Goal: Transaction & Acquisition: Purchase product/service

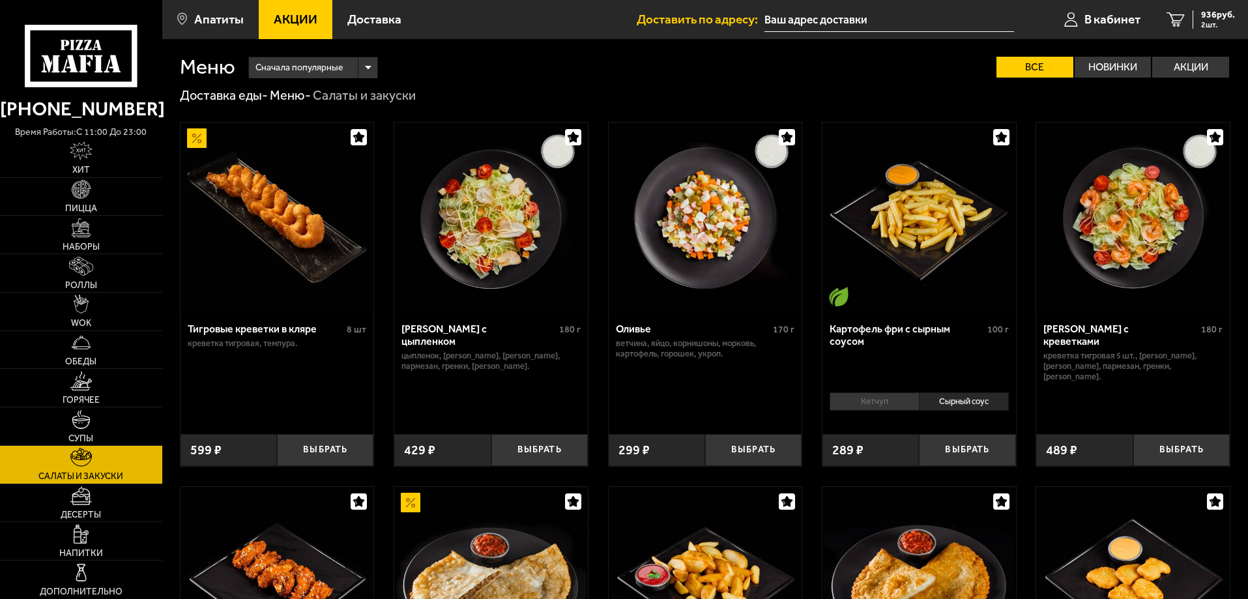
scroll to position [326, 0]
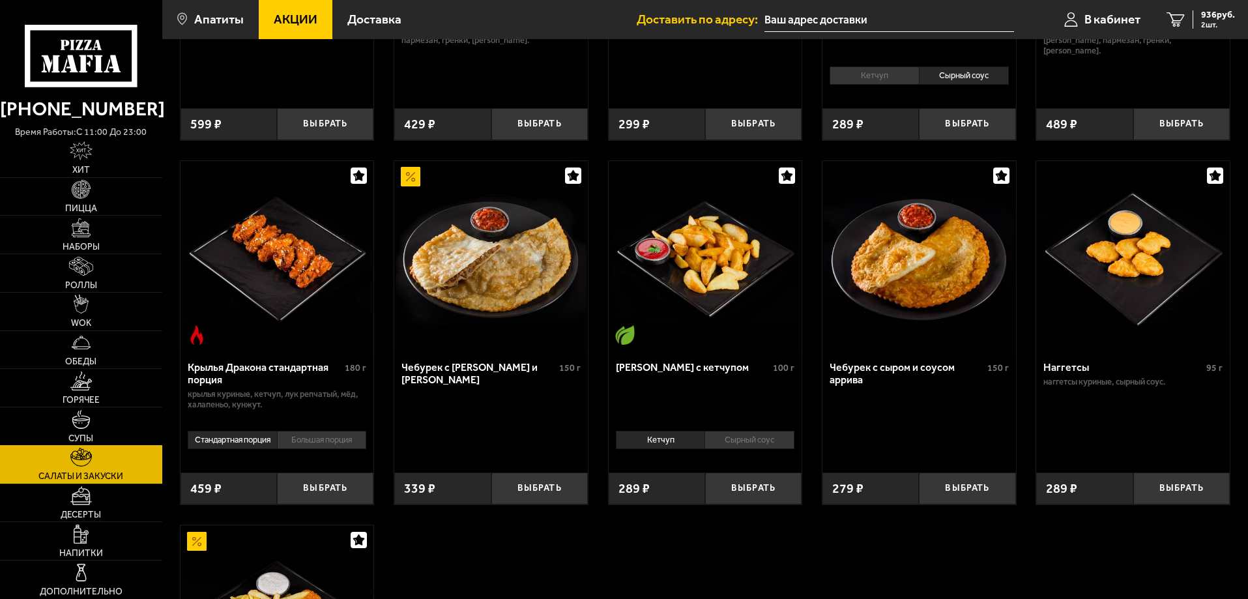
drag, startPoint x: 127, startPoint y: 426, endPoint x: 147, endPoint y: 428, distance: 19.7
click at [128, 426] on link "Супы" at bounding box center [81, 426] width 162 height 38
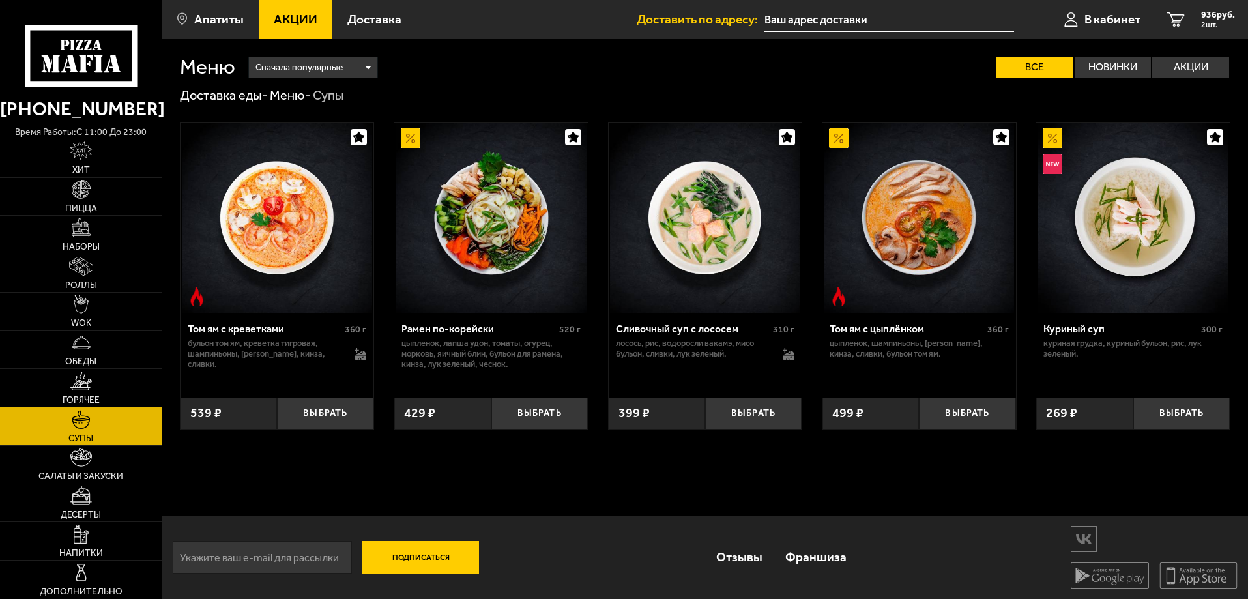
click at [122, 385] on link "Горячее" at bounding box center [81, 388] width 162 height 38
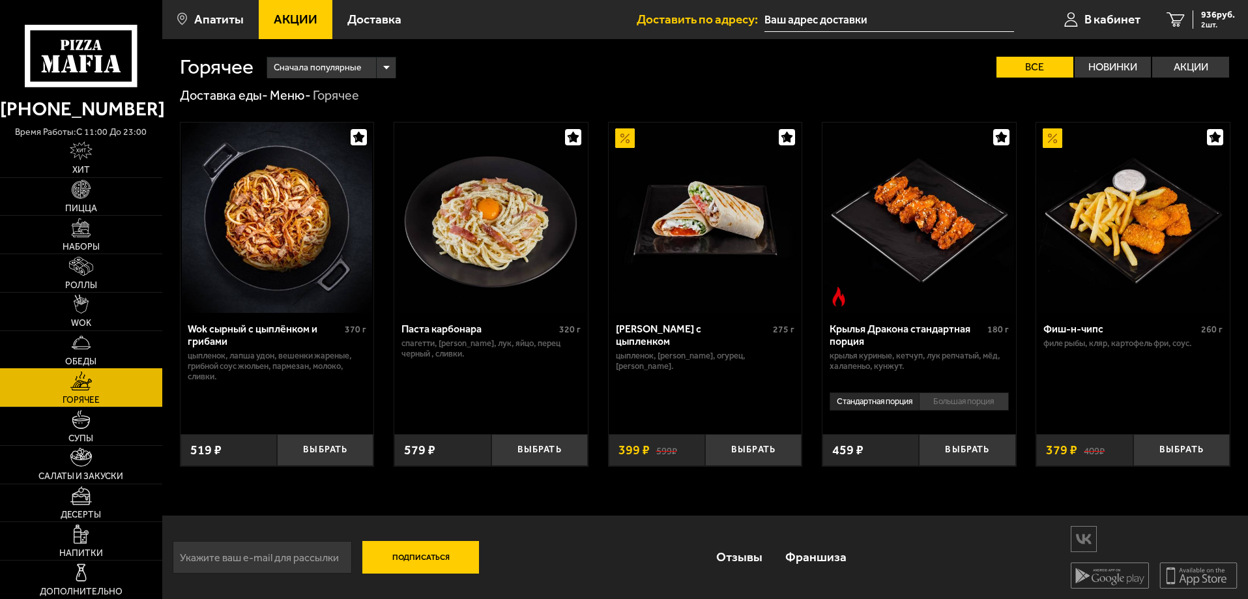
click at [136, 356] on link "Обеды" at bounding box center [81, 350] width 162 height 38
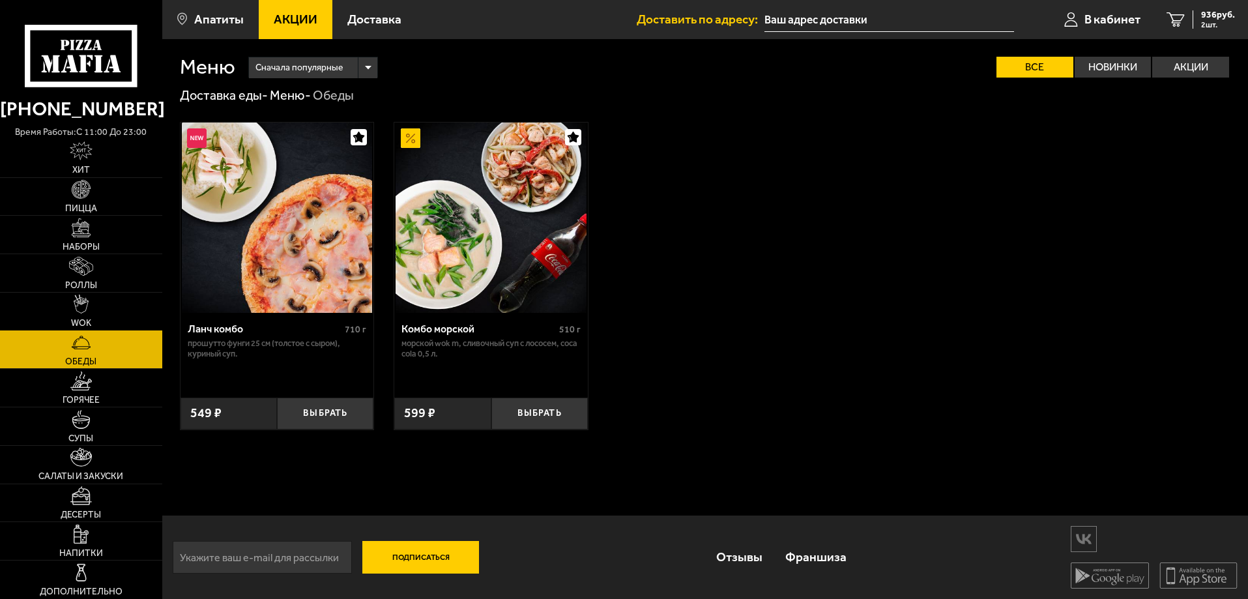
click at [130, 296] on link "WOK" at bounding box center [81, 312] width 162 height 38
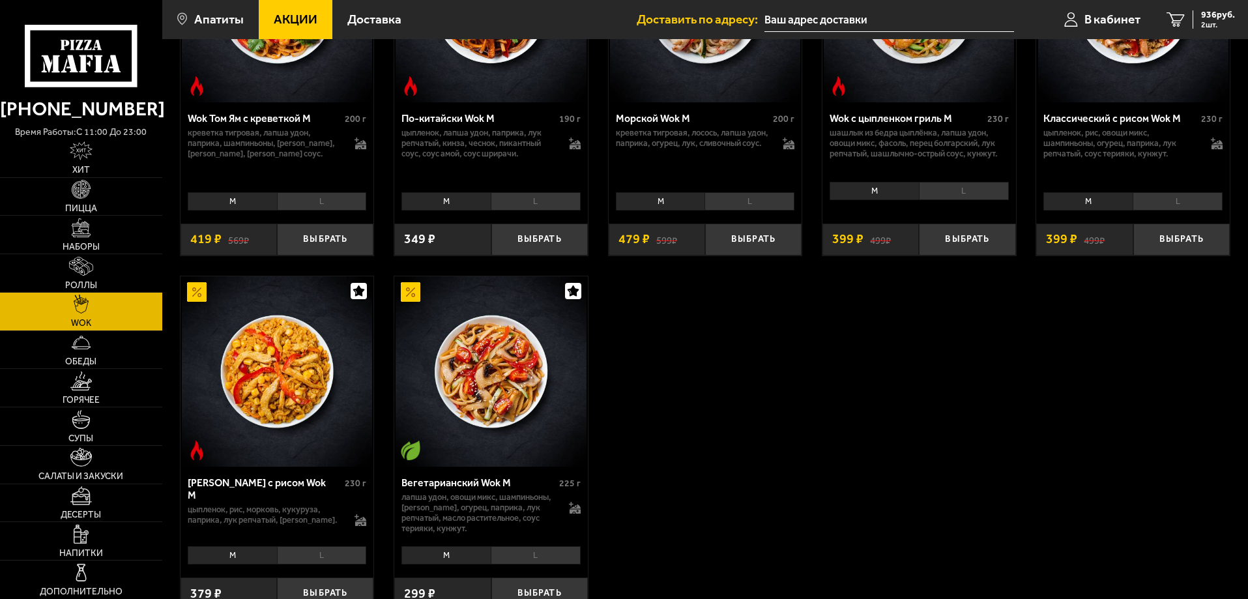
scroll to position [782, 0]
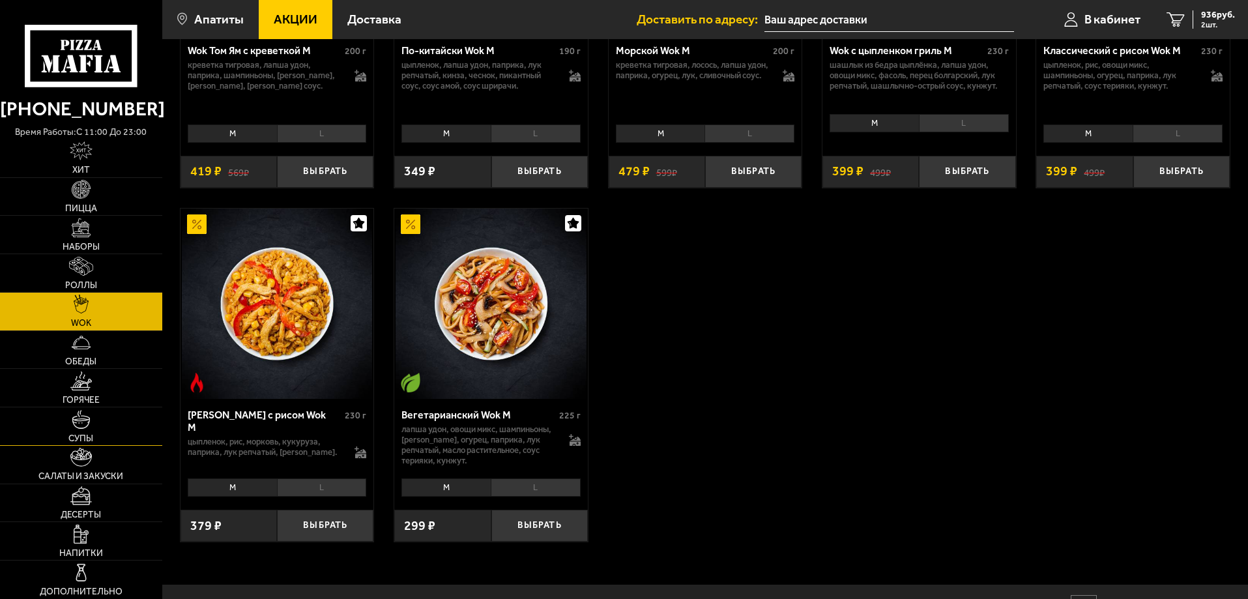
click at [83, 429] on link "Супы" at bounding box center [81, 426] width 162 height 38
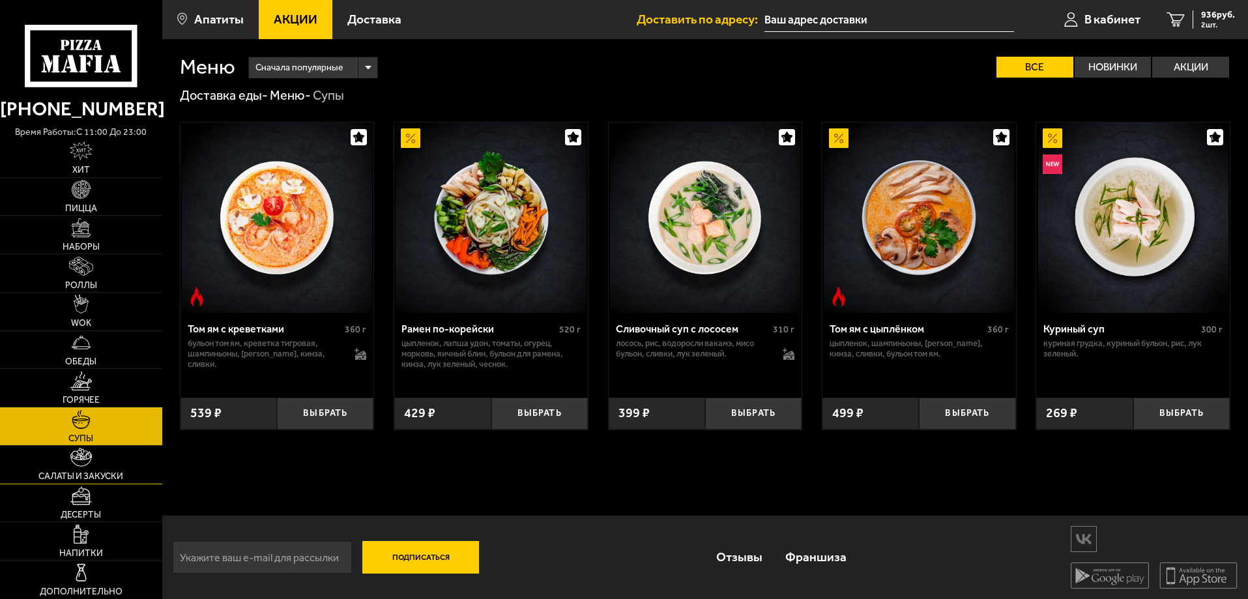
click at [81, 456] on img at bounding box center [81, 457] width 22 height 19
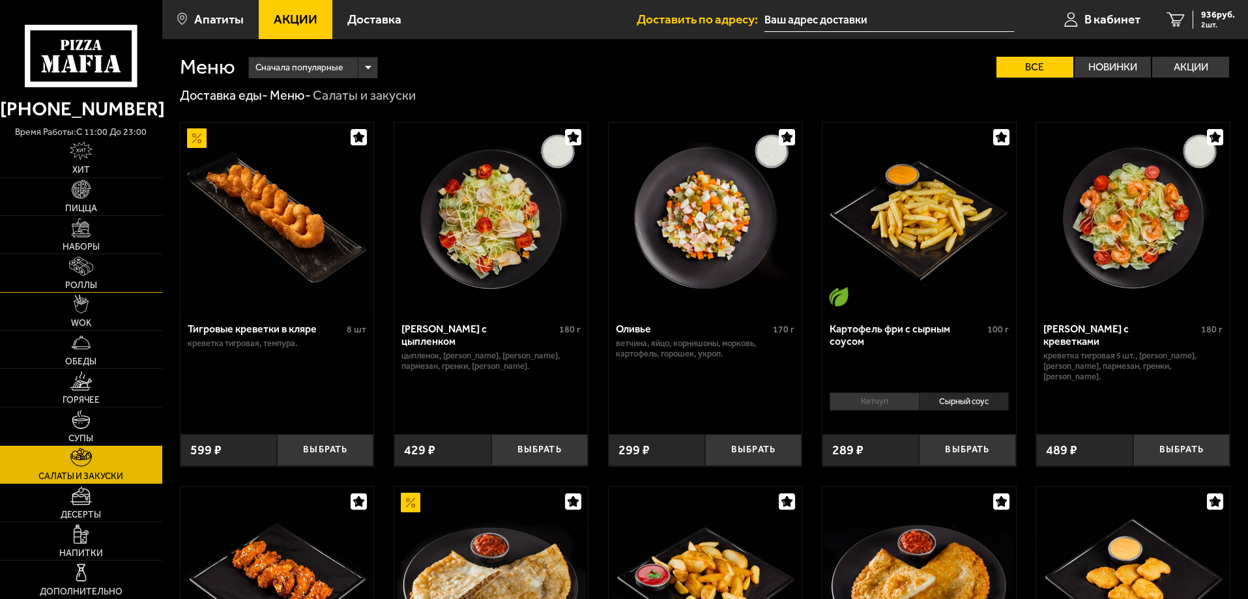
click at [97, 277] on link "Роллы" at bounding box center [81, 273] width 162 height 38
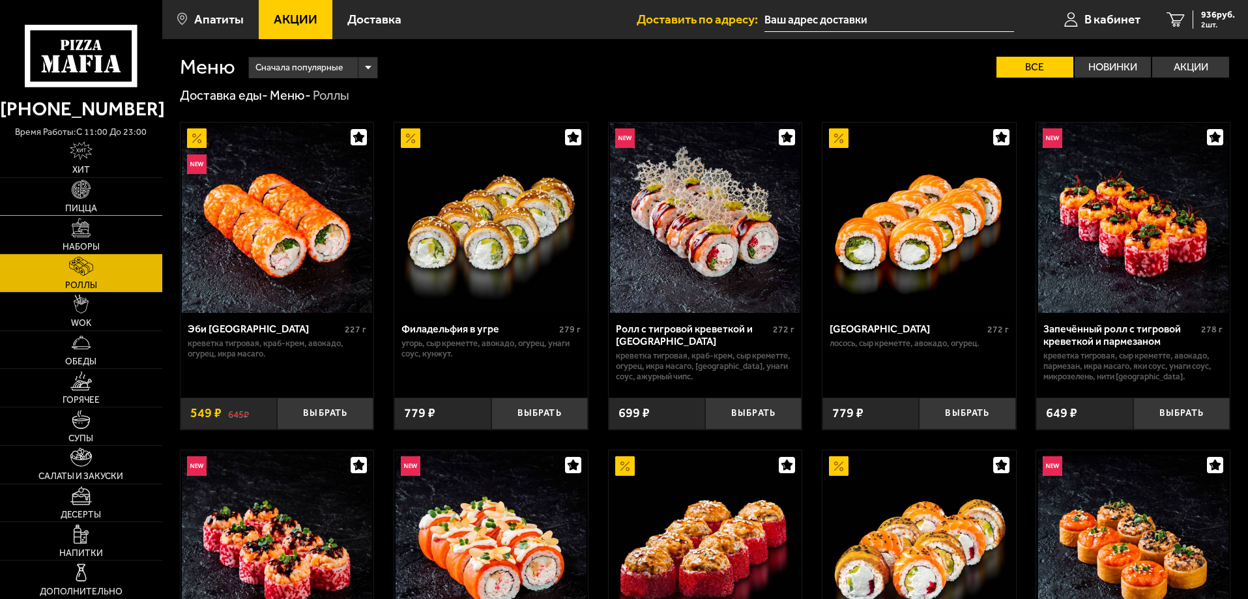
drag, startPoint x: 97, startPoint y: 277, endPoint x: 83, endPoint y: 212, distance: 66.6
click at [83, 212] on span "Пицца" at bounding box center [81, 208] width 32 height 9
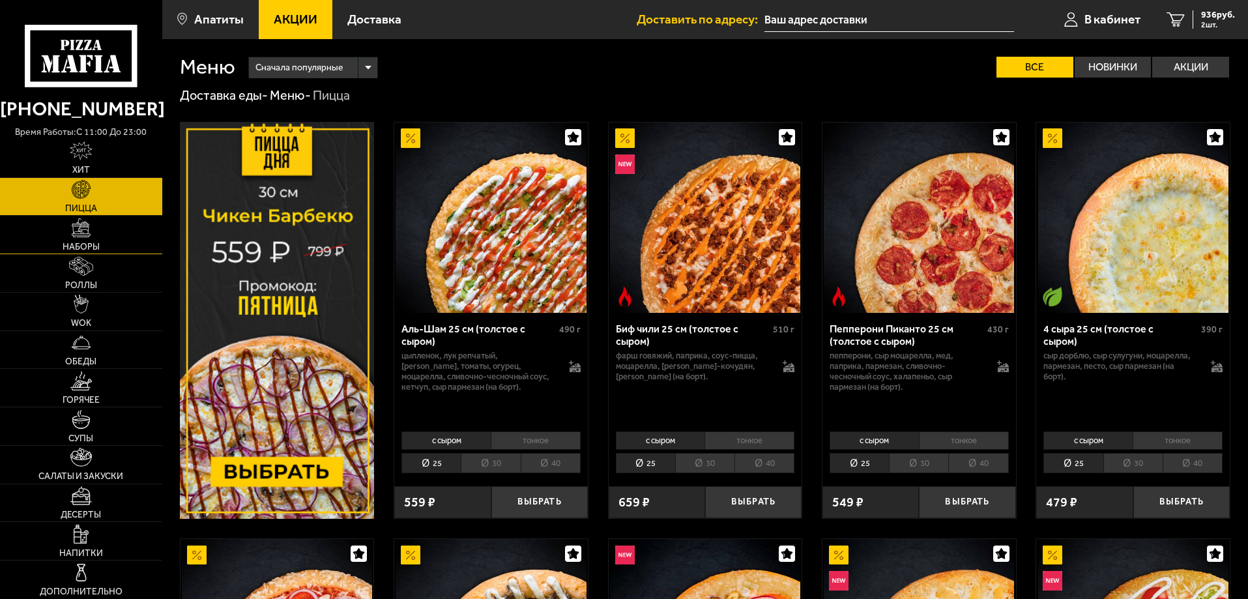
click at [83, 230] on img at bounding box center [81, 227] width 19 height 19
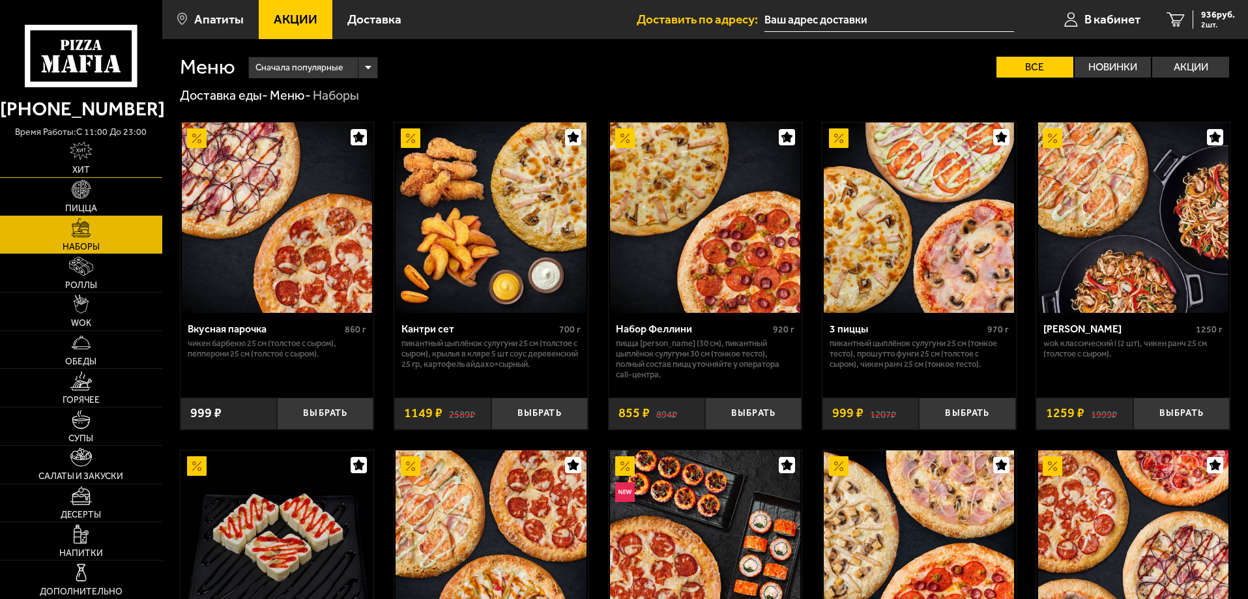
click at [104, 170] on link "Хит" at bounding box center [81, 158] width 162 height 38
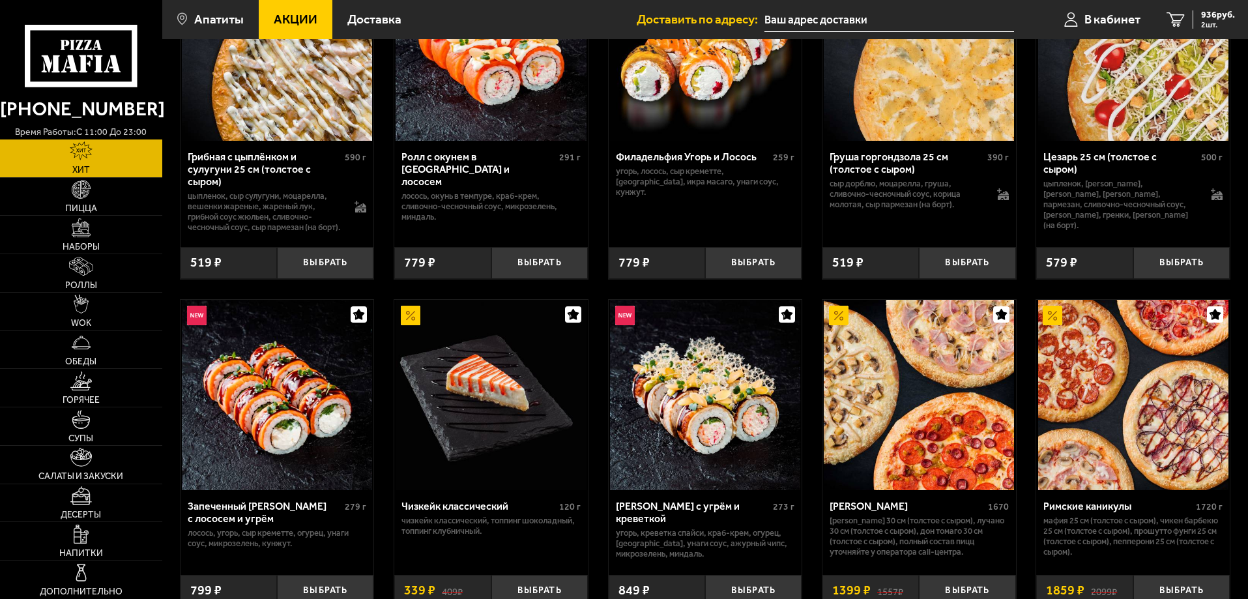
scroll to position [587, 0]
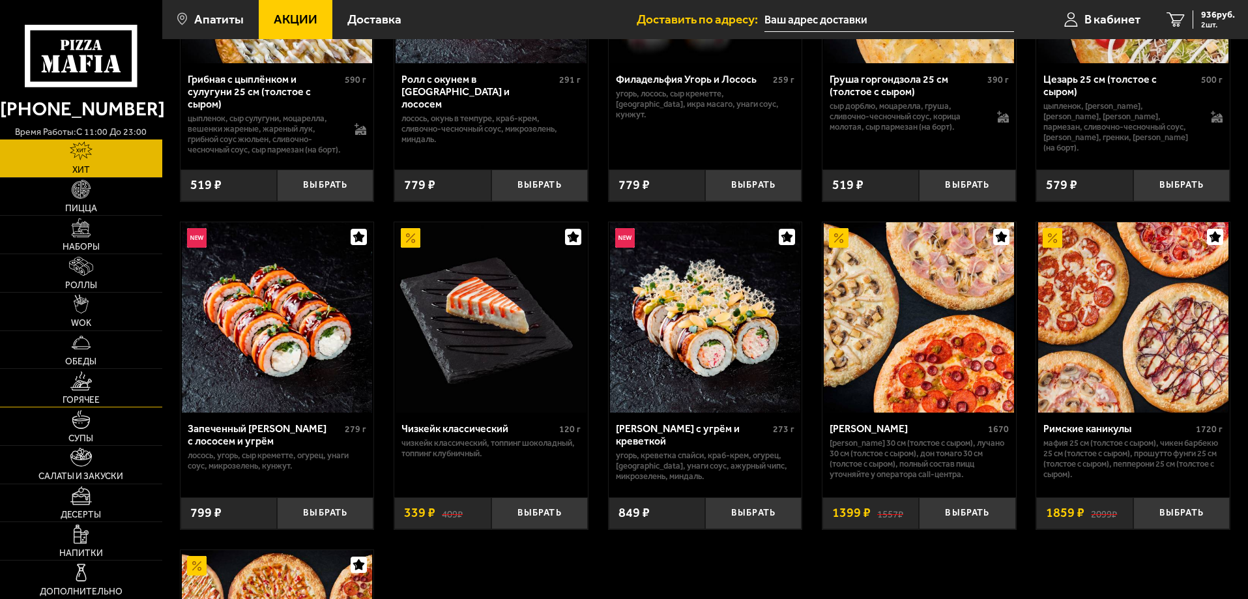
click at [50, 375] on link "Горячее" at bounding box center [81, 388] width 162 height 38
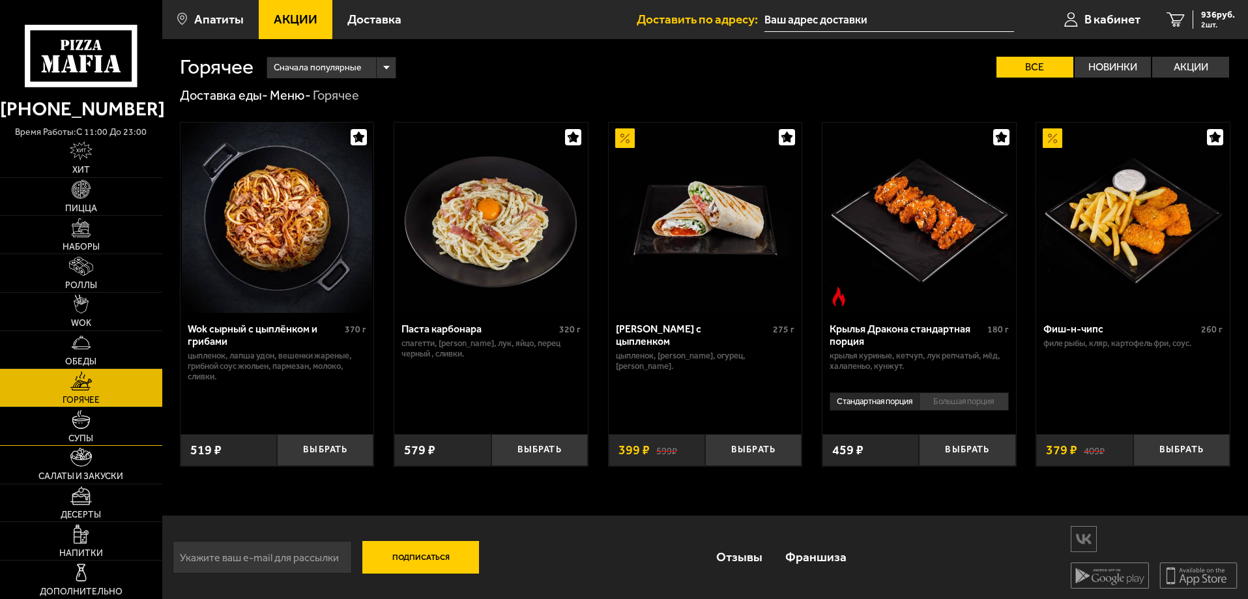
click at [91, 441] on span "Супы" at bounding box center [80, 438] width 25 height 9
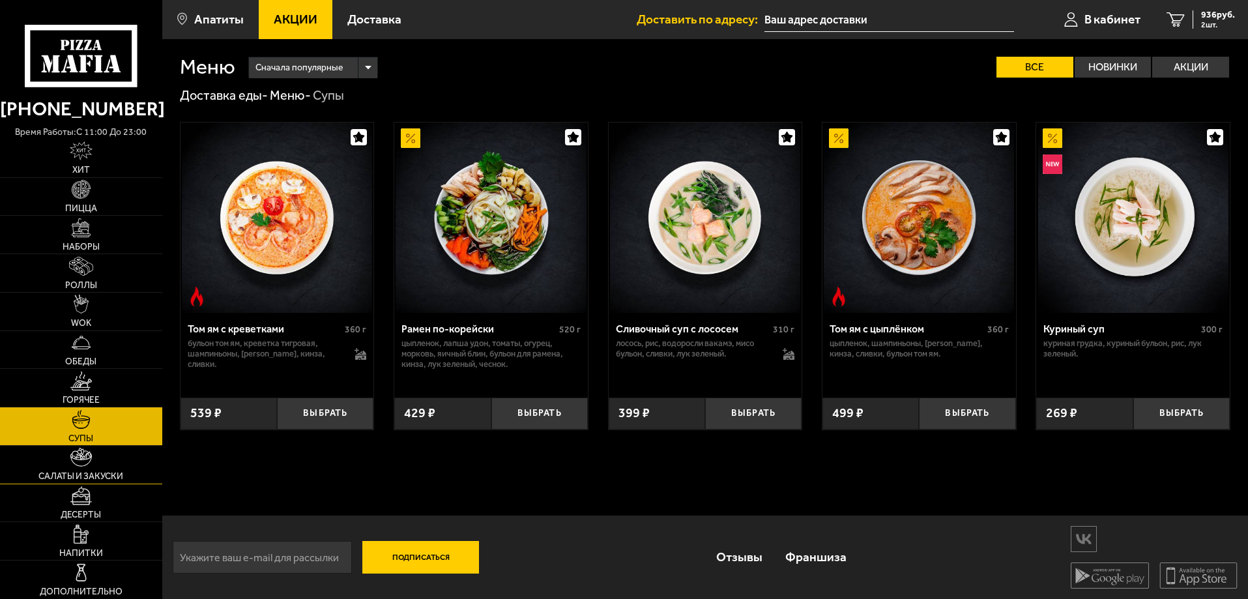
click at [98, 459] on link "Салаты и закуски" at bounding box center [81, 465] width 162 height 38
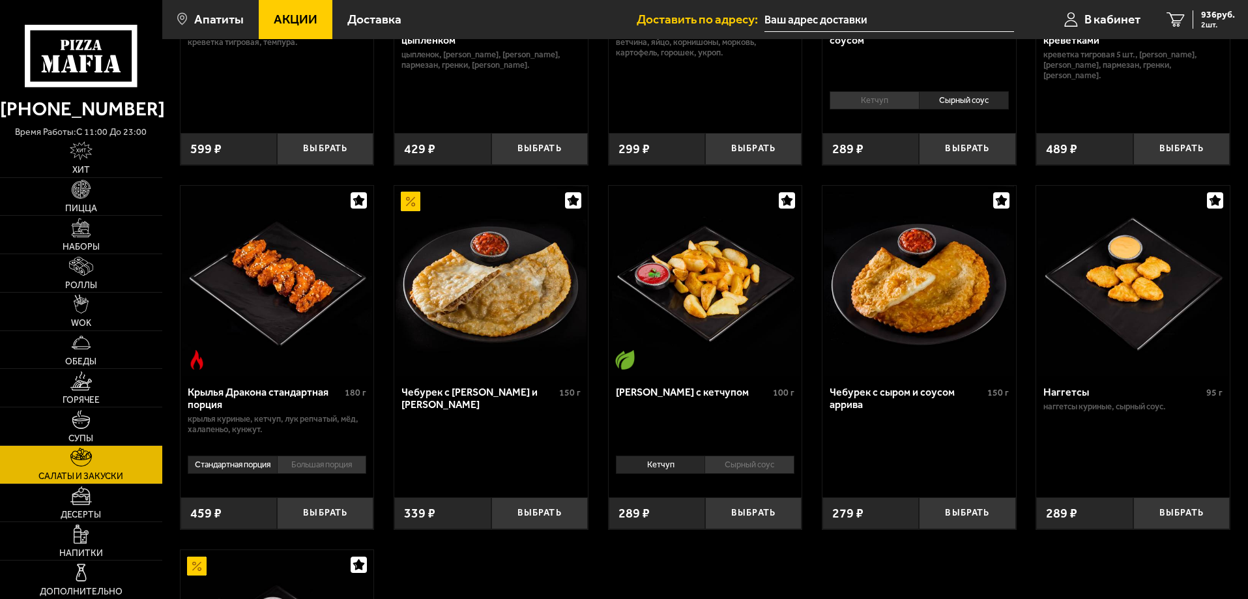
scroll to position [326, 0]
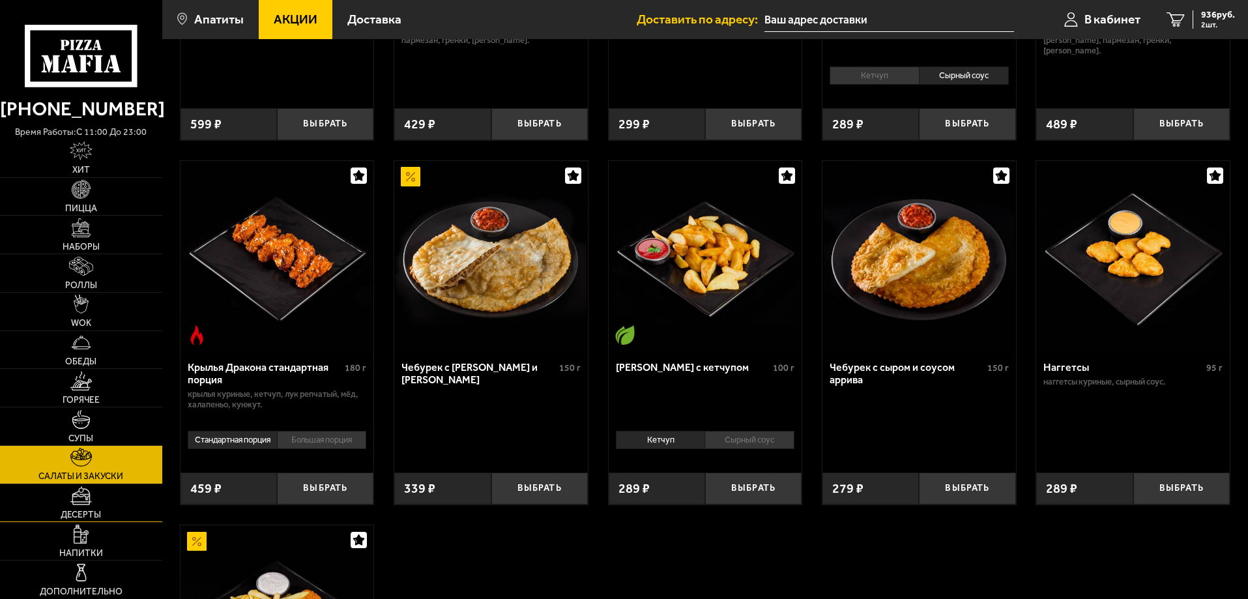
click at [100, 510] on span "Десерты" at bounding box center [81, 514] width 40 height 9
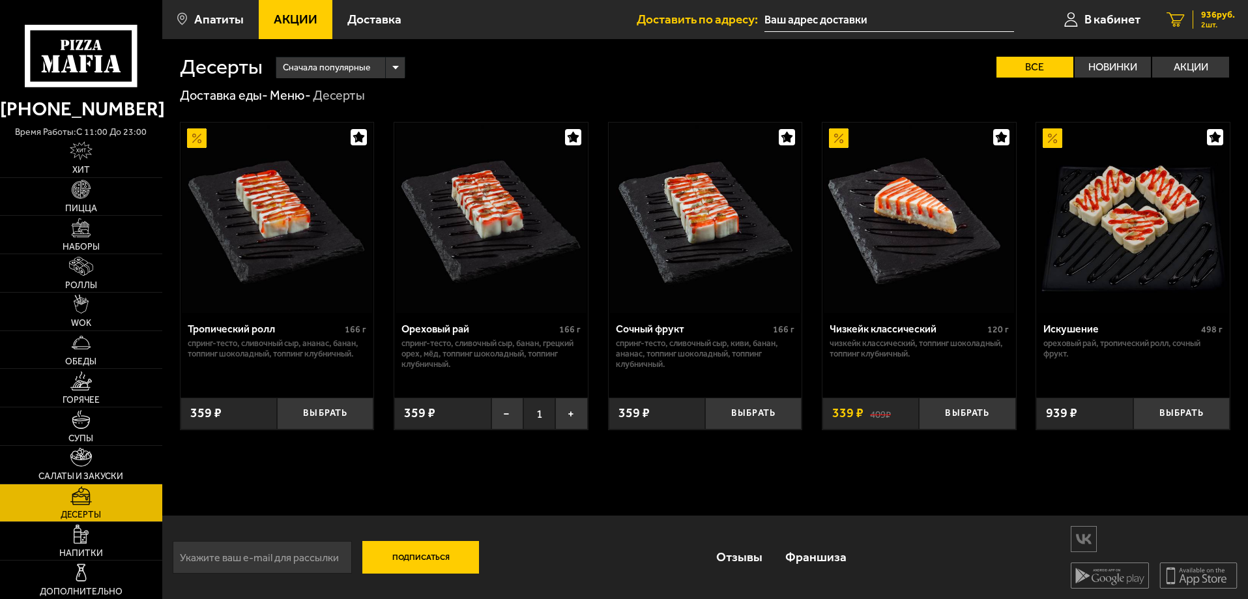
click at [1189, 12] on link "2 936 руб. 2 шт." at bounding box center [1201, 19] width 95 height 39
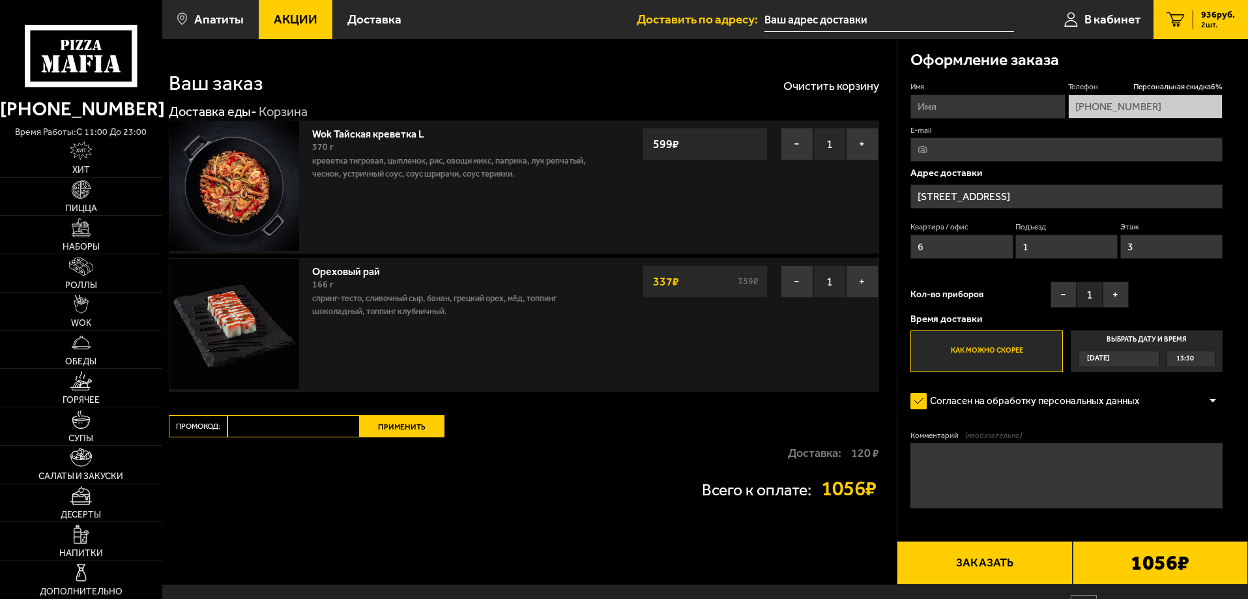
click at [403, 128] on link "Wok Тайская креветка L" at bounding box center [374, 132] width 125 height 16
click at [404, 128] on link "Wok Тайская креветка L" at bounding box center [374, 132] width 125 height 16
click at [409, 133] on link "Wok Тайская креветка L" at bounding box center [374, 132] width 125 height 16
click at [240, 167] on img at bounding box center [234, 186] width 130 height 130
click at [269, 185] on img at bounding box center [234, 186] width 130 height 130
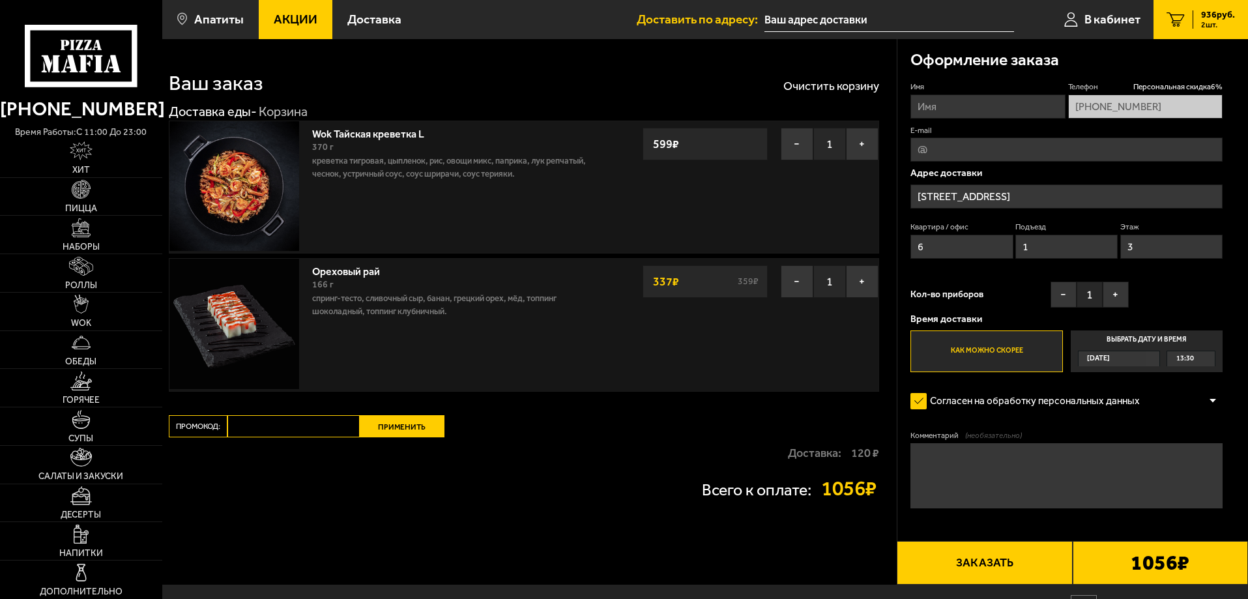
click at [386, 135] on link "Wok Тайская креветка L" at bounding box center [374, 132] width 125 height 16
click at [281, 188] on img at bounding box center [234, 186] width 130 height 130
click at [241, 185] on img at bounding box center [234, 186] width 130 height 130
click at [291, 204] on img at bounding box center [234, 186] width 130 height 130
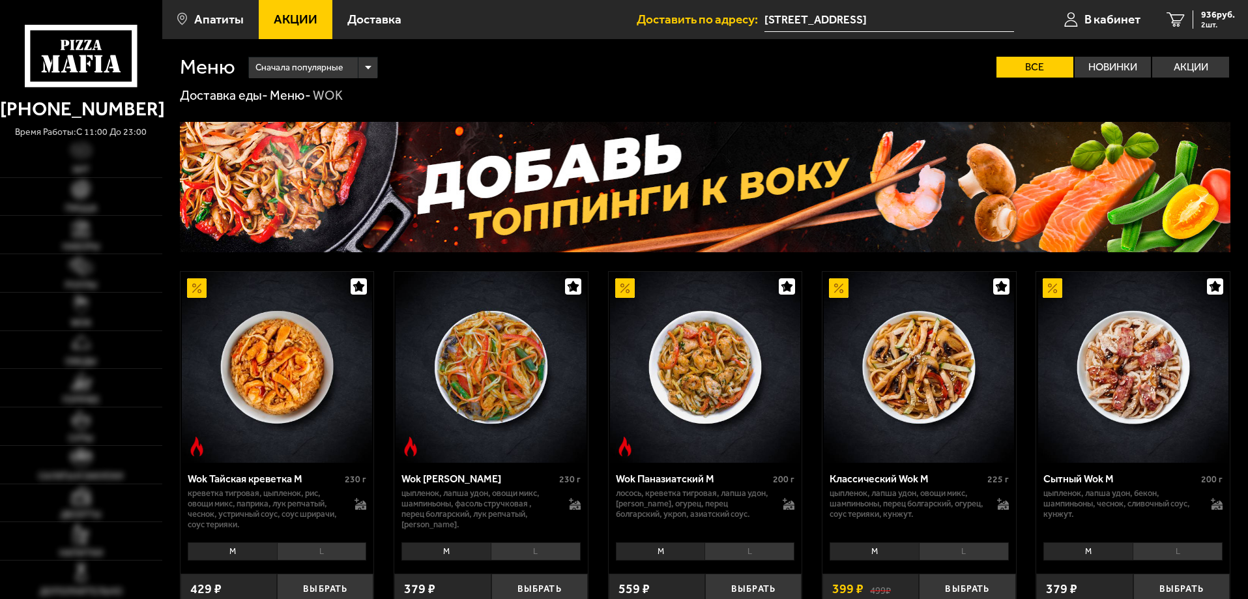
click at [265, 359] on img at bounding box center [277, 367] width 190 height 190
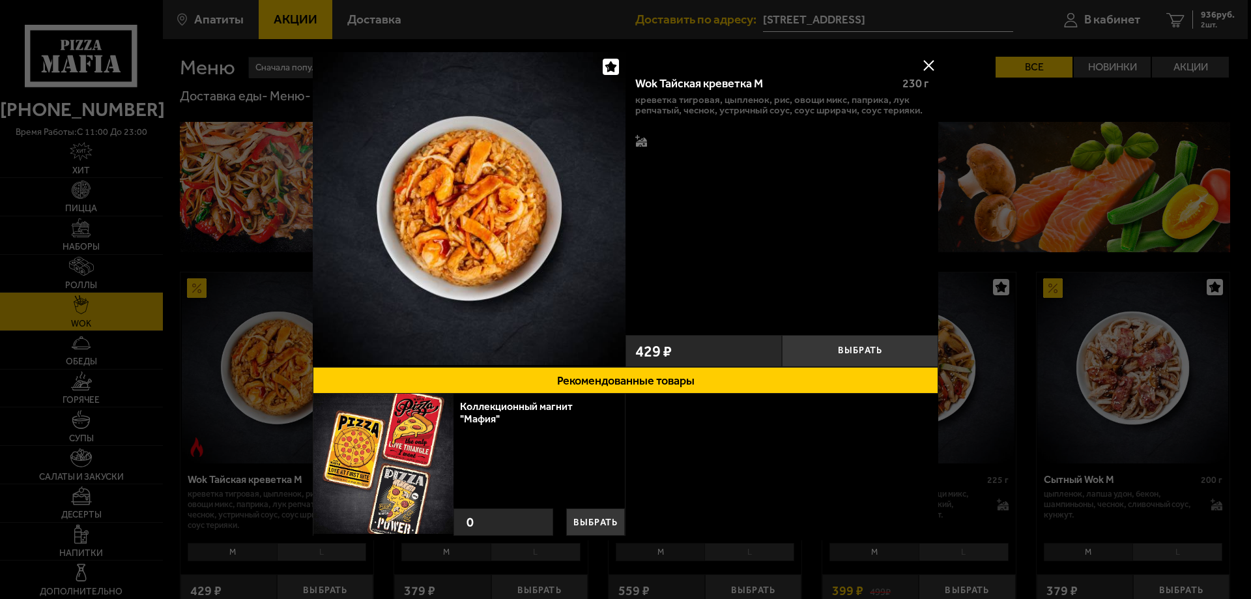
click at [925, 55] on button at bounding box center [929, 65] width 20 height 20
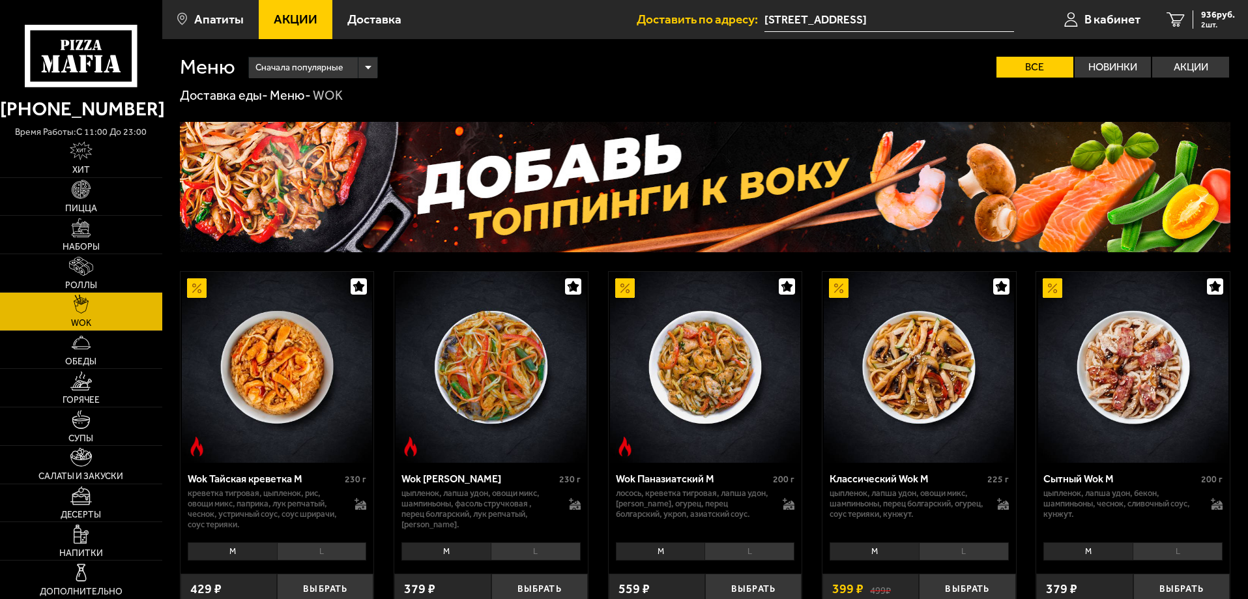
click at [327, 548] on li "L" at bounding box center [322, 551] width 90 height 18
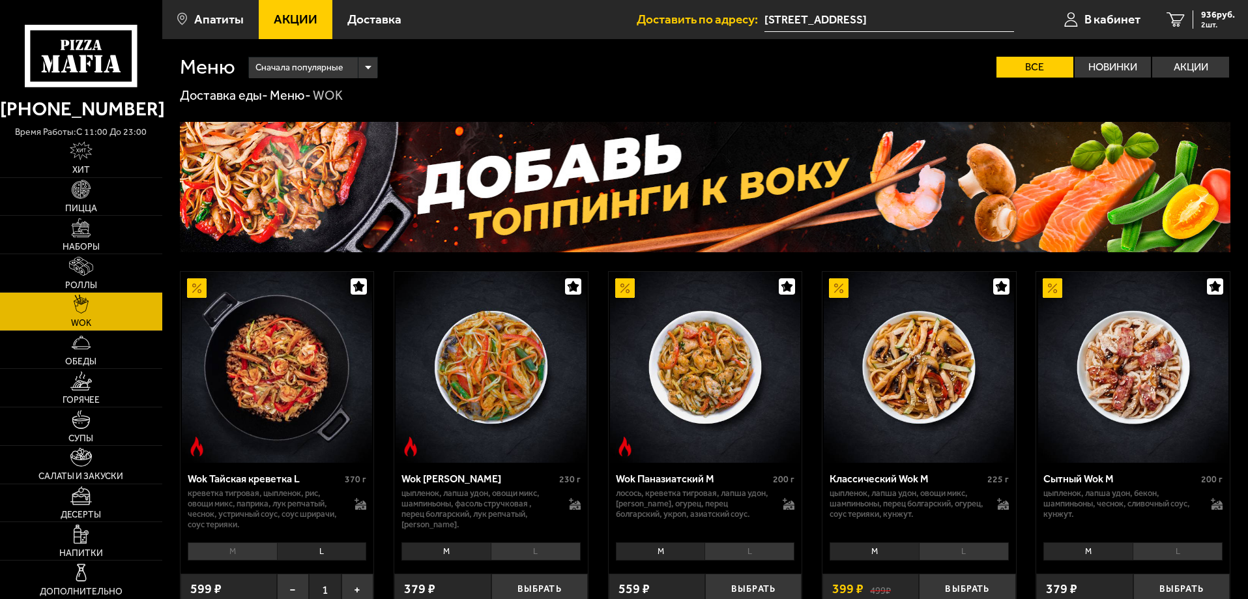
click at [287, 378] on img at bounding box center [277, 367] width 190 height 190
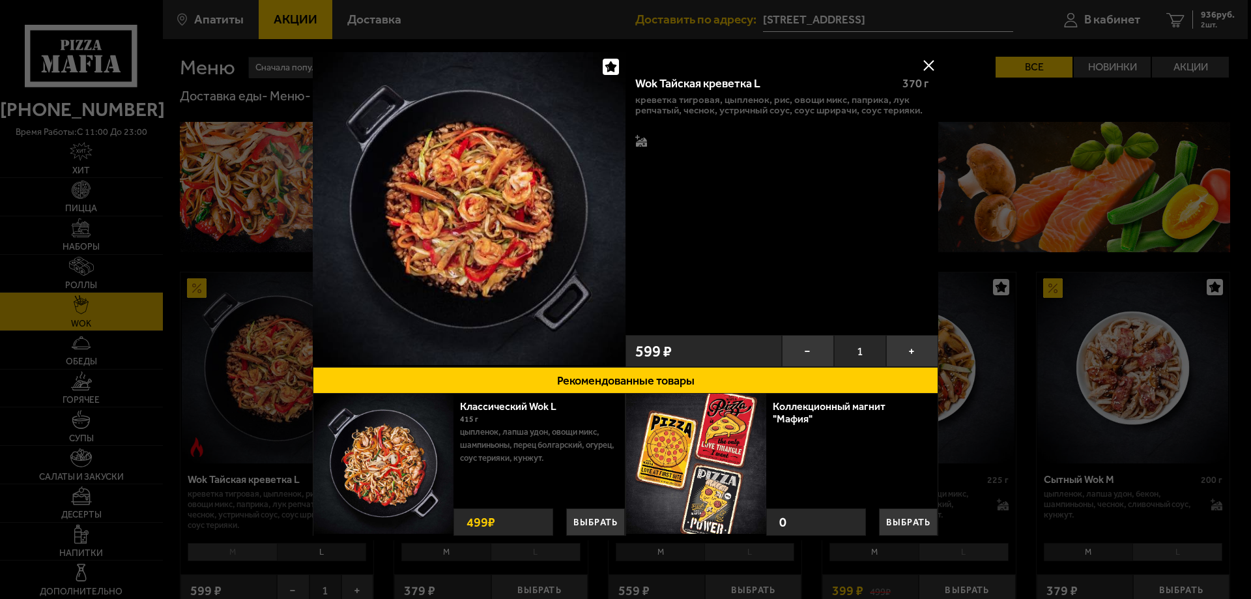
click at [922, 68] on button at bounding box center [929, 65] width 20 height 20
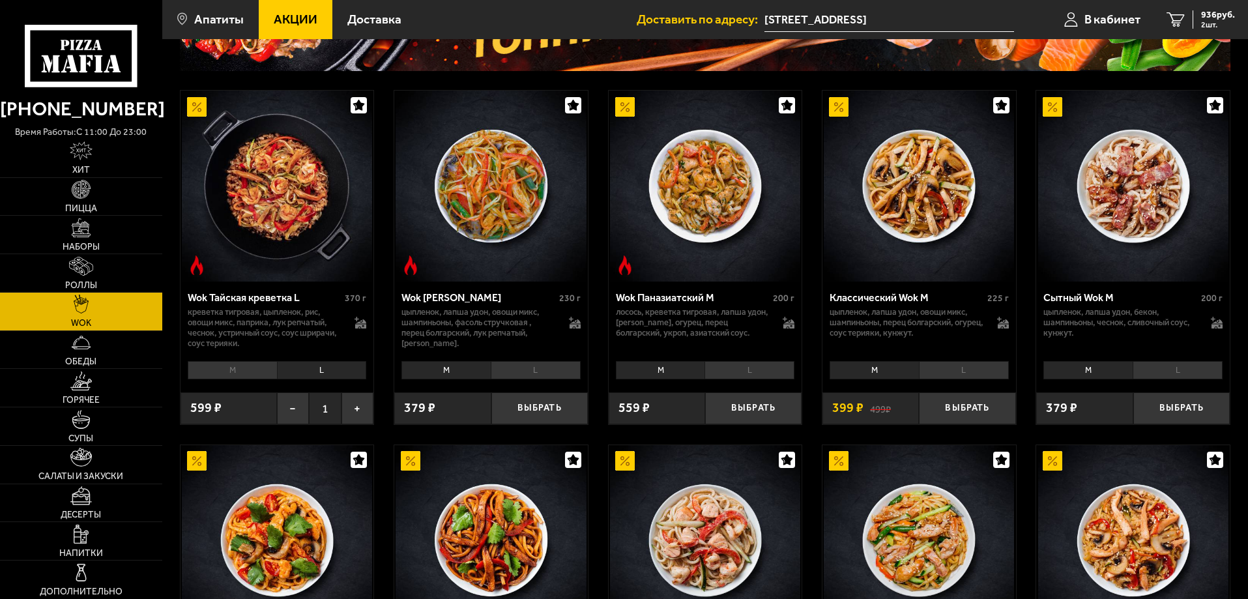
scroll to position [391, 0]
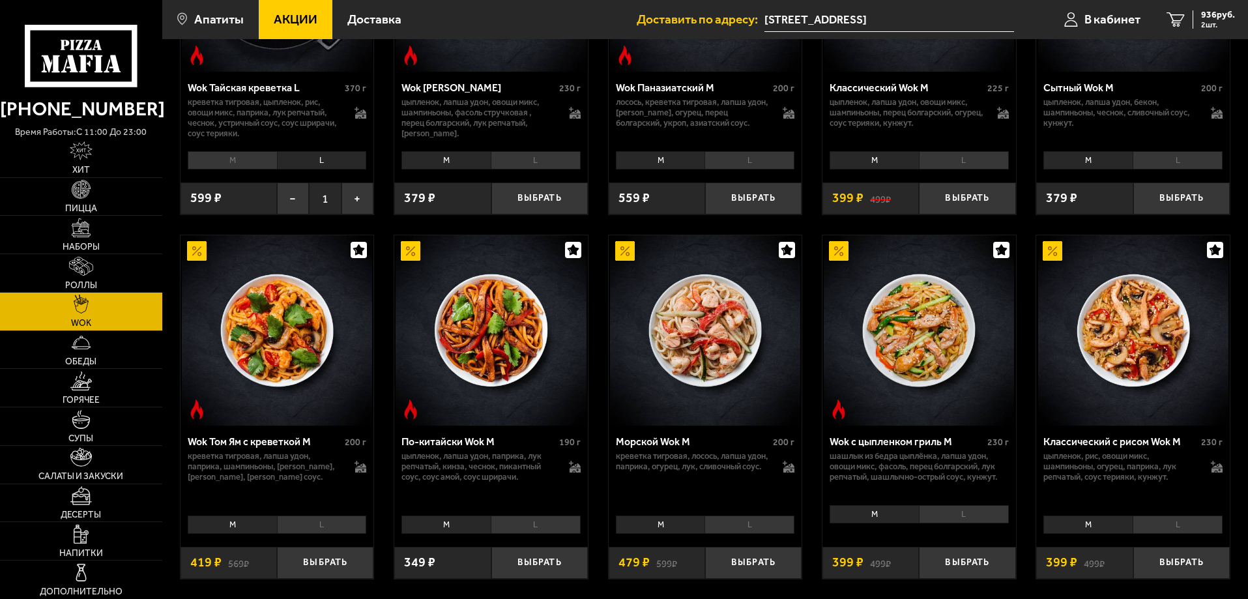
click at [922, 309] on img at bounding box center [919, 330] width 190 height 190
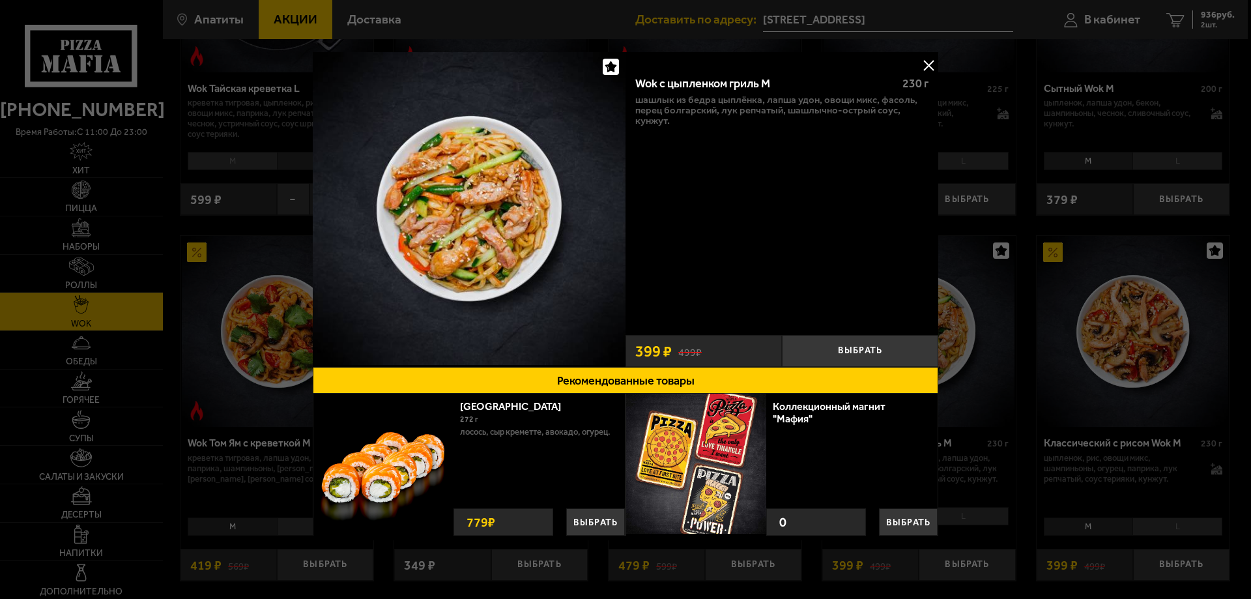
click at [925, 62] on button at bounding box center [929, 65] width 20 height 20
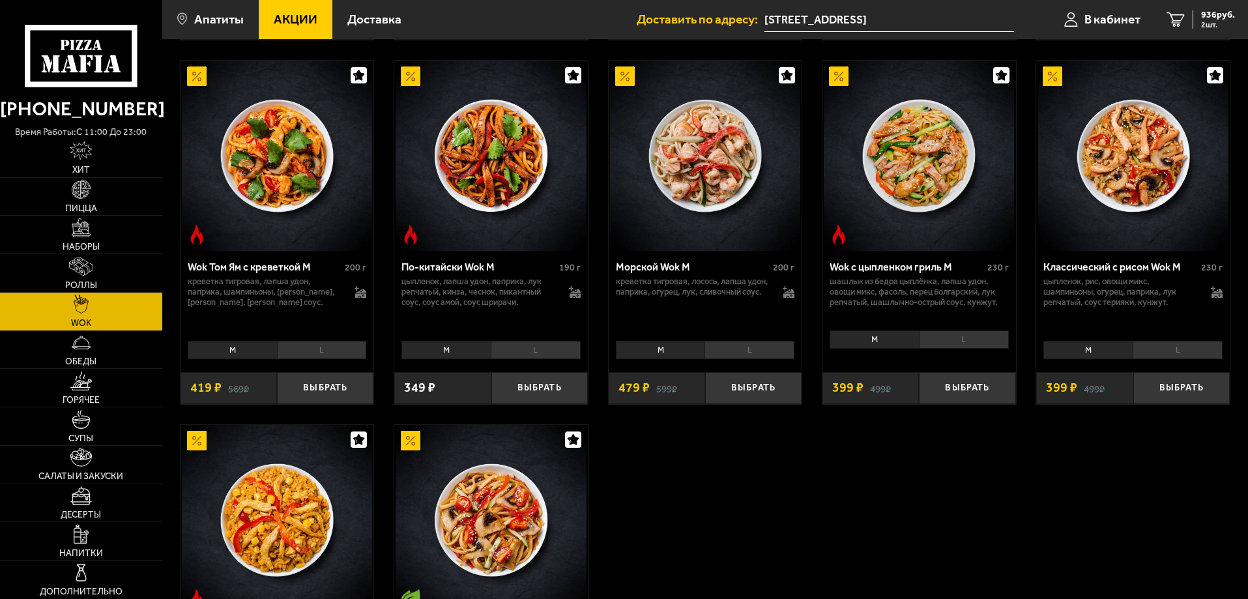
scroll to position [587, 0]
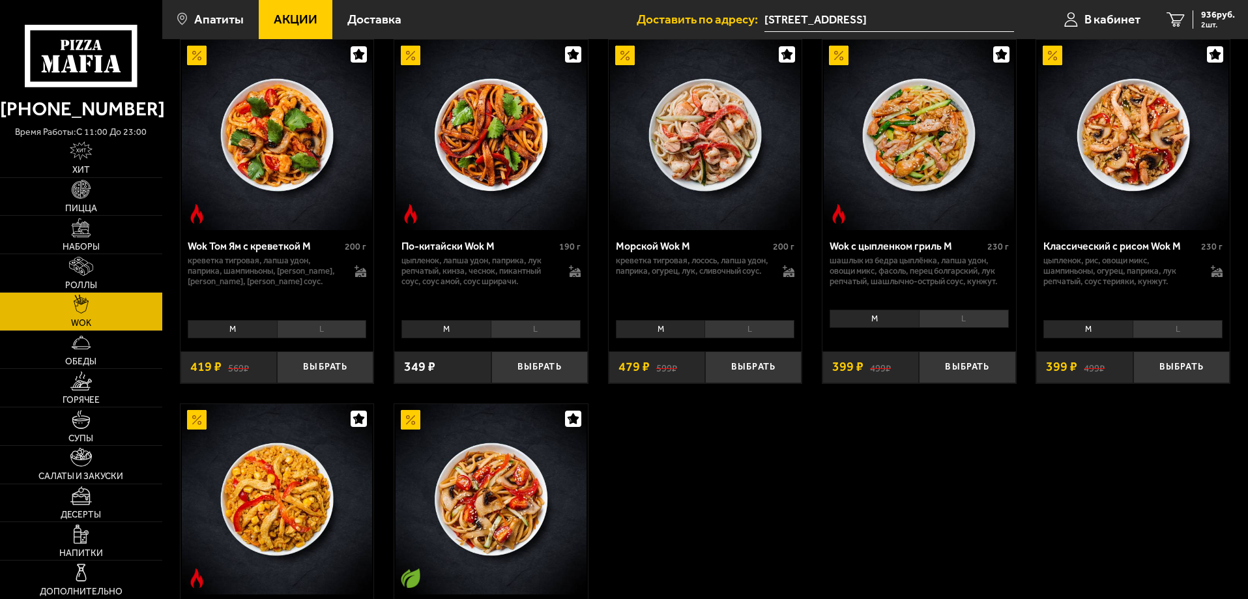
click at [1120, 180] on img at bounding box center [1133, 135] width 190 height 190
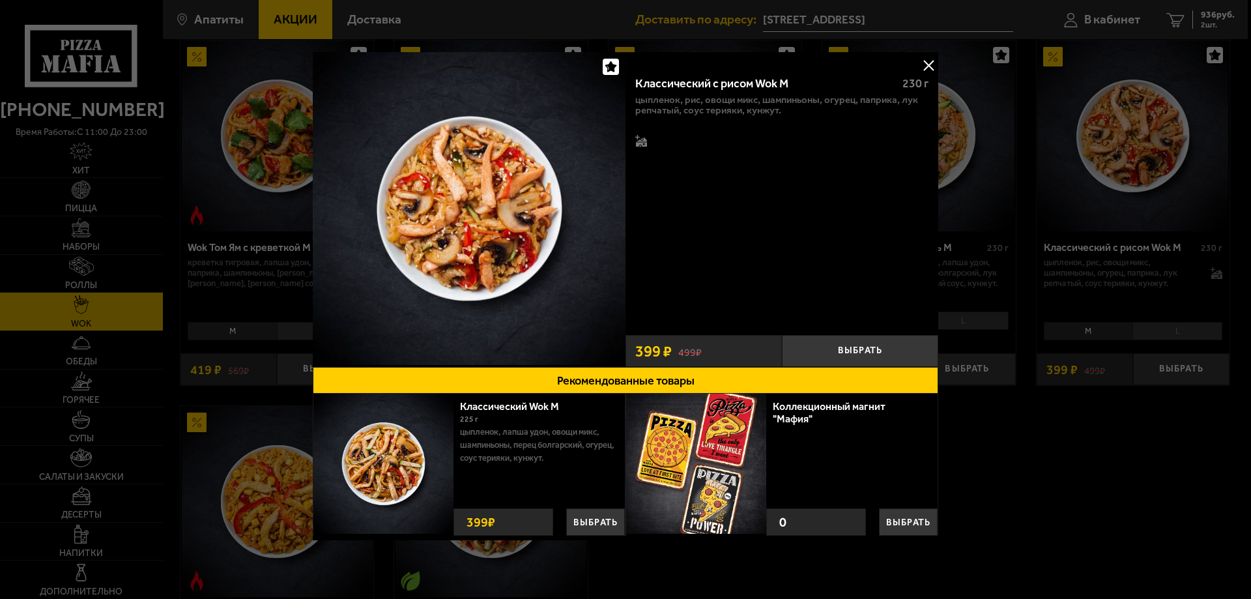
click at [919, 62] on button at bounding box center [929, 65] width 20 height 20
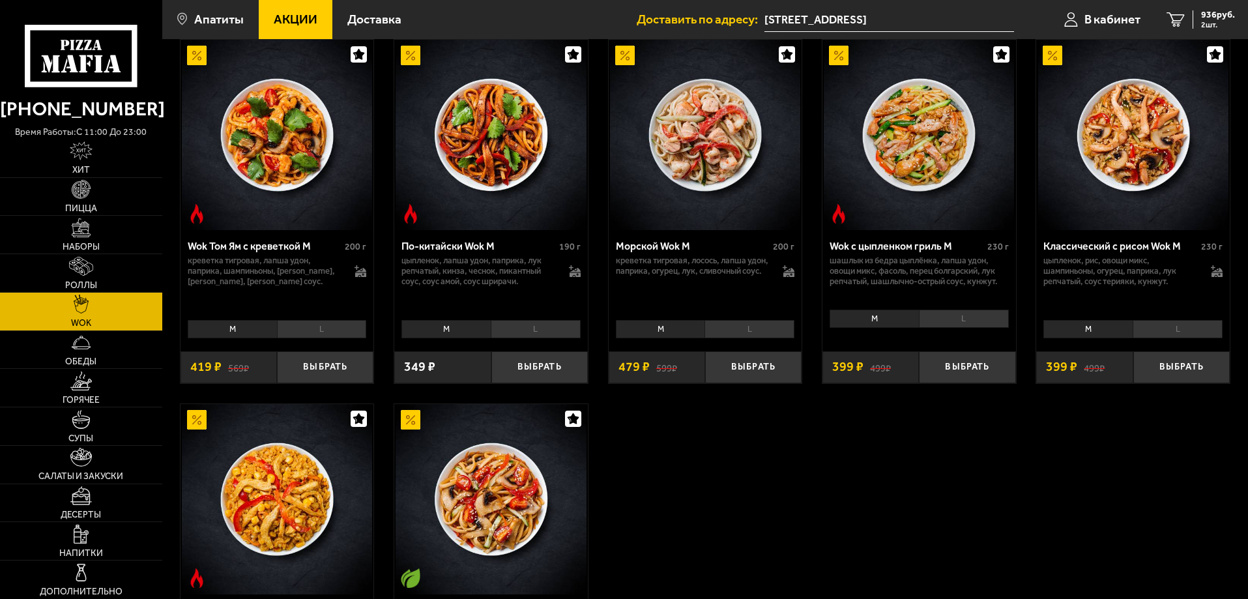
click at [1199, 330] on li "L" at bounding box center [1178, 329] width 90 height 18
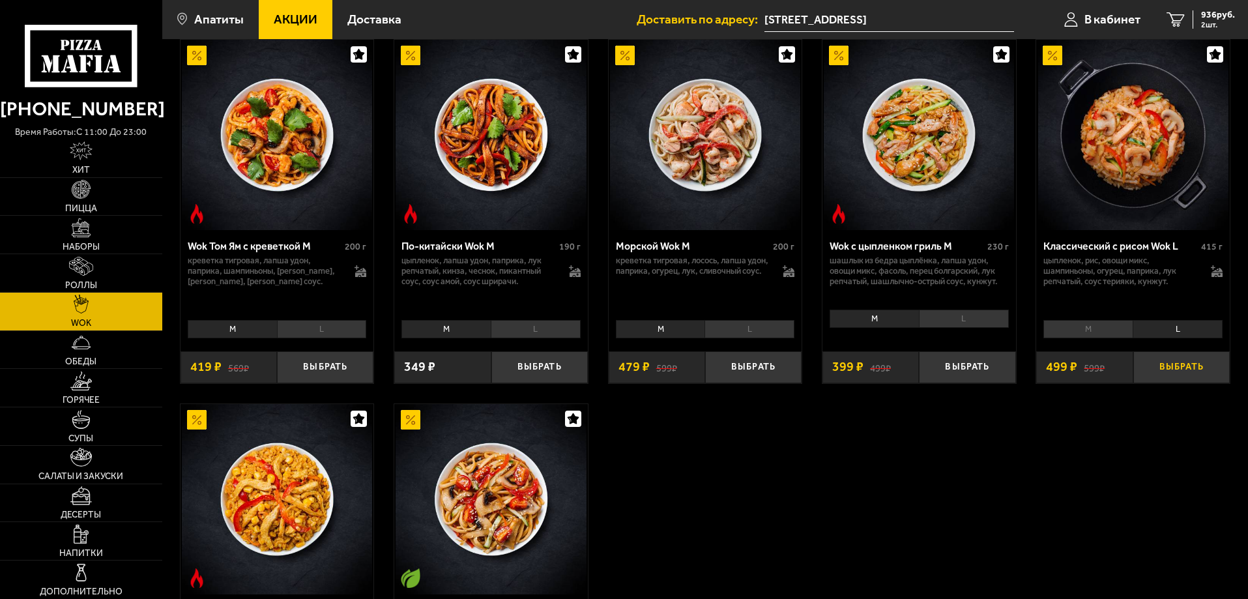
click at [1178, 370] on button "Выбрать" at bounding box center [1181, 367] width 96 height 32
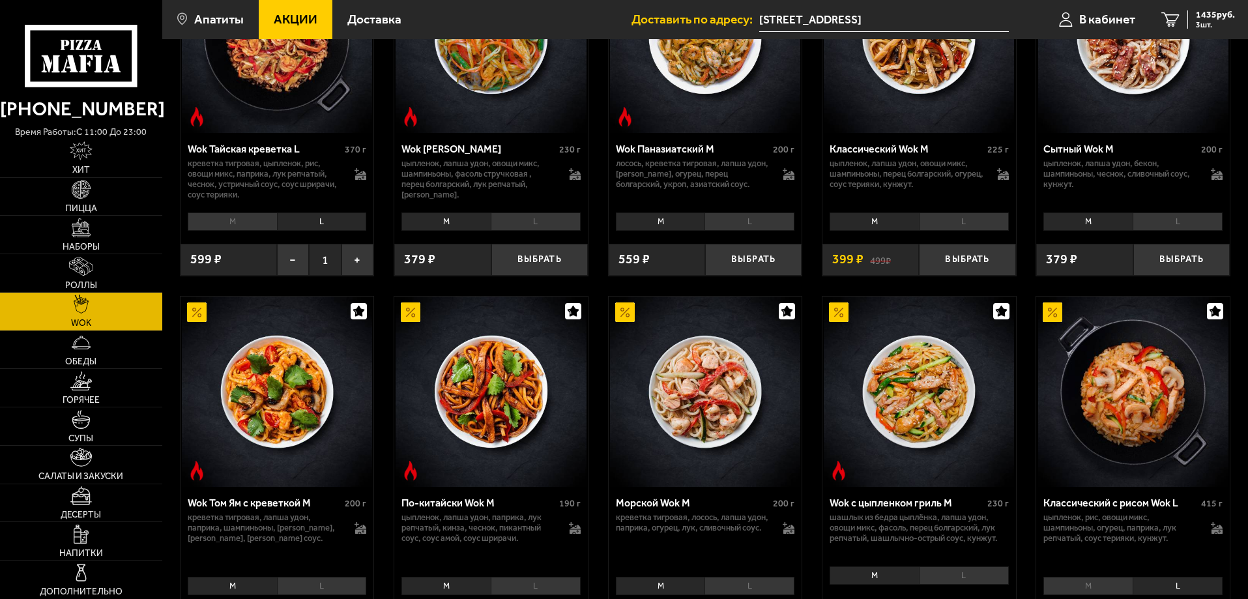
scroll to position [326, 0]
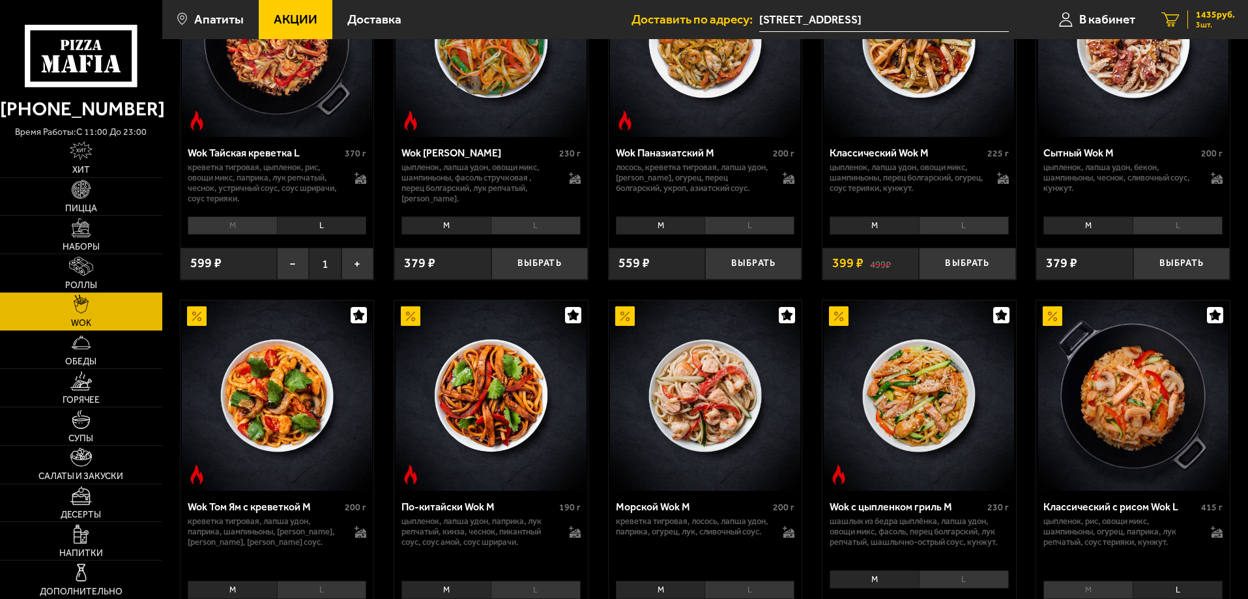
click at [1201, 4] on link "3 1435 руб. 3 шт." at bounding box center [1198, 19] width 100 height 39
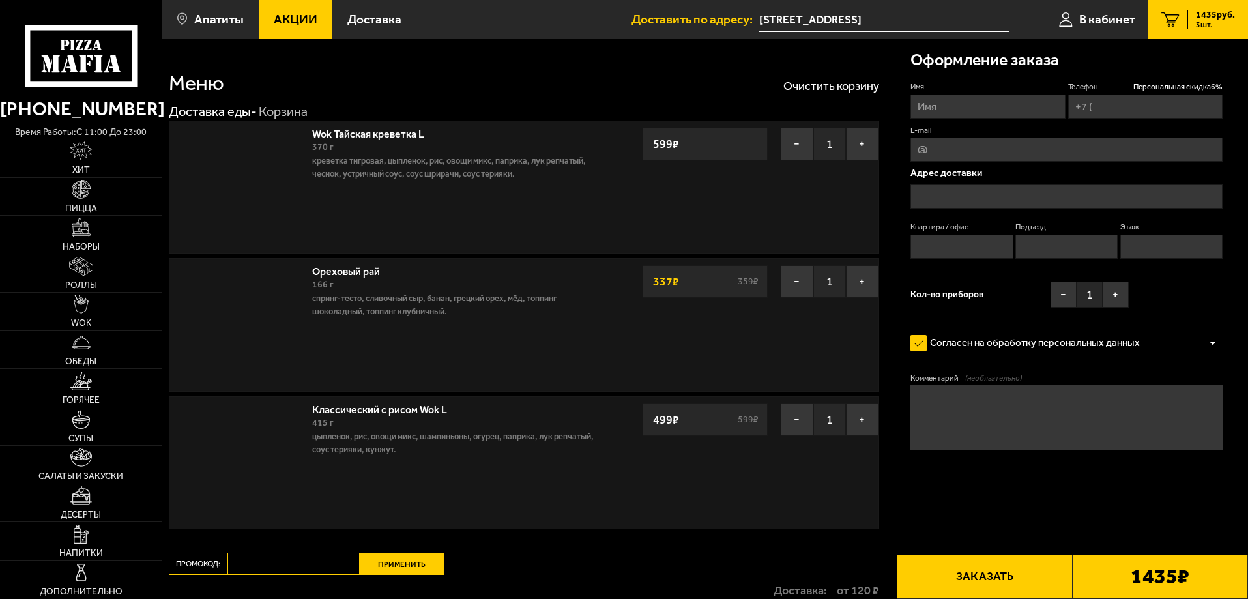
type input "+7 (969) 729-83-80"
type input "Мурманская область, улица Дзержинского, 20"
type input "6"
type input "1"
type input "3"
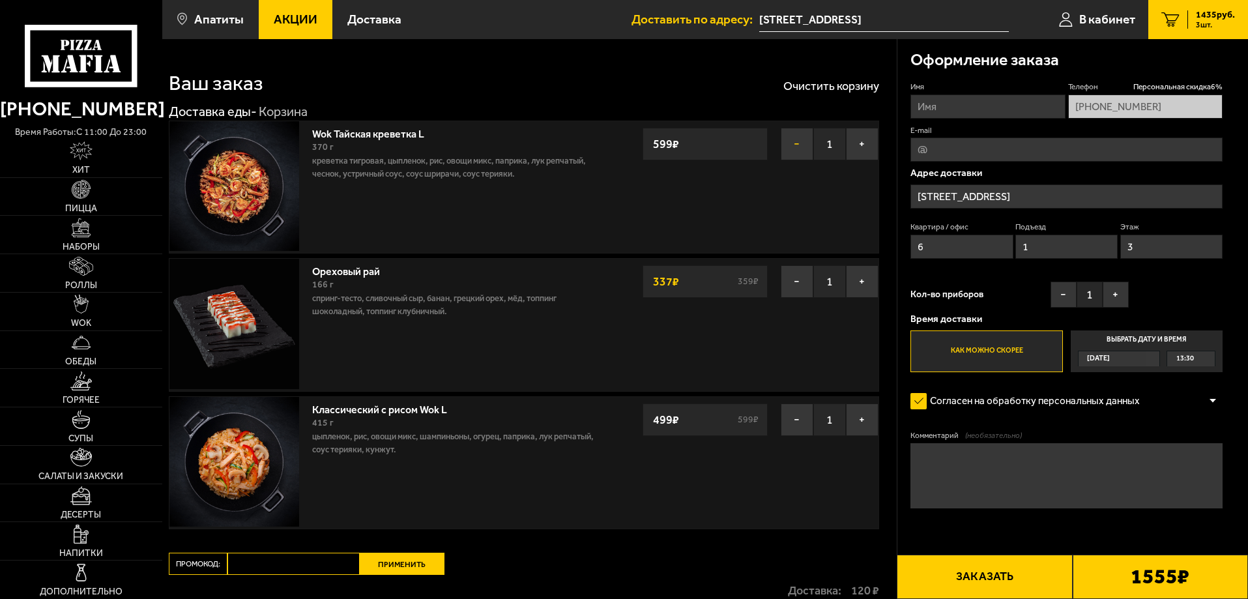
click at [792, 142] on button "−" at bounding box center [797, 144] width 33 height 33
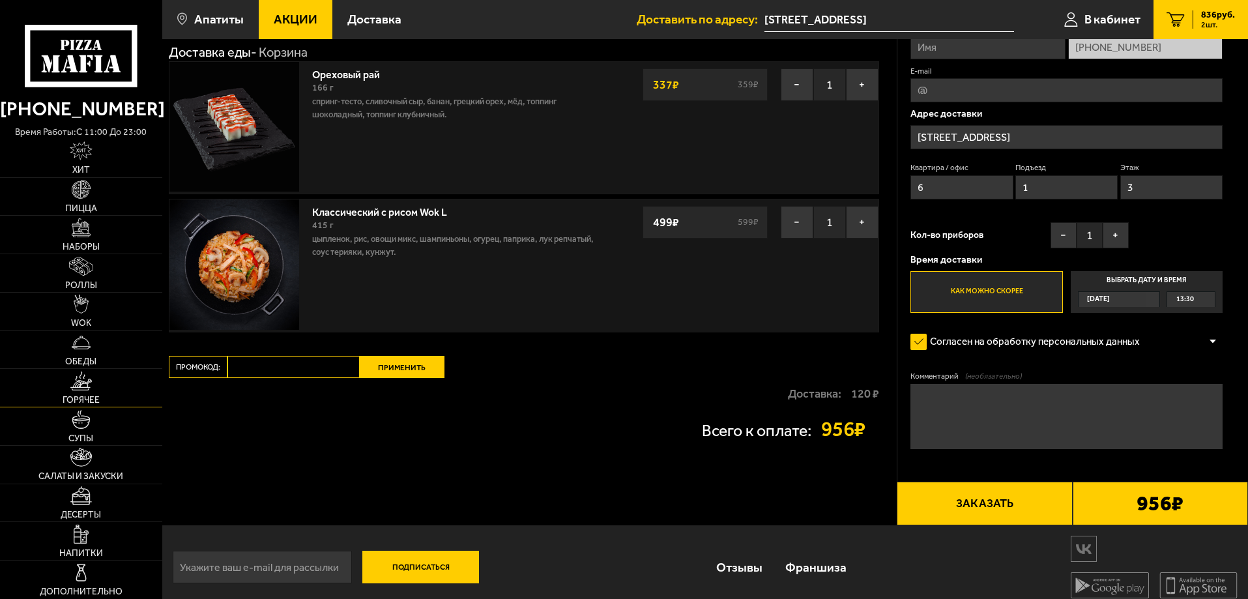
scroll to position [65, 0]
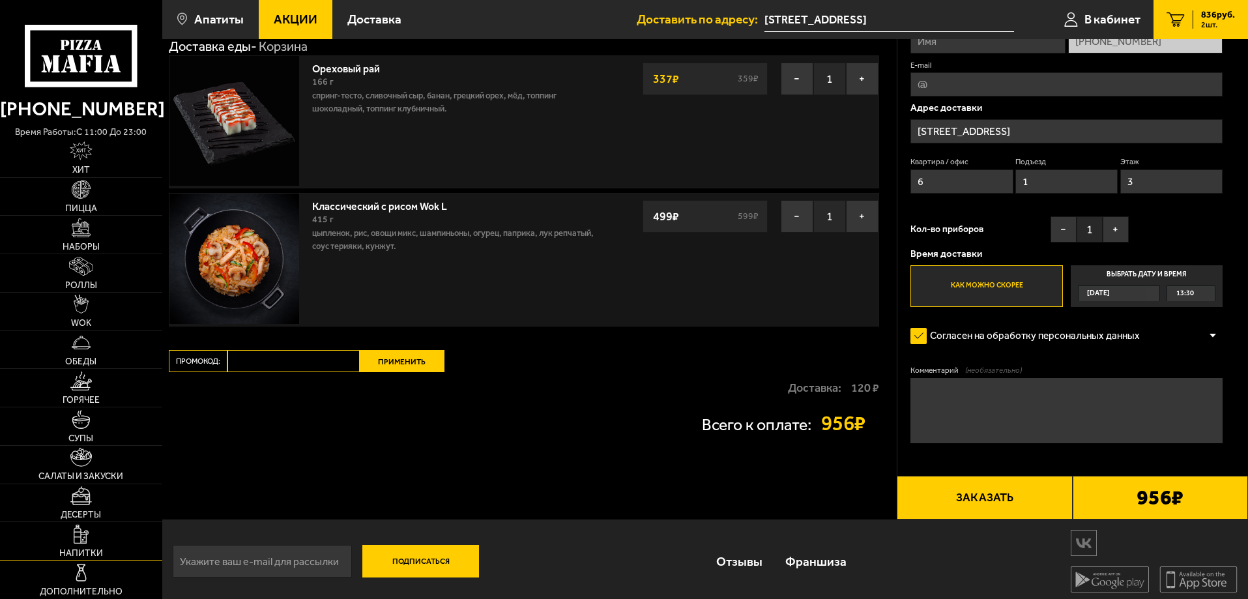
click at [81, 530] on img at bounding box center [81, 534] width 15 height 19
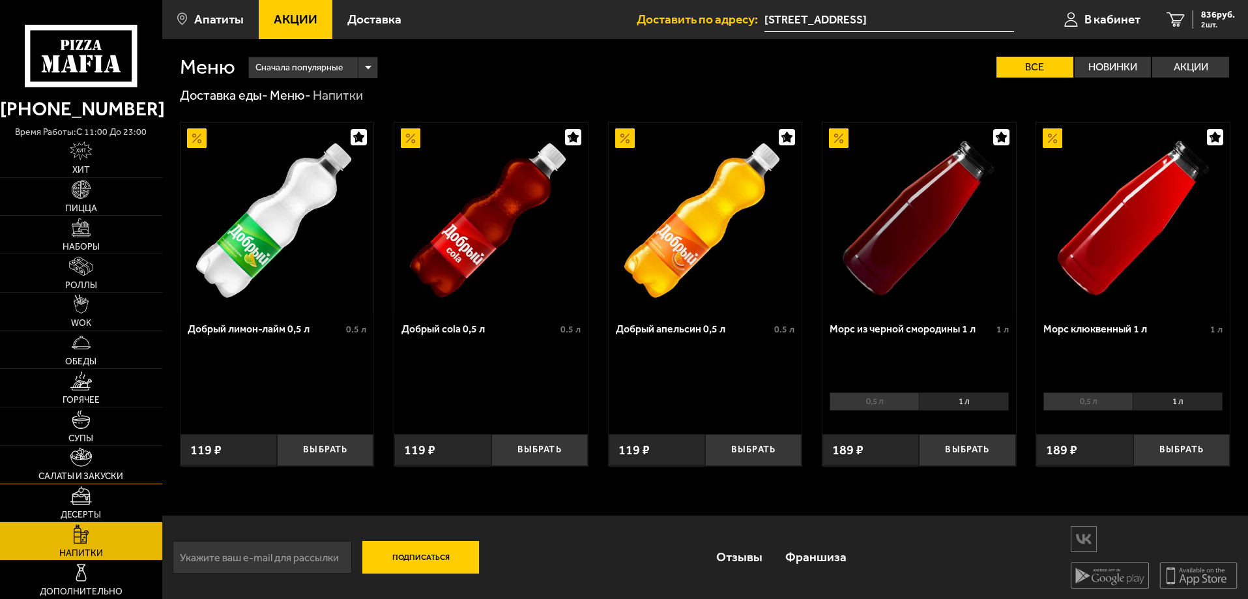
click at [93, 466] on link "Салаты и закуски" at bounding box center [81, 465] width 162 height 38
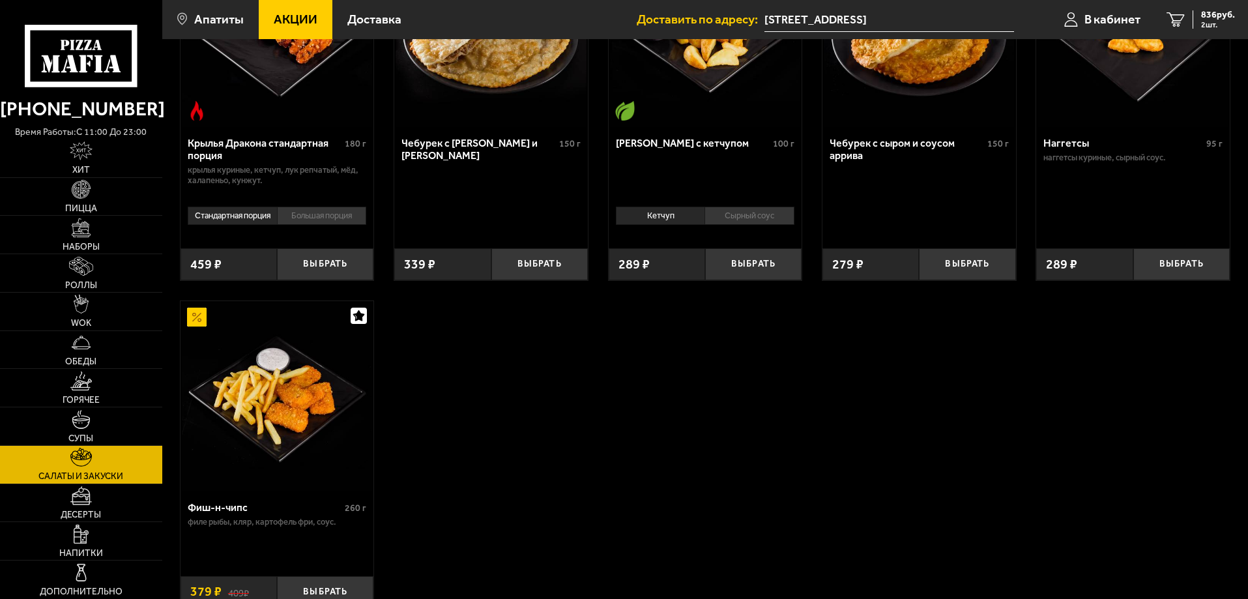
scroll to position [652, 0]
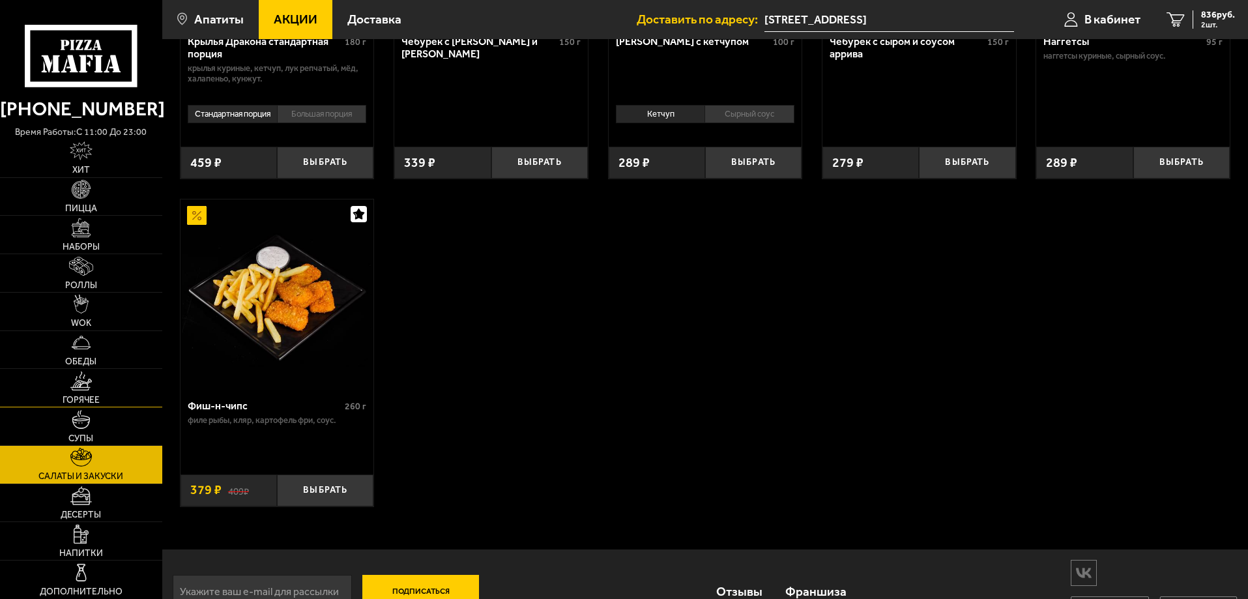
click at [117, 375] on link "Горячее" at bounding box center [81, 388] width 162 height 38
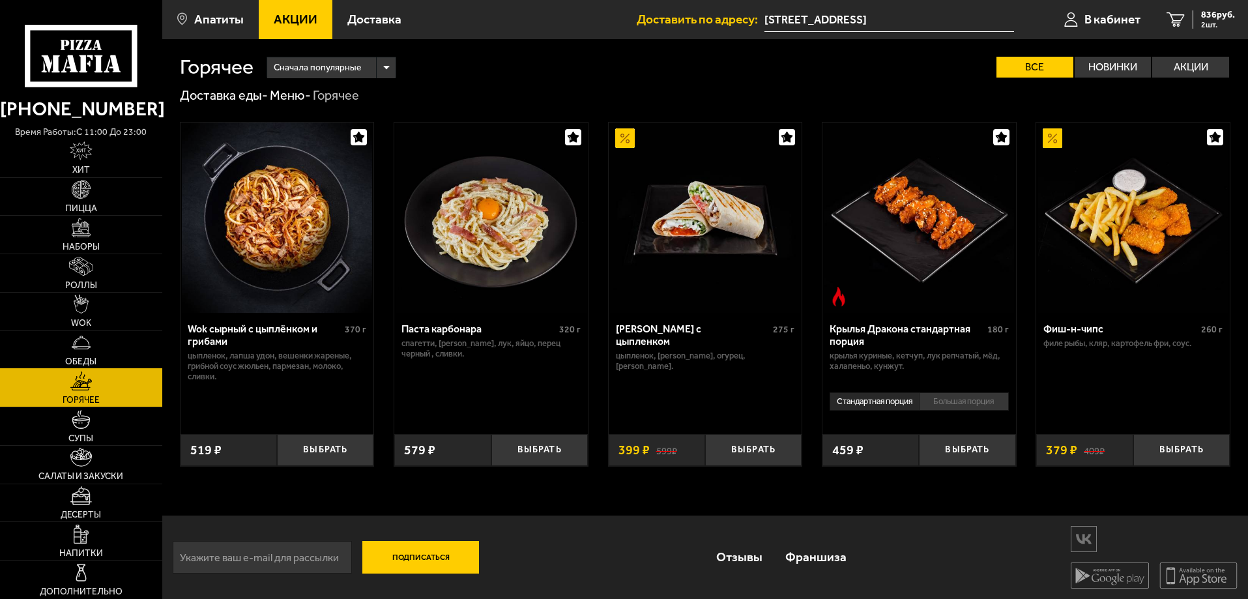
click at [128, 342] on link "Обеды" at bounding box center [81, 350] width 162 height 38
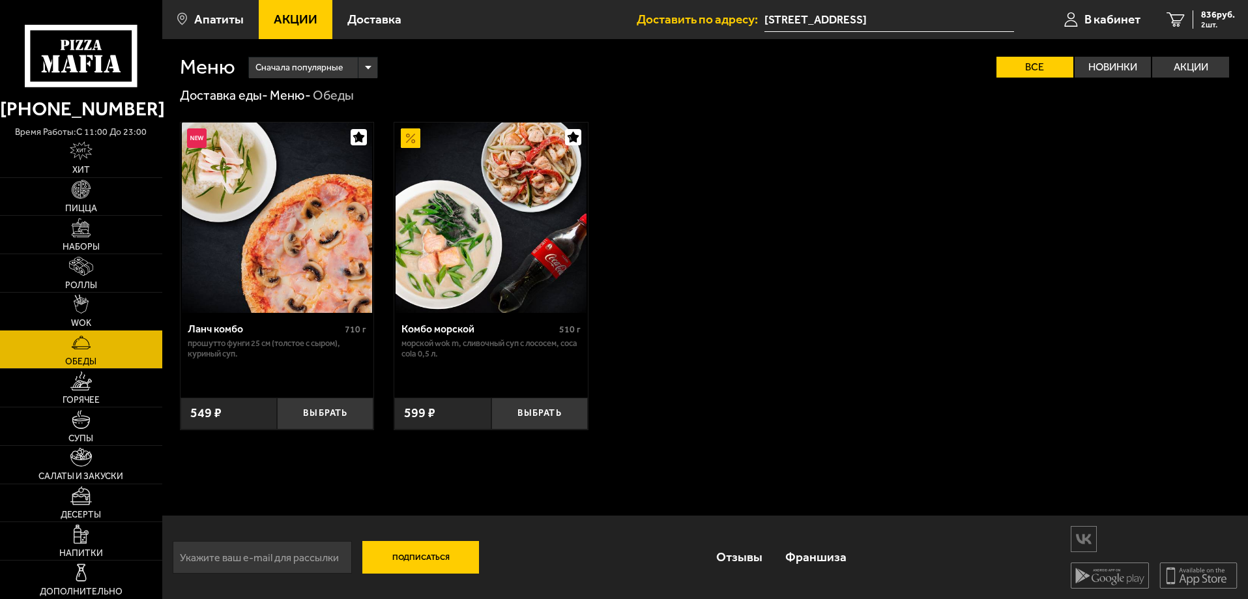
click at [134, 307] on link "WOK" at bounding box center [81, 312] width 162 height 38
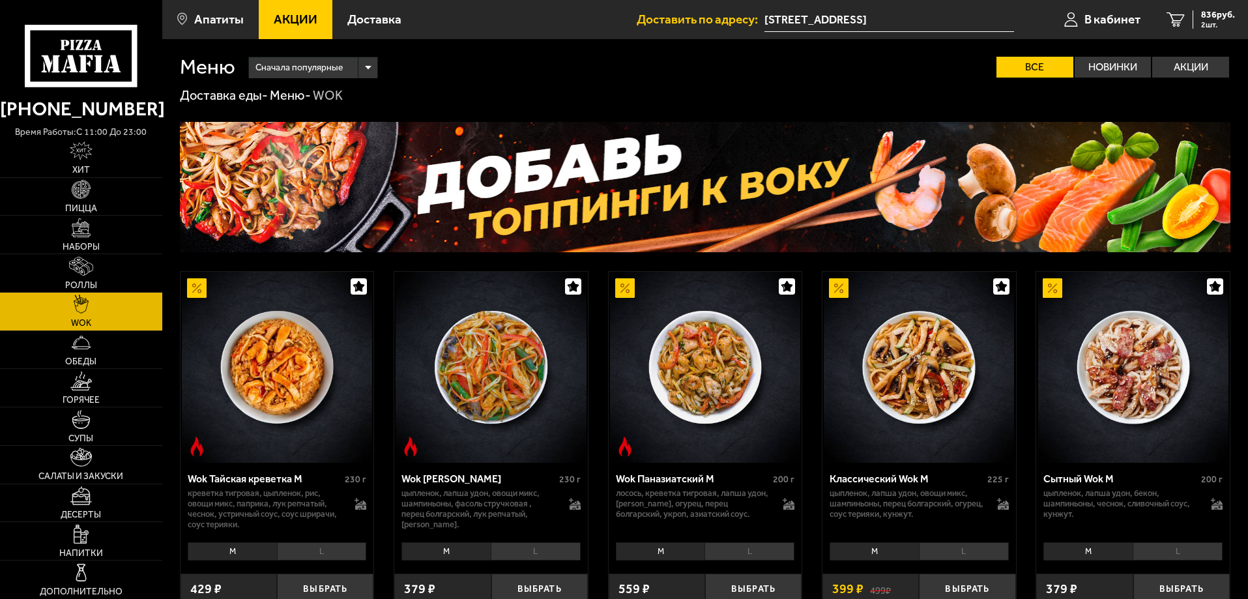
click at [121, 138] on p "время работы: c 11:00 до 23:00" at bounding box center [81, 132] width 162 height 14
click at [108, 151] on link "Хит" at bounding box center [81, 158] width 162 height 38
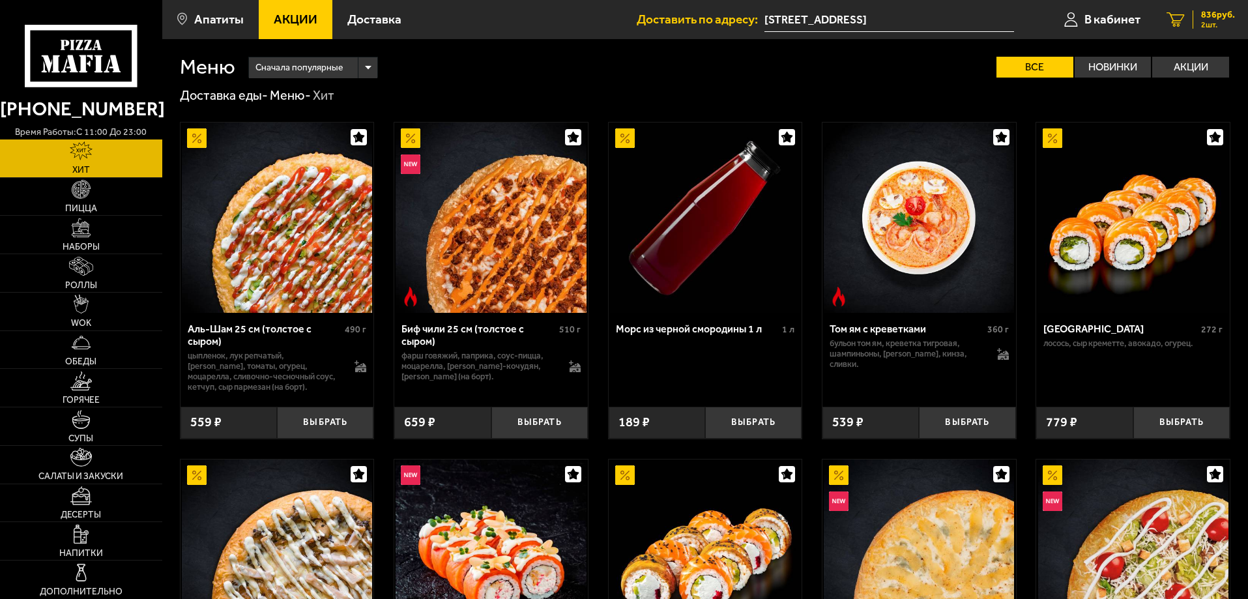
click at [1178, 26] on icon "2" at bounding box center [1176, 19] width 18 height 15
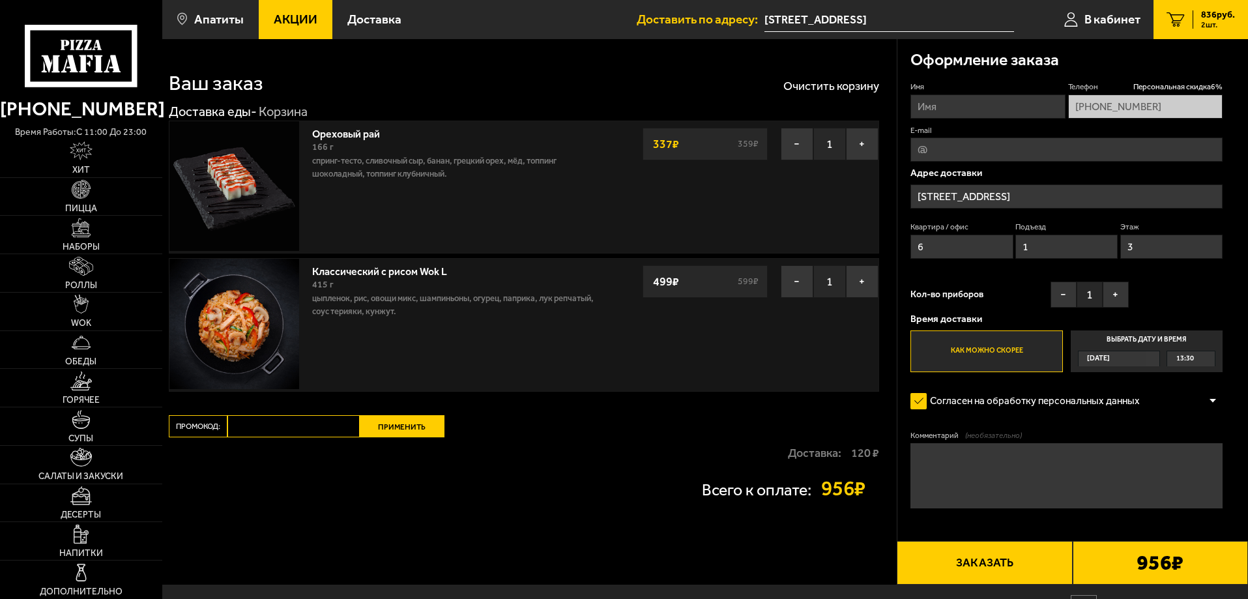
click at [947, 151] on input "E-mail" at bounding box center [1066, 150] width 312 height 24
type input "kruglikovroma00@mail.ru"
click at [952, 111] on input "Имя" at bounding box center [987, 107] width 154 height 24
drag, startPoint x: 1007, startPoint y: 102, endPoint x: 948, endPoint y: 108, distance: 59.0
click at [948, 108] on input "Роман Кругликов" at bounding box center [987, 107] width 154 height 24
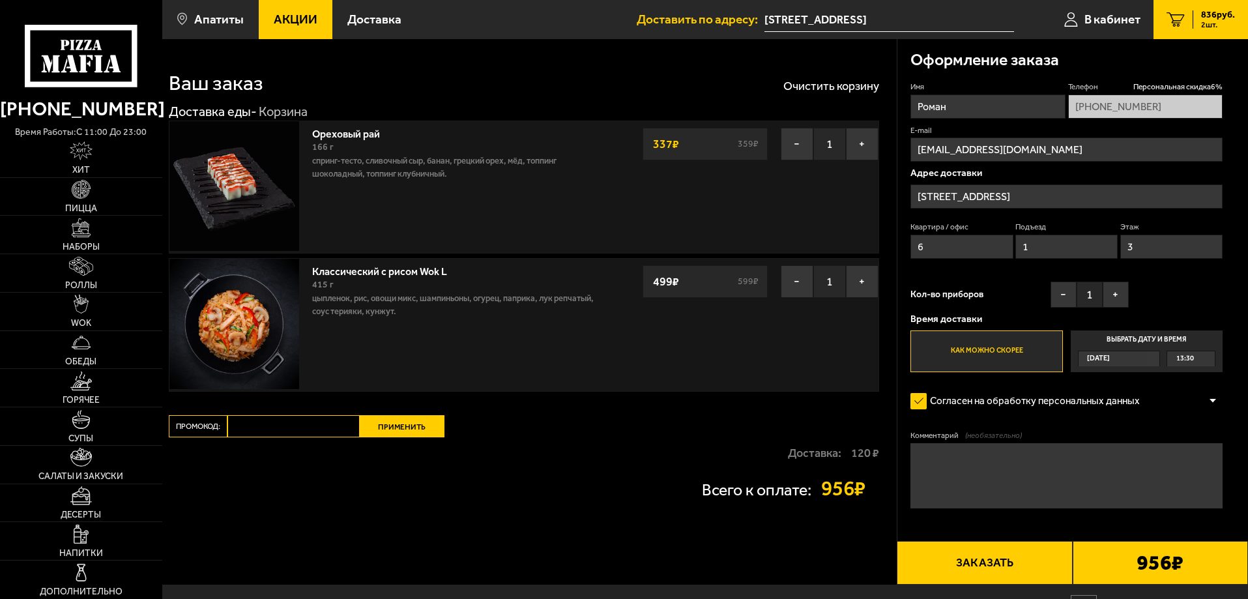
type input "Роман"
click at [1035, 385] on form "Имя Роман Телефон Персональная скидка 6 % +7 (969) 729-83-80 E-mail kruglikovro…" at bounding box center [1066, 333] width 312 height 504
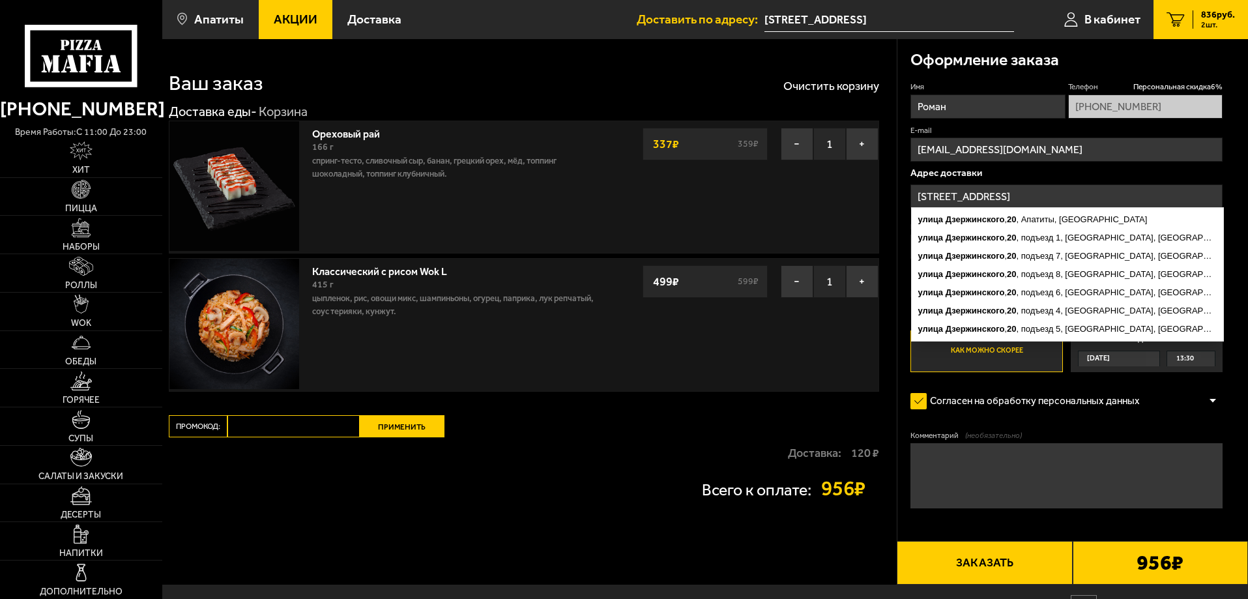
click at [1165, 201] on input "Мурманская область, улица Дзержинского, 20" at bounding box center [1066, 196] width 312 height 24
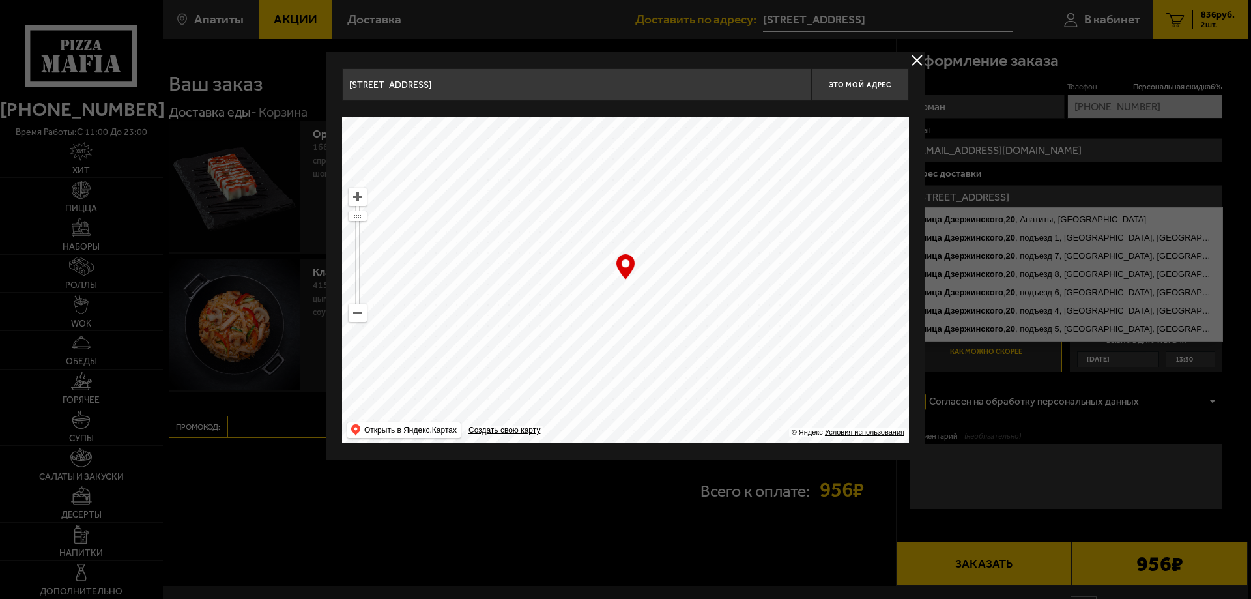
click at [917, 65] on button "delivery type" at bounding box center [917, 60] width 16 height 16
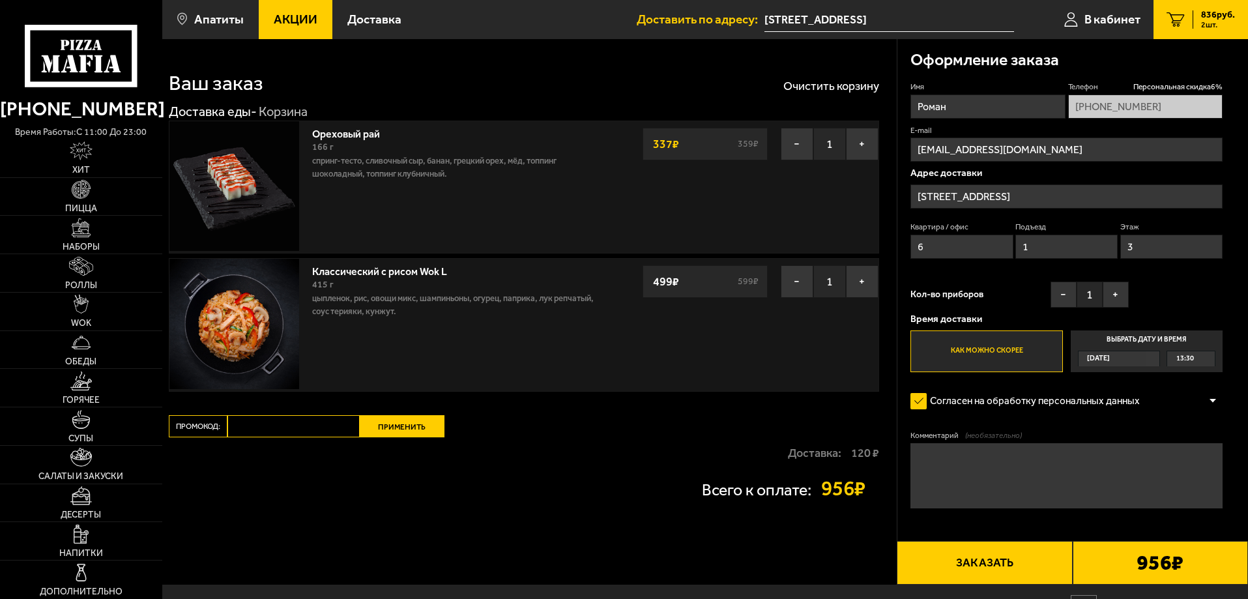
drag, startPoint x: 1023, startPoint y: 564, endPoint x: 633, endPoint y: 431, distance: 412.0
click at [633, 431] on section "Ваш заказ Очистить корзину Доставка еды - Корзина Ореховый рай 166 г спринг-тес…" at bounding box center [705, 312] width 1086 height 546
click at [633, 431] on div "Ваш заказ Очистить корзину Доставка еды - Корзина Ореховый рай 166 г спринг-тес…" at bounding box center [529, 312] width 735 height 546
click at [976, 102] on input "Роман" at bounding box center [987, 107] width 154 height 24
click at [1189, 162] on div "Имя Роман Телефон Персональная скидка 6 % +7 (969) 729-83-80 E-mail kruglikovro…" at bounding box center [1066, 226] width 312 height 291
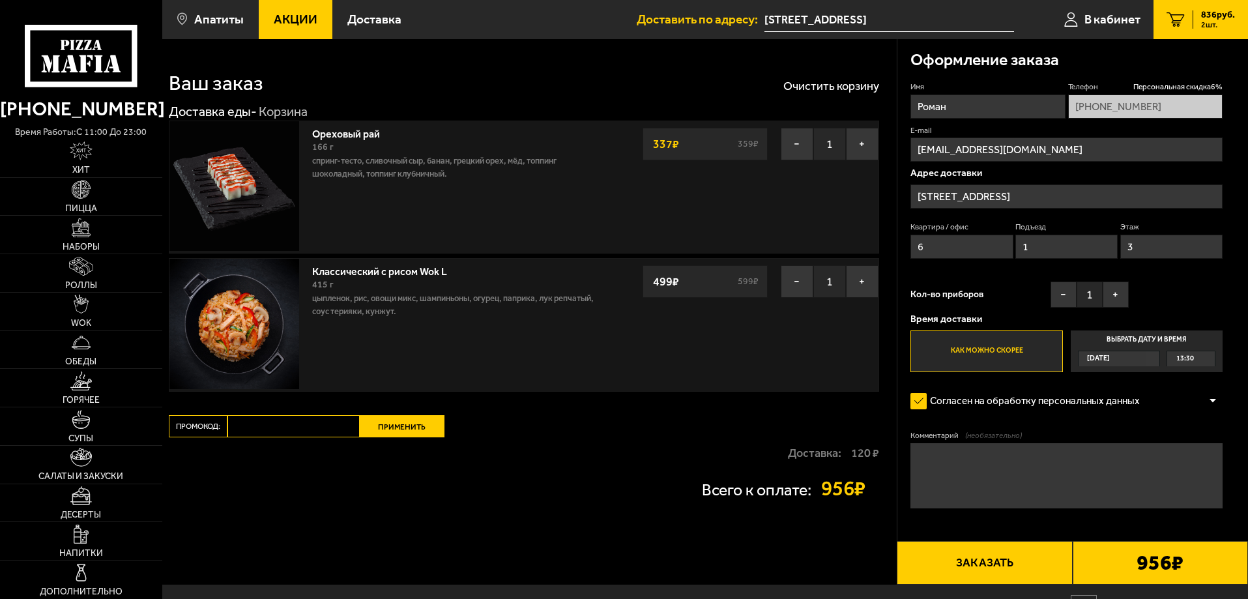
click at [603, 428] on div "Ваш заказ Очистить корзину Доставка еды - Корзина Ореховый рай 166 г спринг-тес…" at bounding box center [529, 312] width 735 height 546
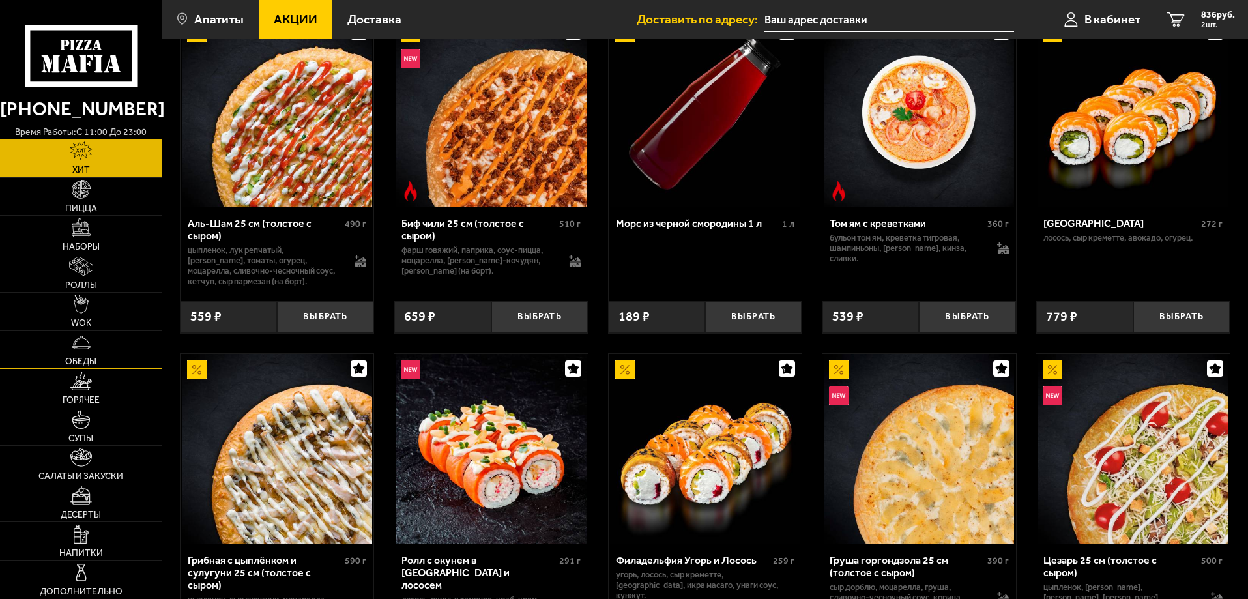
scroll to position [65, 0]
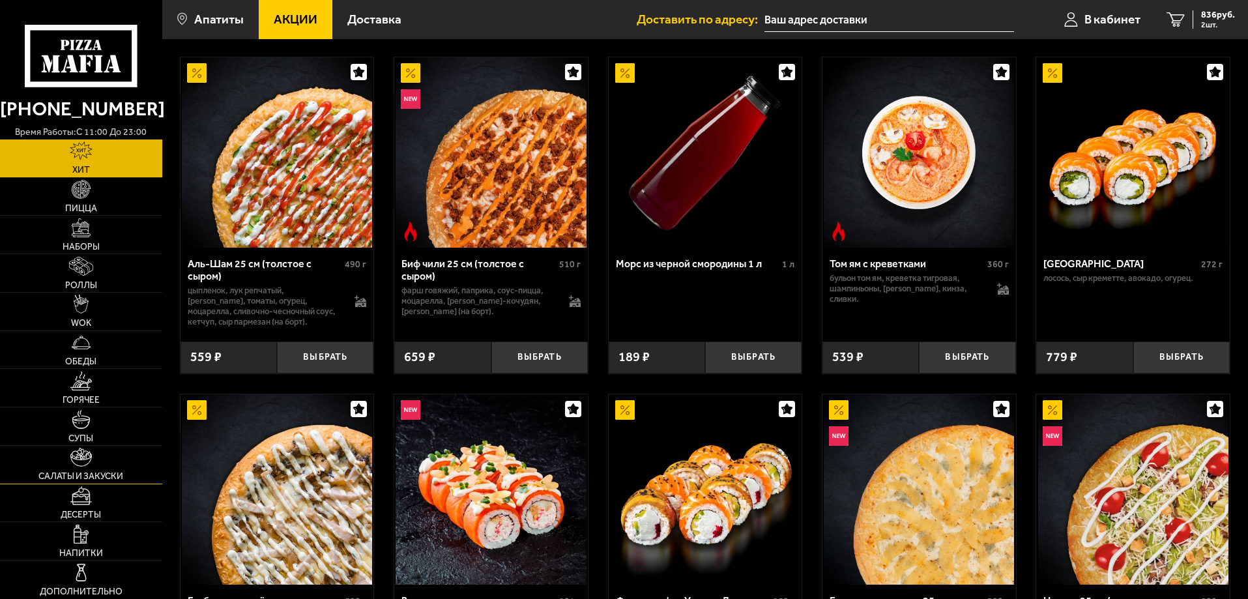
click at [100, 467] on link "Салаты и закуски" at bounding box center [81, 465] width 162 height 38
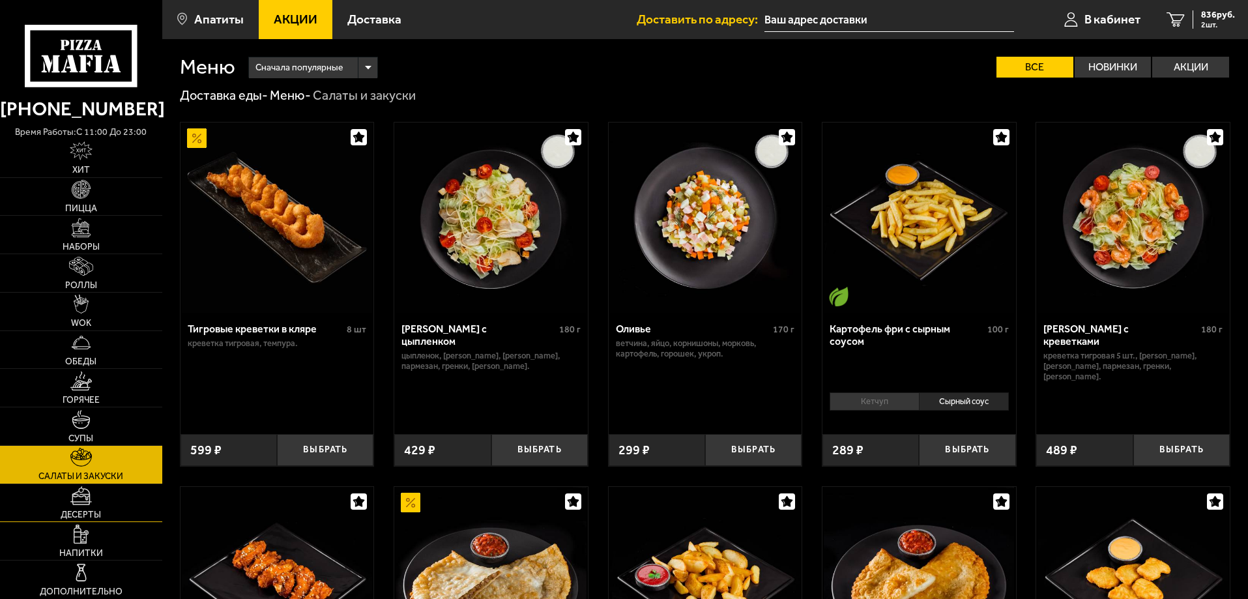
click at [97, 491] on link "Десерты" at bounding box center [81, 503] width 162 height 38
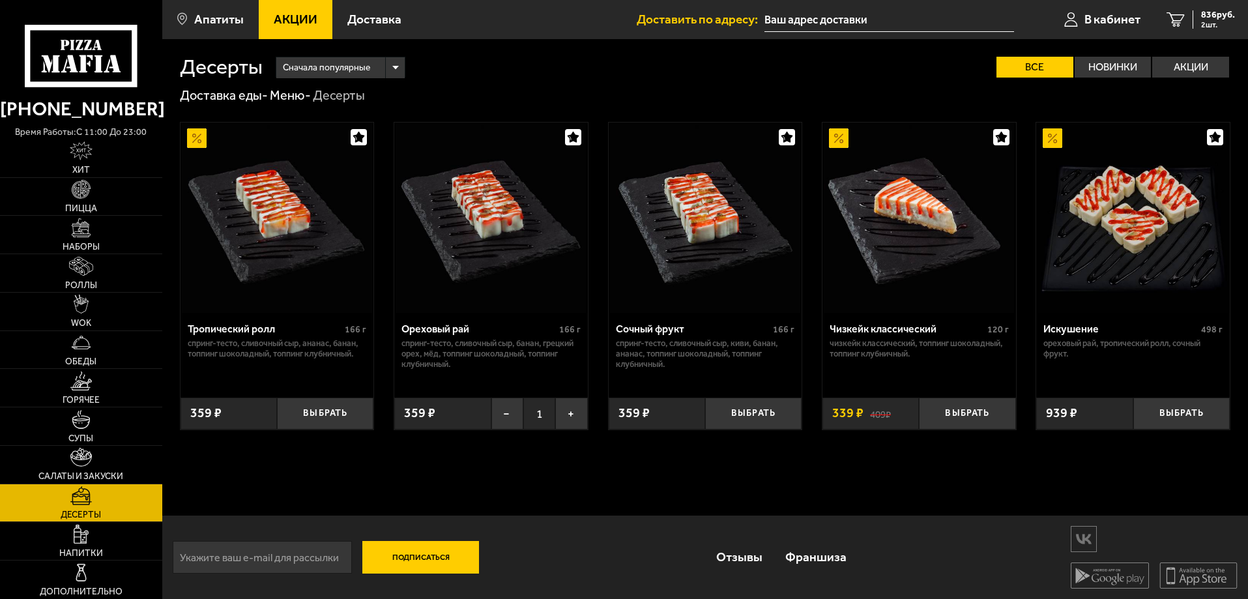
scroll to position [1, 0]
click at [91, 527] on link "Напитки" at bounding box center [81, 541] width 162 height 38
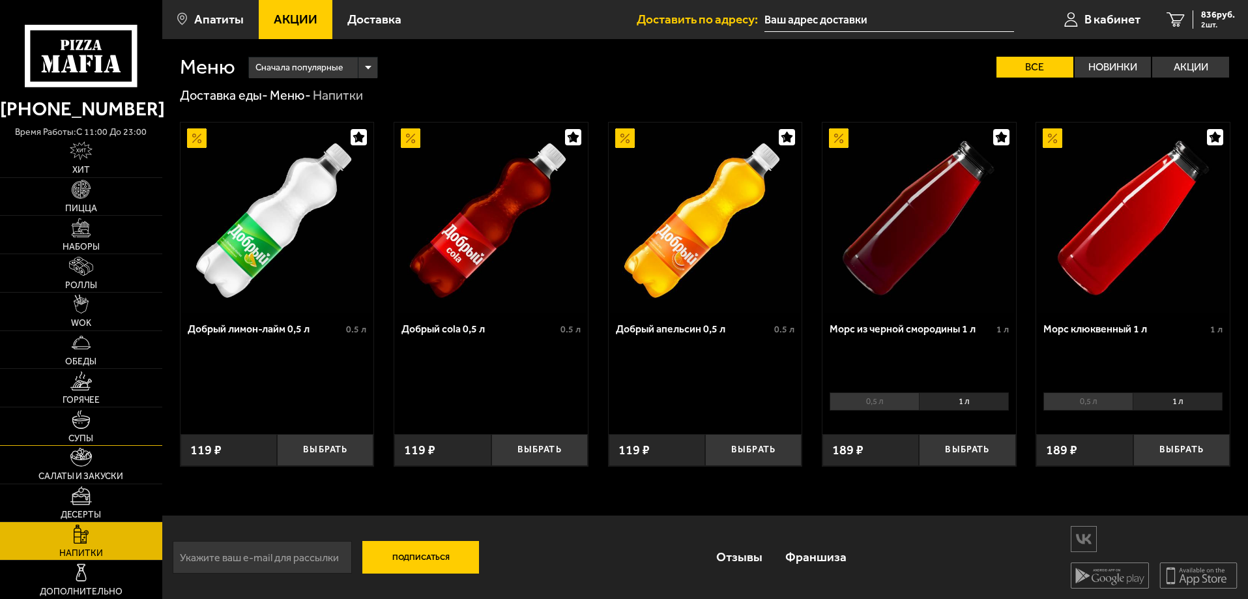
drag, startPoint x: 93, startPoint y: 426, endPoint x: 93, endPoint y: 413, distance: 13.1
click at [93, 424] on link "Супы" at bounding box center [81, 426] width 162 height 38
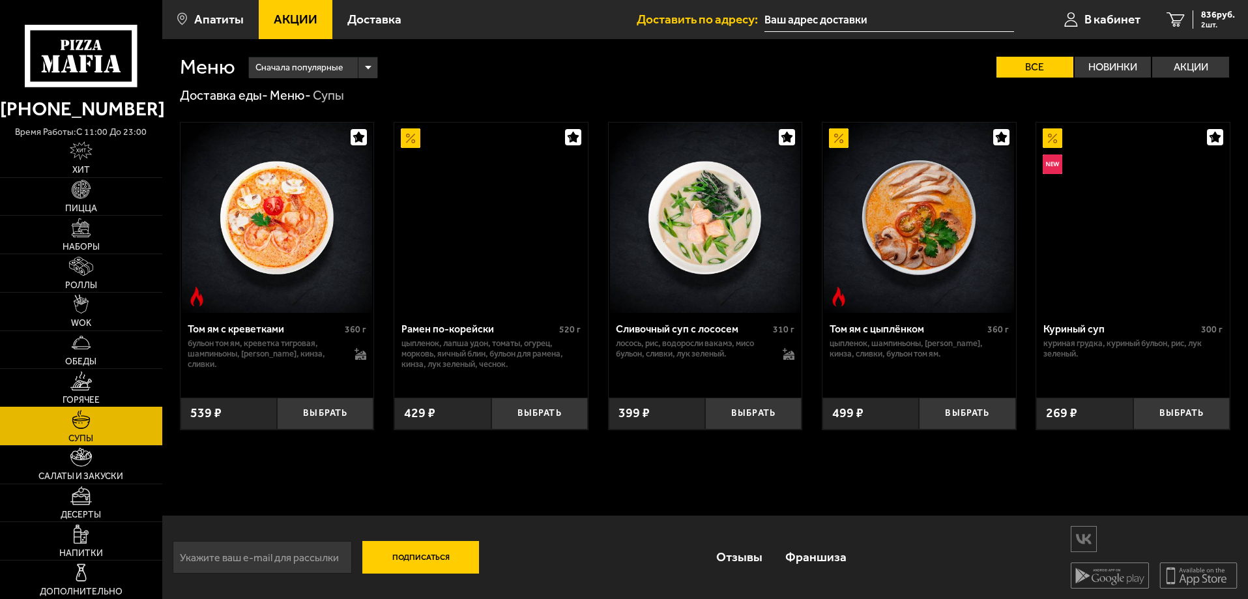
click at [94, 403] on span "Горячее" at bounding box center [81, 400] width 37 height 9
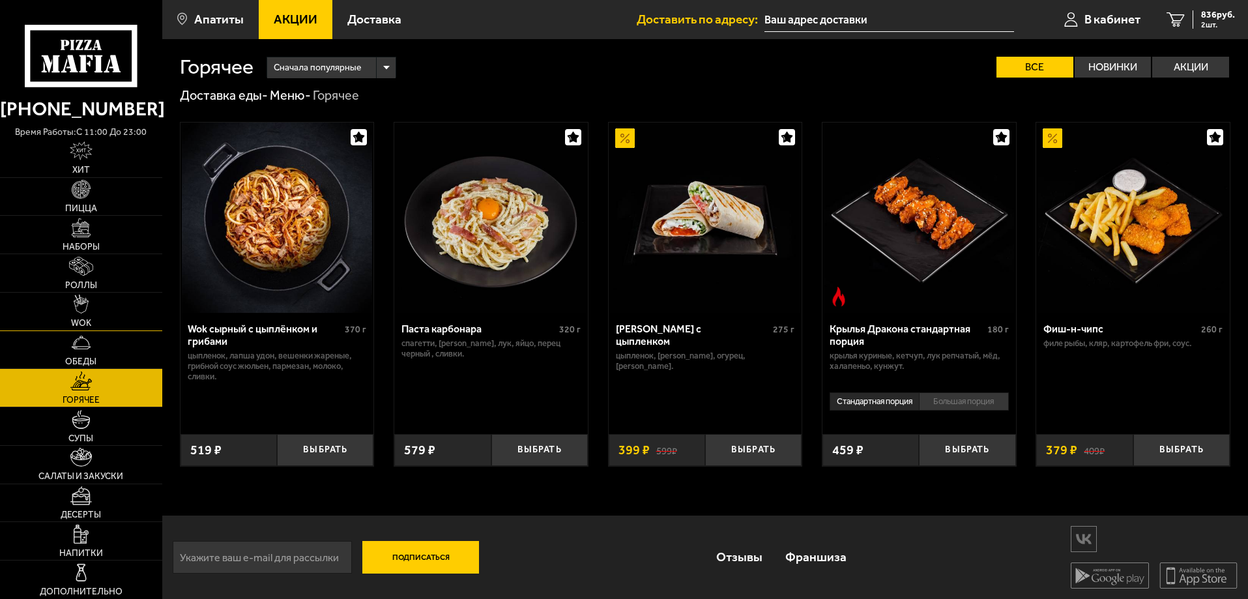
click at [100, 313] on link "WOK" at bounding box center [81, 312] width 162 height 38
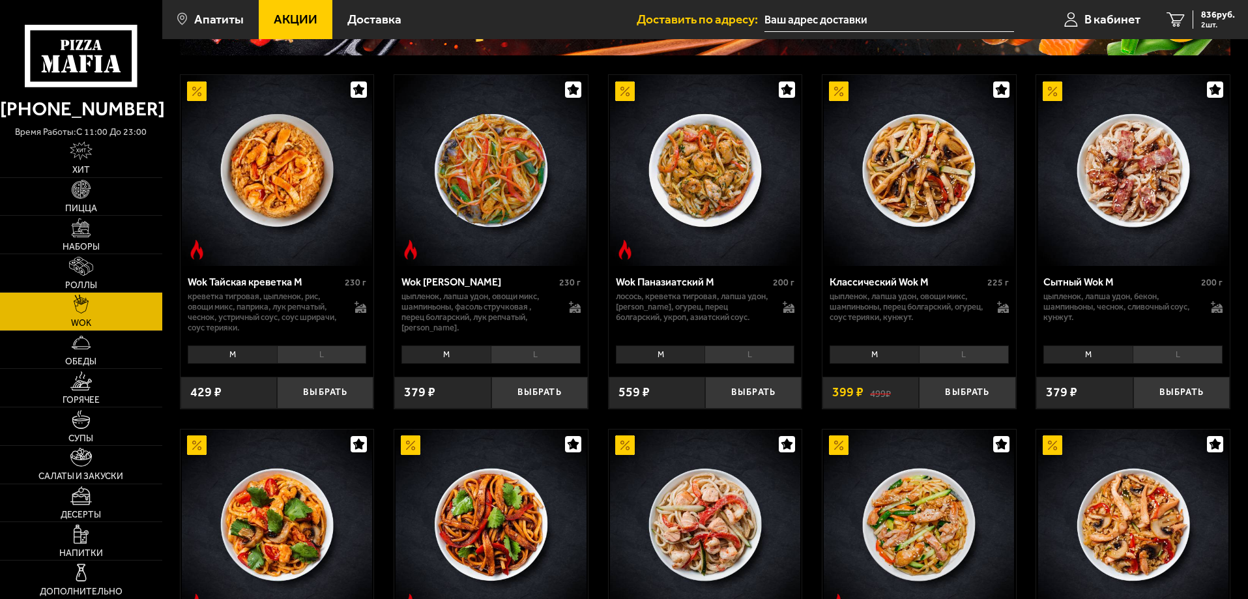
scroll to position [196, 0]
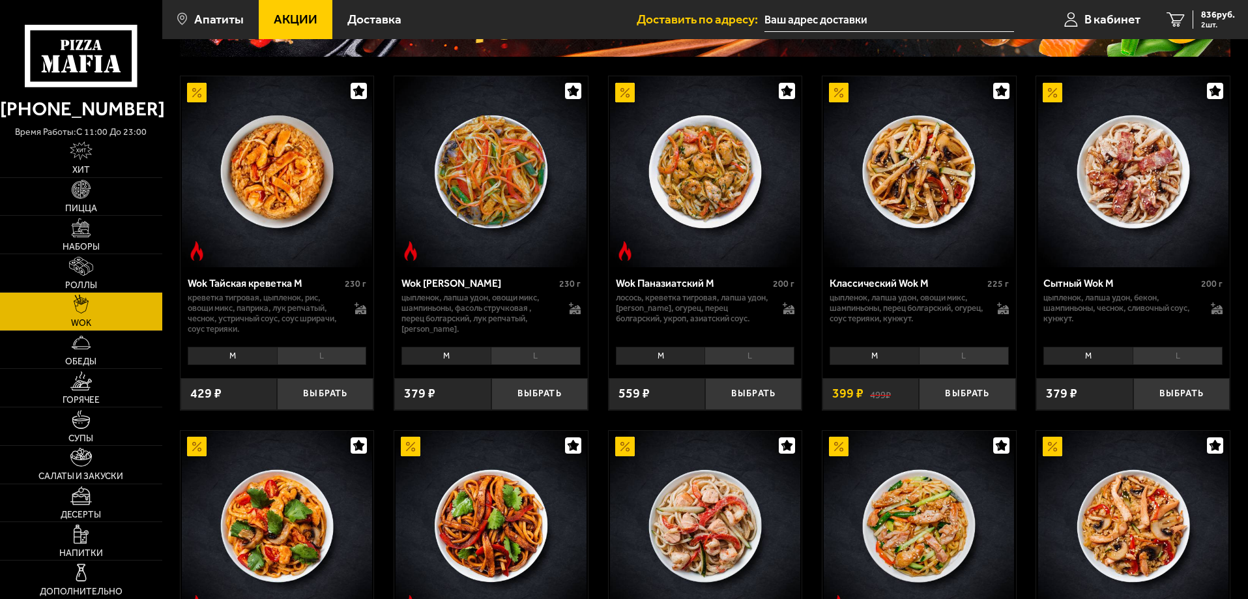
click at [329, 360] on li "L" at bounding box center [322, 356] width 90 height 18
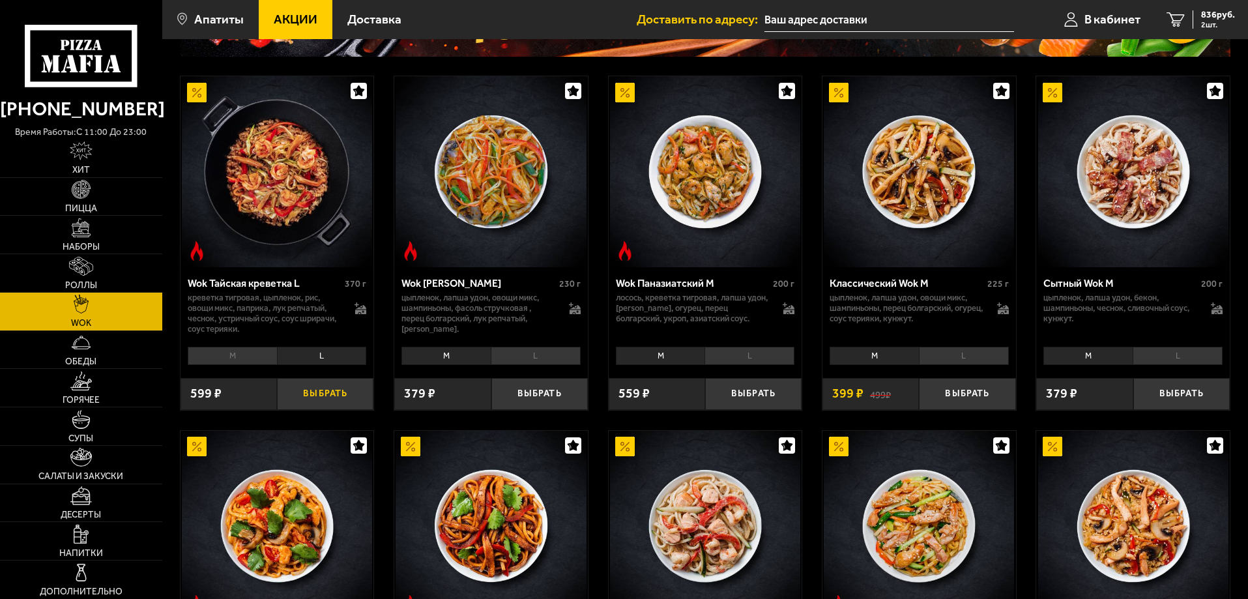
click at [326, 389] on button "Выбрать" at bounding box center [325, 394] width 96 height 32
click at [1181, 20] on link "3 1435 руб. 3 шт." at bounding box center [1198, 19] width 100 height 39
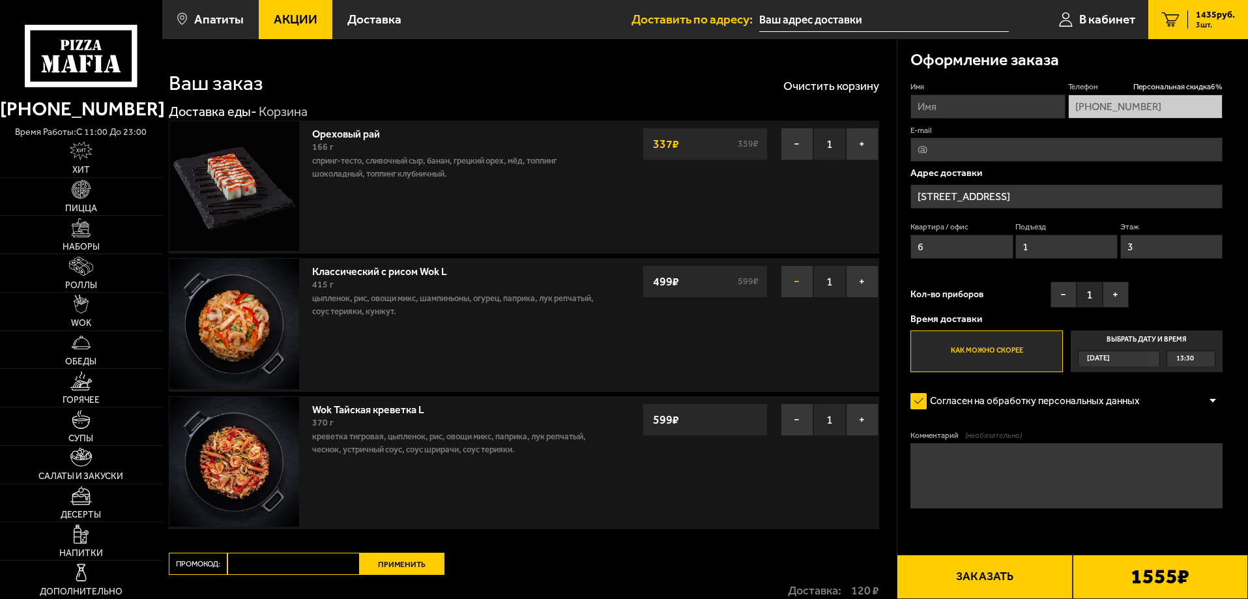
click at [785, 288] on button "−" at bounding box center [797, 281] width 33 height 33
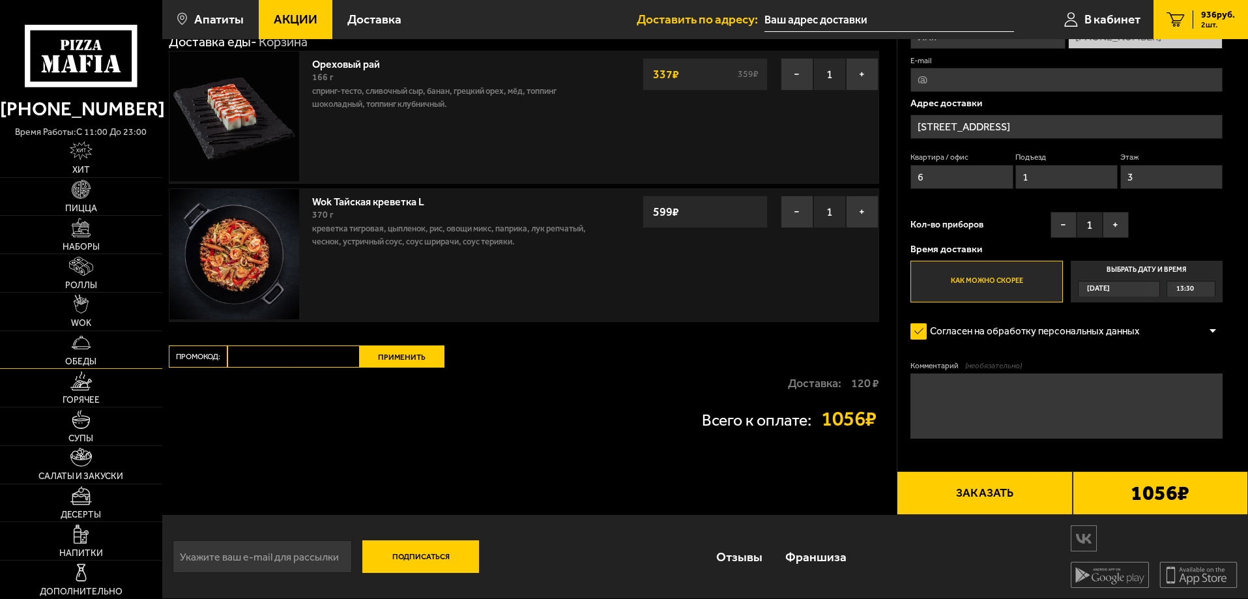
scroll to position [71, 0]
click at [91, 573] on img at bounding box center [81, 572] width 19 height 19
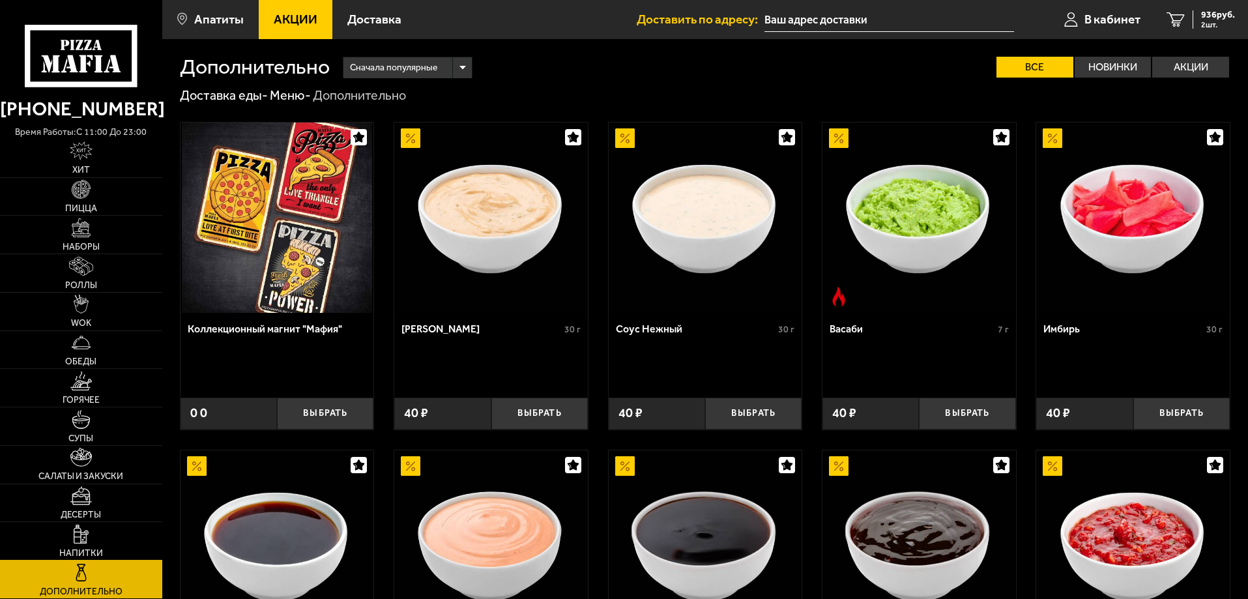
click at [83, 541] on img at bounding box center [81, 534] width 15 height 19
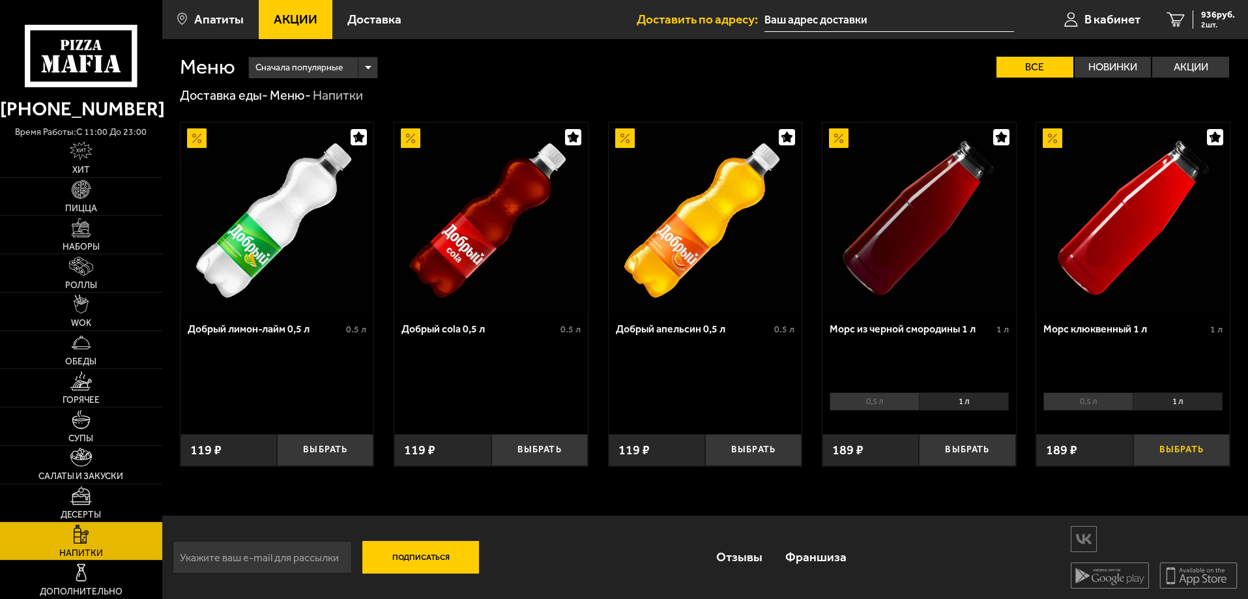
click at [1185, 455] on button "Выбрать" at bounding box center [1181, 450] width 96 height 32
click at [102, 504] on link "Десерты" at bounding box center [81, 503] width 162 height 38
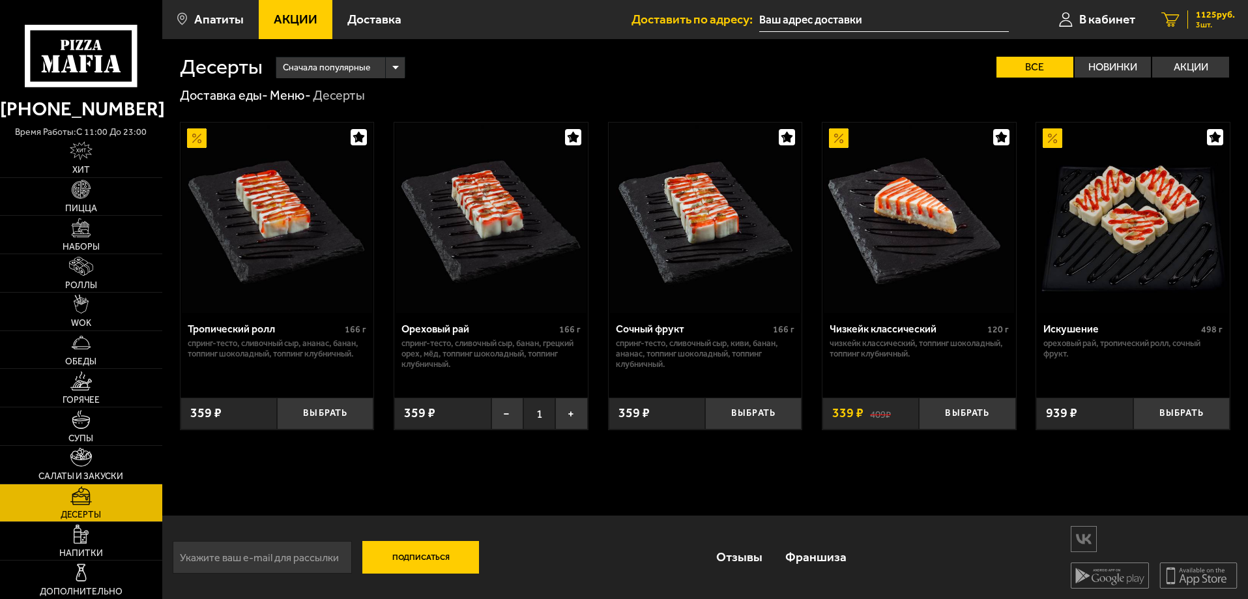
click at [1171, 11] on link "3 1125 руб. 3 шт." at bounding box center [1198, 19] width 100 height 39
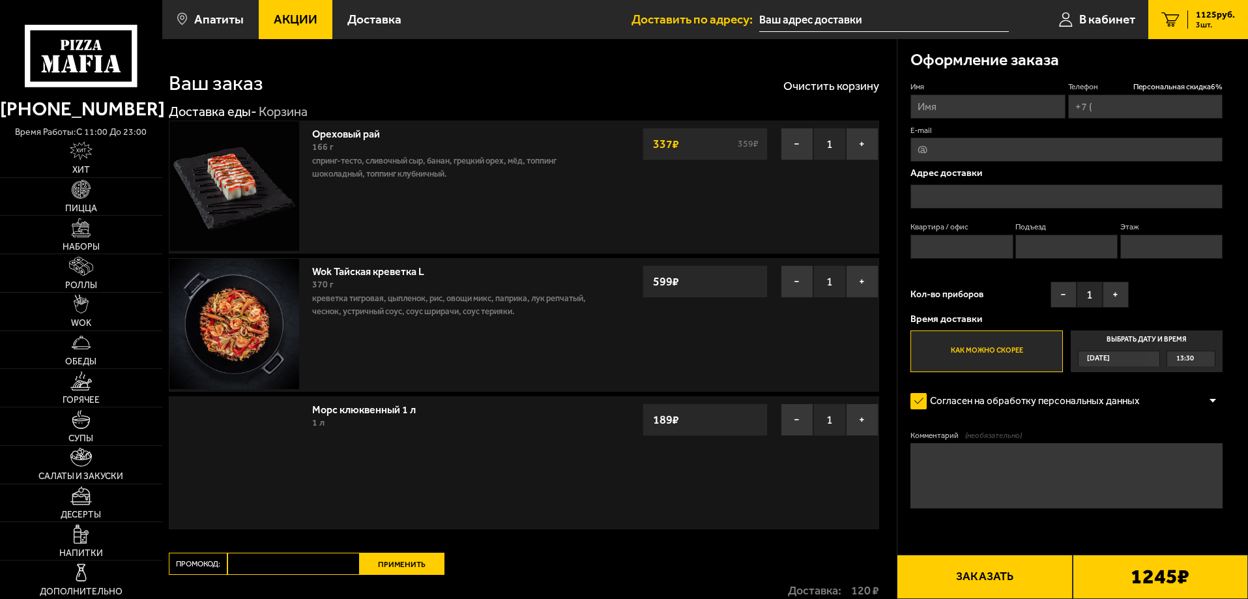
type input "+7 (969) 729-83-80"
type input "Мурманская область, улица Дзержинского, 20"
type input "6"
type input "1"
type input "3"
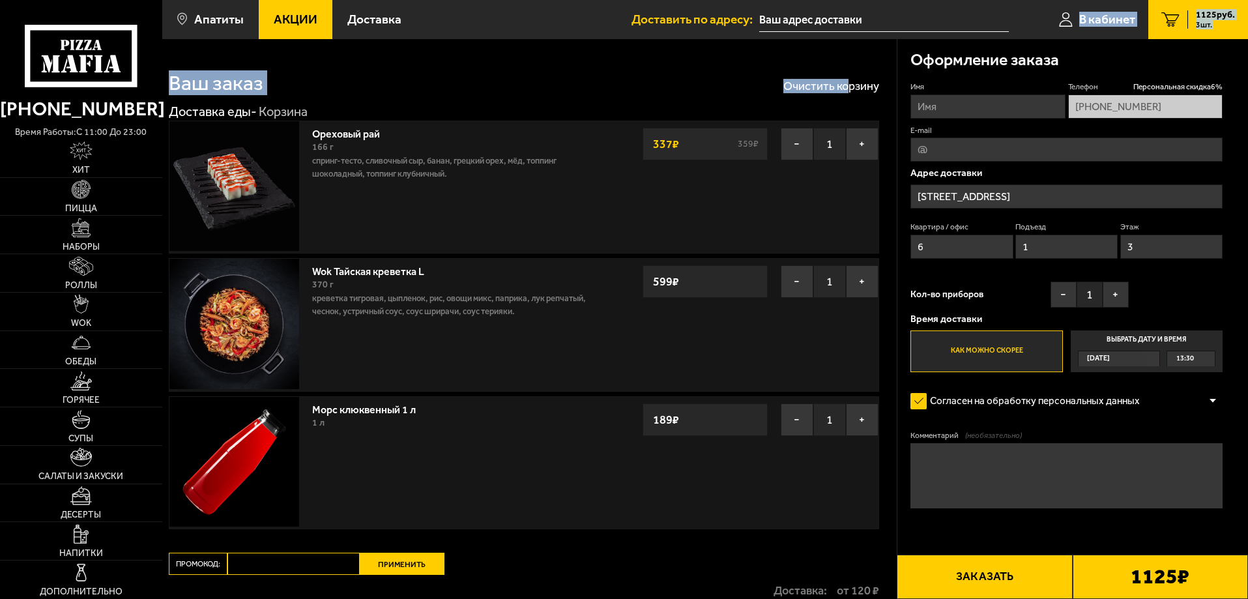
drag, startPoint x: 958, startPoint y: 32, endPoint x: 848, endPoint y: 40, distance: 110.4
click at [848, 40] on main "Апатиты Все Акции Доставка Личный кабинет Акции Доставка Доставить по адресу: В…" at bounding box center [705, 388] width 1086 height 776
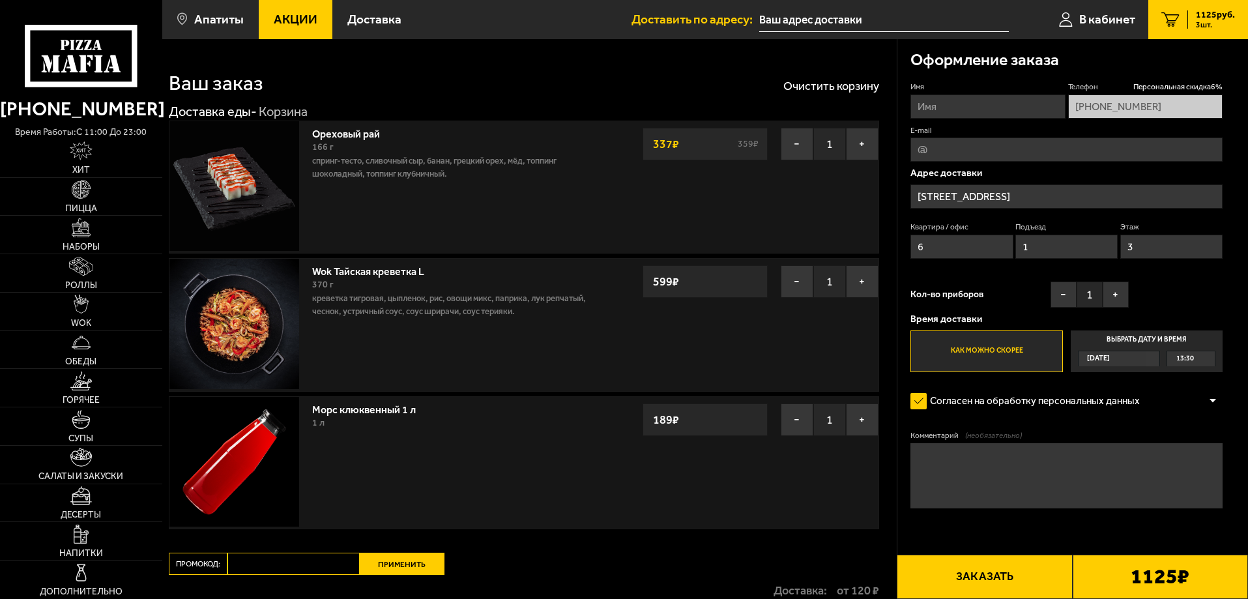
click at [951, 149] on input "E-mail" at bounding box center [1066, 150] width 312 height 24
type input "kruglikovroma00@mail.ru"
click at [963, 115] on input "Имя" at bounding box center [987, 107] width 154 height 24
drag, startPoint x: 997, startPoint y: 108, endPoint x: 962, endPoint y: 104, distance: 34.8
click at [961, 104] on input "Имя" at bounding box center [987, 107] width 154 height 24
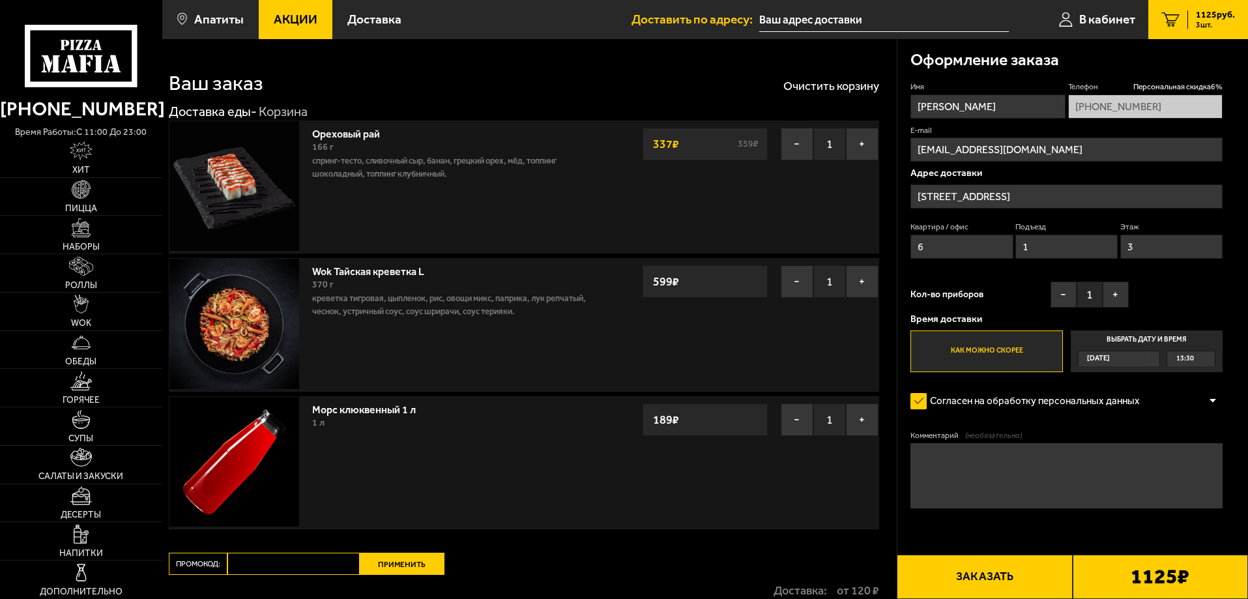
drag, startPoint x: 1007, startPoint y: 106, endPoint x: 948, endPoint y: 108, distance: 59.3
click at [948, 108] on input "Роман Кругликов" at bounding box center [987, 107] width 154 height 24
type input "Роман"
click at [987, 275] on div "Имя Роман Телефон Персональная скидка 6 % +7 (969) 729-83-80 E-mail kruglikovro…" at bounding box center [1066, 226] width 312 height 291
click at [1014, 579] on button "Заказать" at bounding box center [984, 577] width 175 height 44
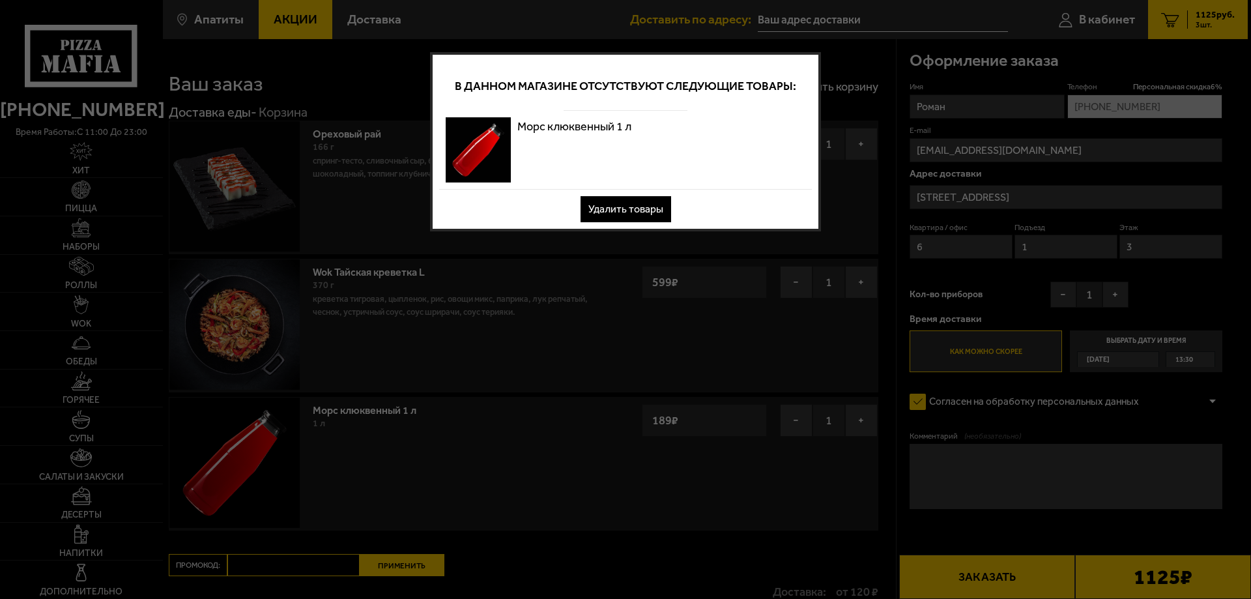
click at [611, 208] on button "Удалить товары" at bounding box center [626, 209] width 91 height 26
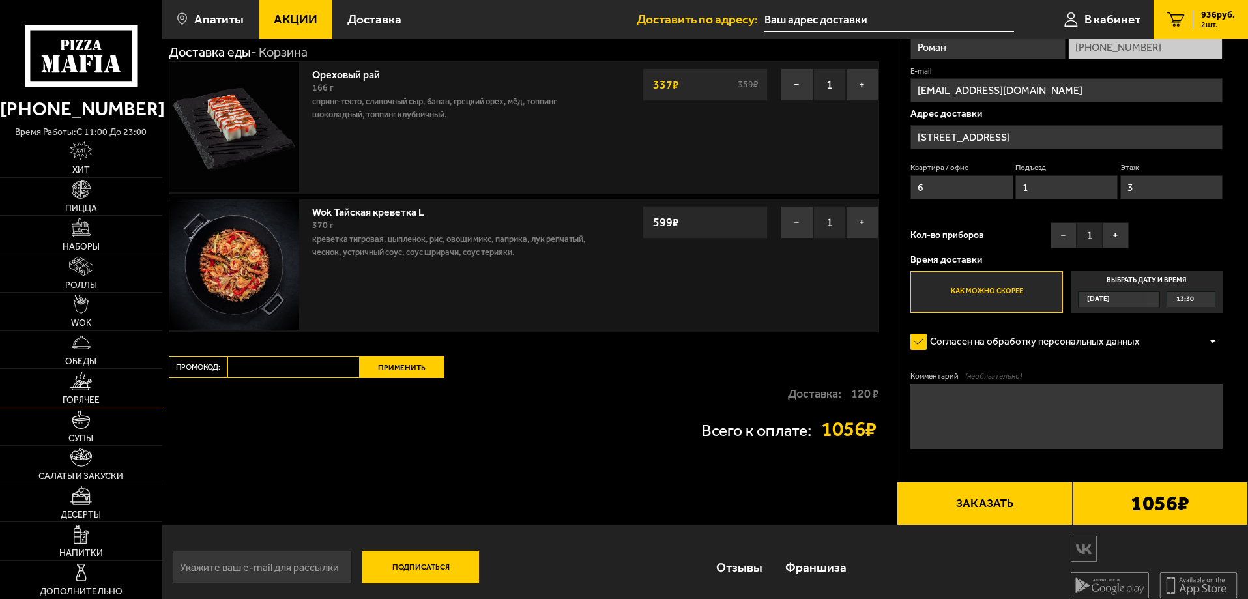
scroll to position [71, 0]
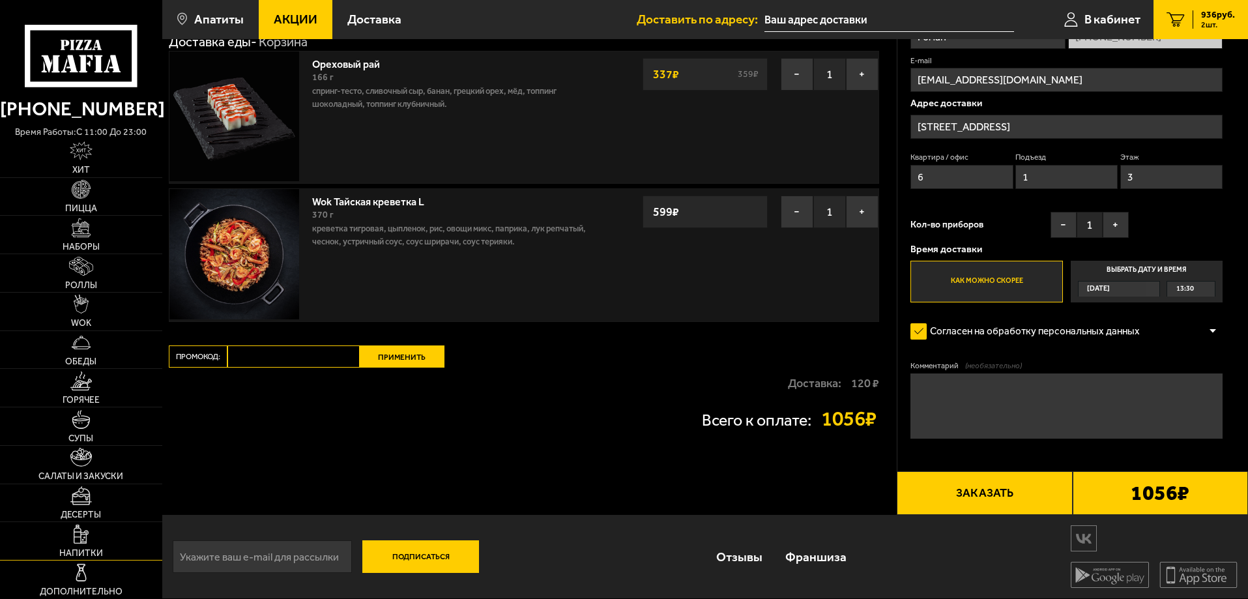
click at [92, 529] on link "Напитки" at bounding box center [81, 541] width 162 height 38
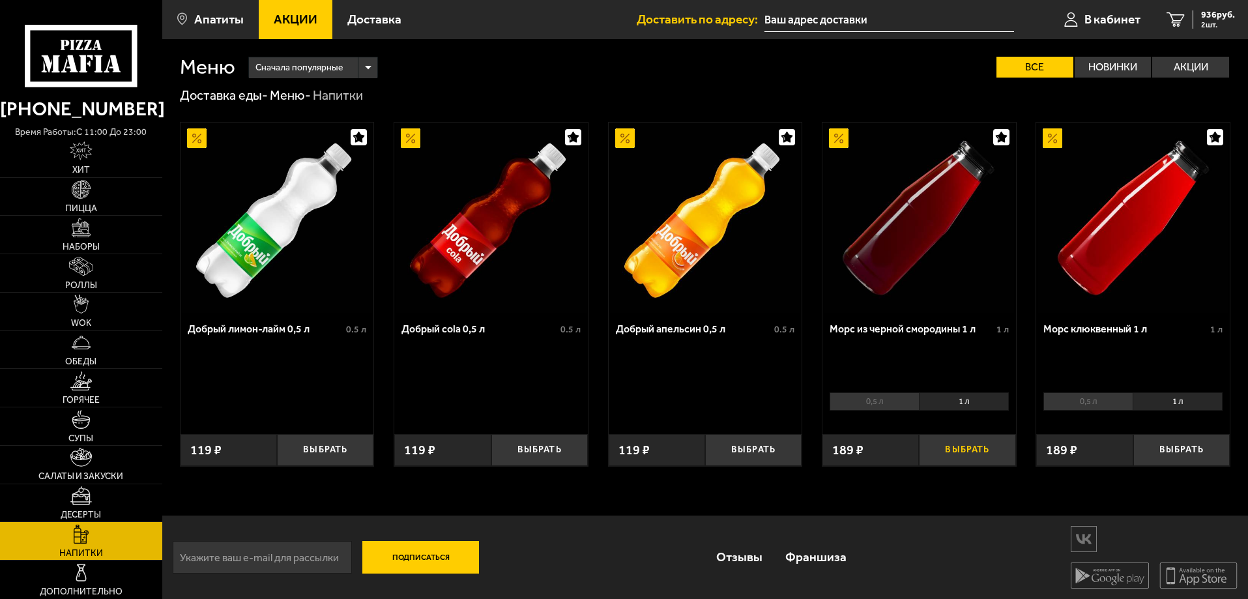
click at [963, 441] on button "Выбрать" at bounding box center [967, 450] width 96 height 32
click at [1180, 25] on link "3 1125 руб. 3 шт." at bounding box center [1198, 19] width 100 height 39
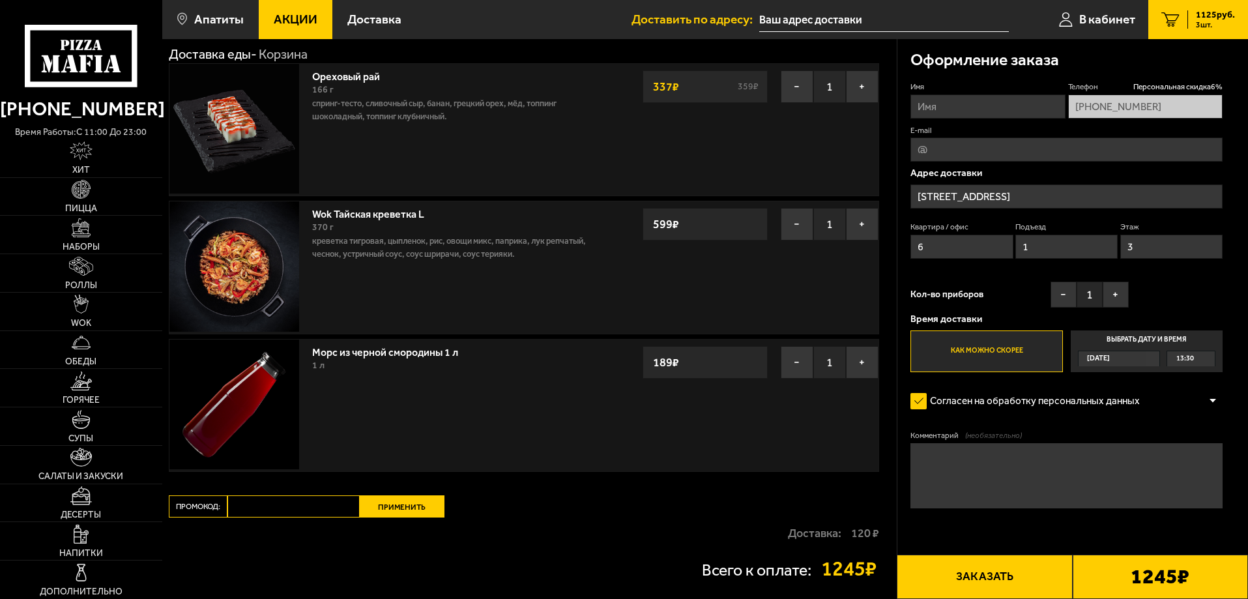
scroll to position [65, 0]
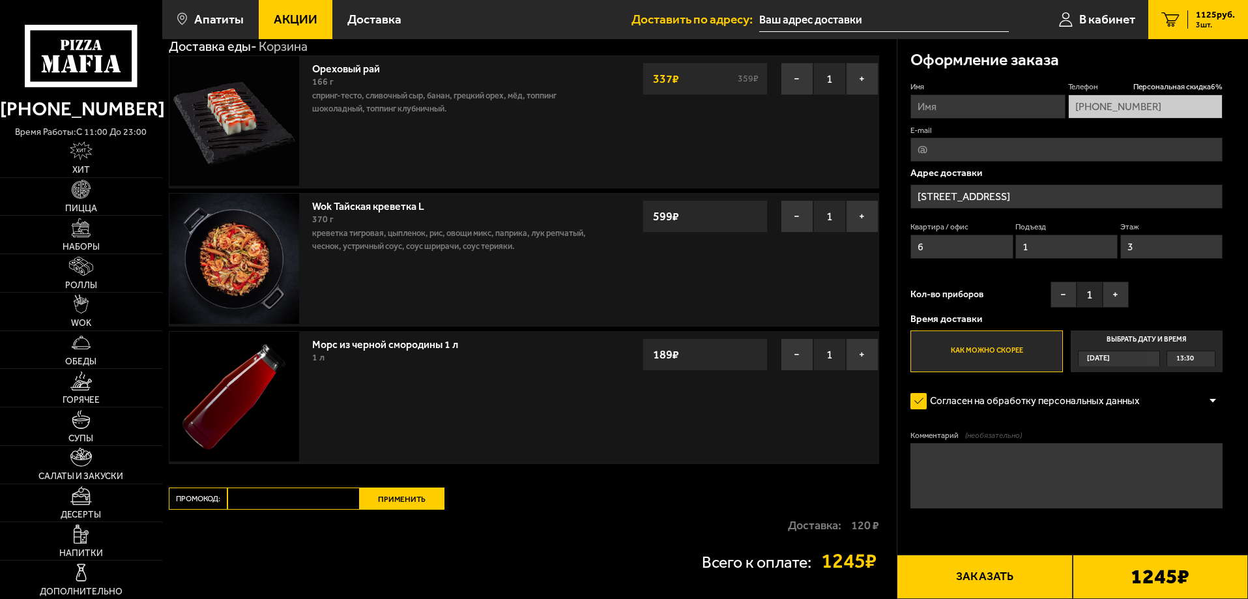
click at [924, 107] on input "Имя" at bounding box center [987, 107] width 154 height 24
drag, startPoint x: 997, startPoint y: 103, endPoint x: 950, endPoint y: 107, distance: 47.1
click at [950, 107] on input "Роман Кругликов" at bounding box center [987, 107] width 154 height 24
type input "Роман"
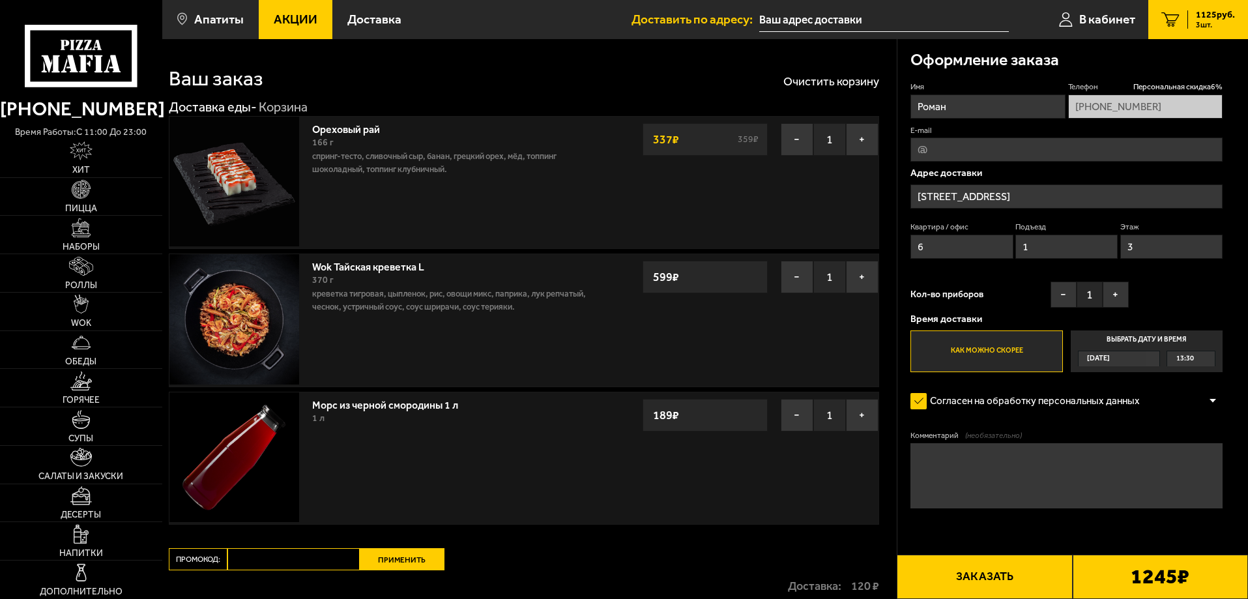
scroll to position [0, 0]
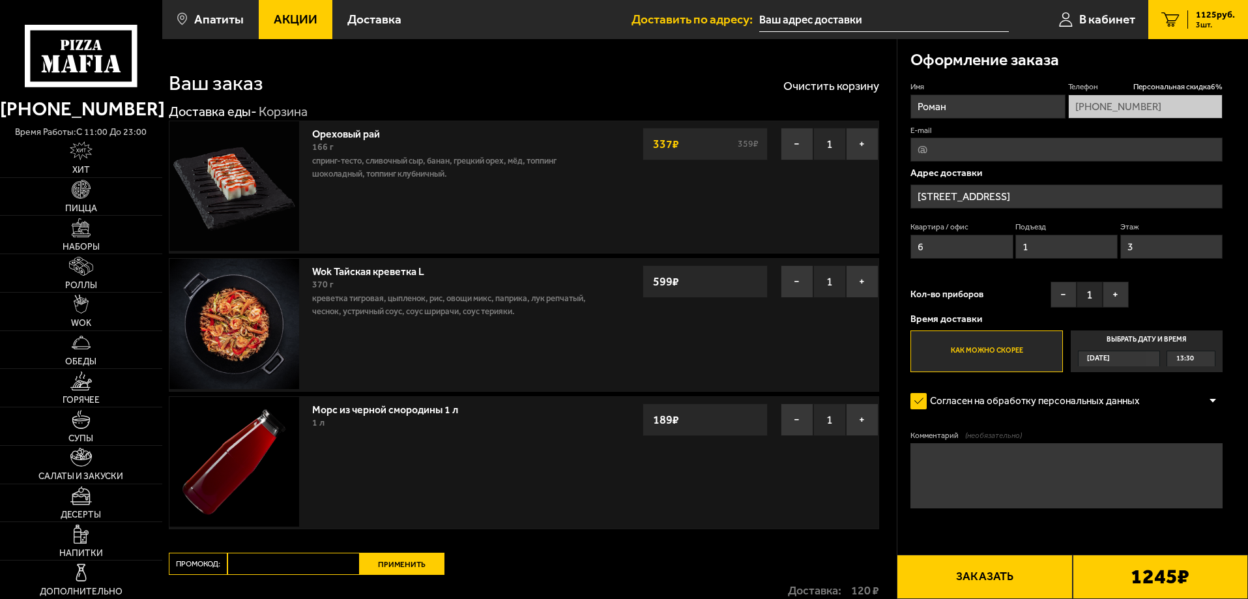
click at [953, 145] on input "E-mail" at bounding box center [1066, 150] width 312 height 24
type input "kruglikovroma00@mail.ru"
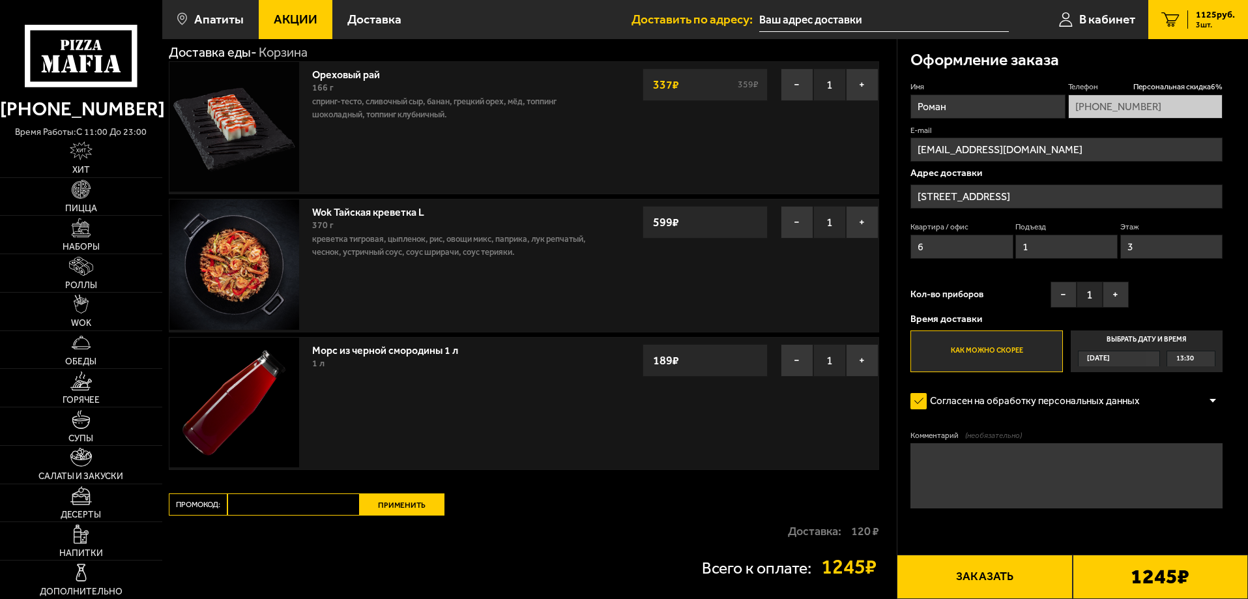
scroll to position [65, 0]
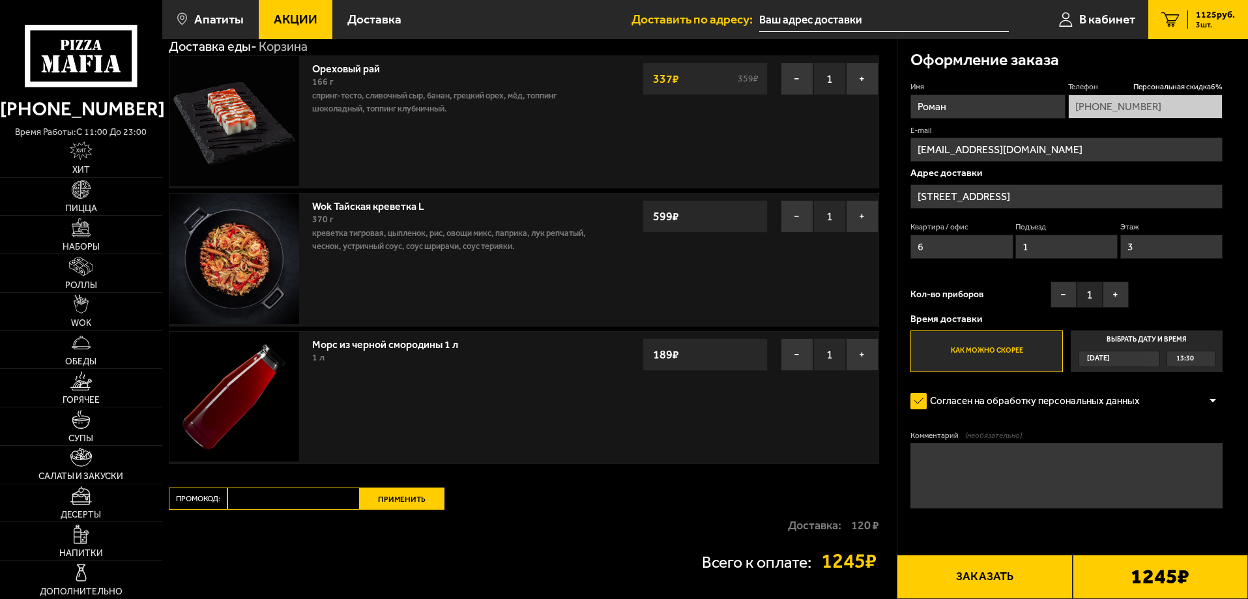
click at [1024, 574] on button "Заказать" at bounding box center [984, 577] width 175 height 44
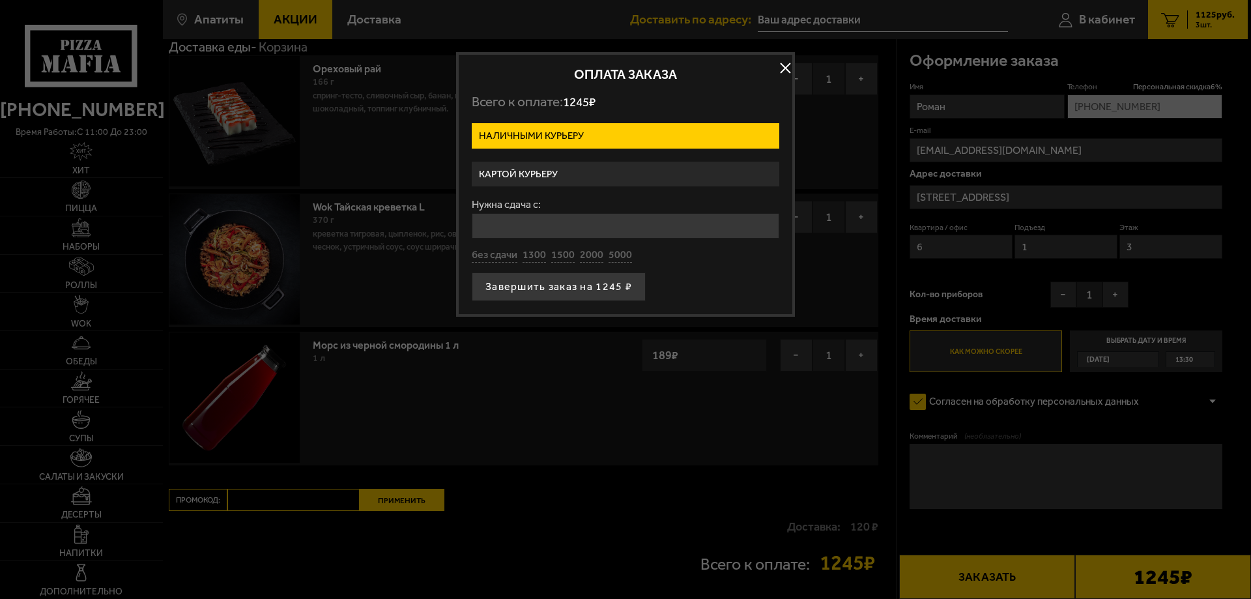
click at [562, 166] on label "Картой курьеру" at bounding box center [626, 174] width 308 height 25
click at [0, 0] on input "Картой курьеру" at bounding box center [0, 0] width 0 height 0
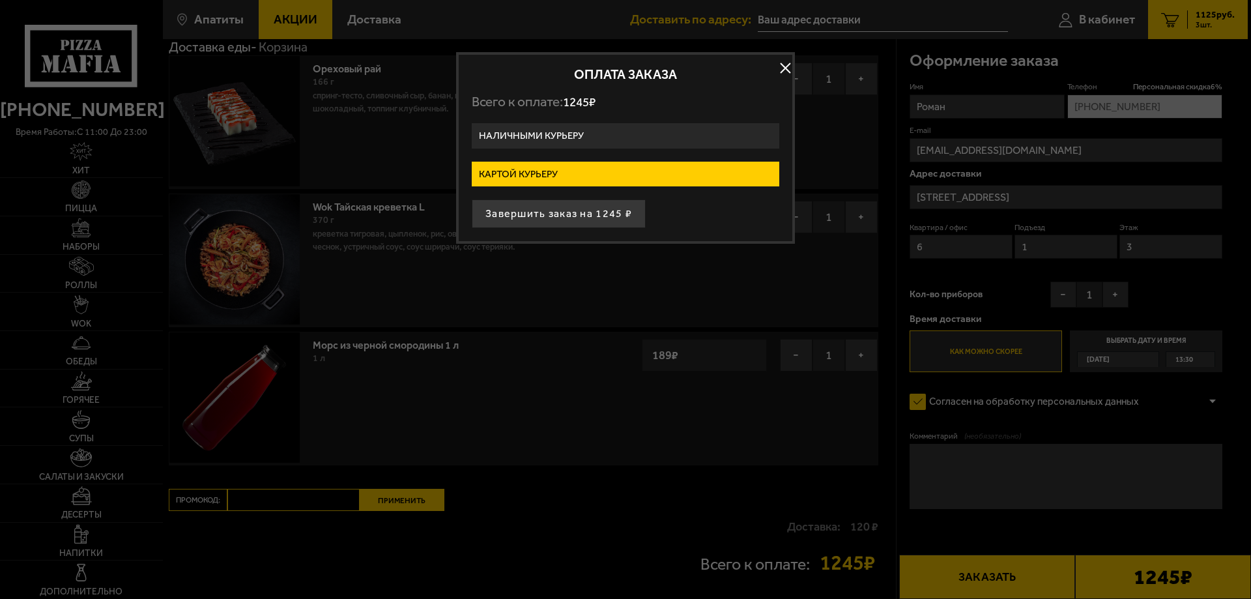
drag, startPoint x: 566, startPoint y: 218, endPoint x: 798, endPoint y: 86, distance: 267.1
click at [809, 108] on main "Апатиты Все Акции Доставка Личный кабинет Акции Доставка Доставить по адресу: В…" at bounding box center [705, 323] width 1086 height 777
click at [781, 63] on button "button" at bounding box center [786, 69] width 20 height 20
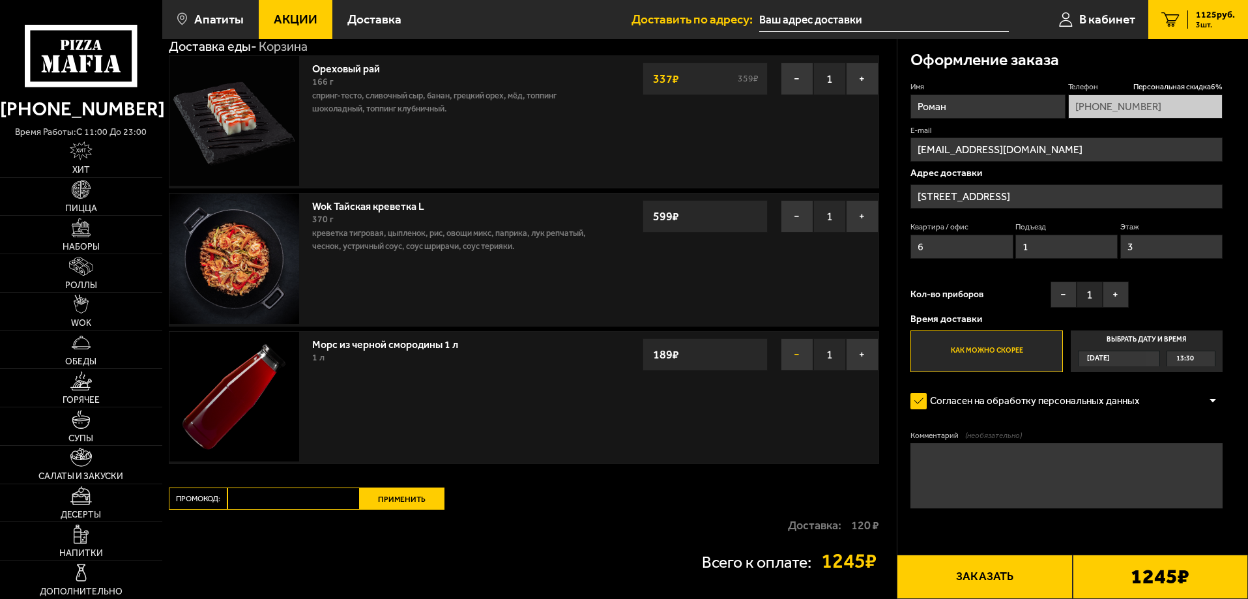
click at [799, 355] on button "−" at bounding box center [797, 354] width 33 height 33
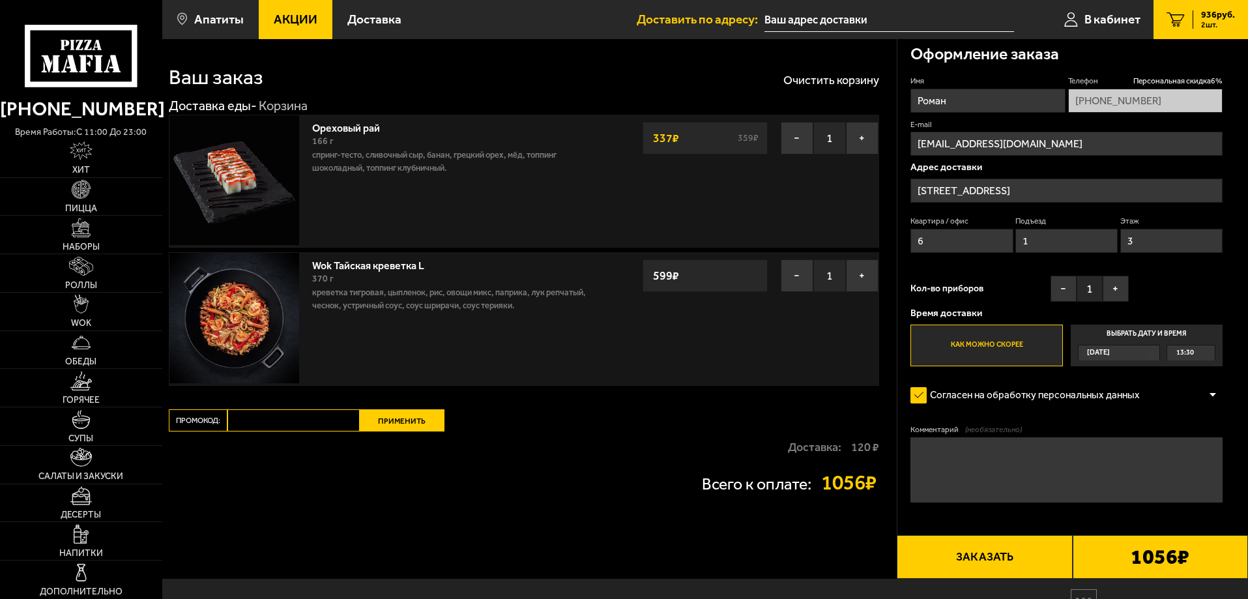
scroll to position [0, 0]
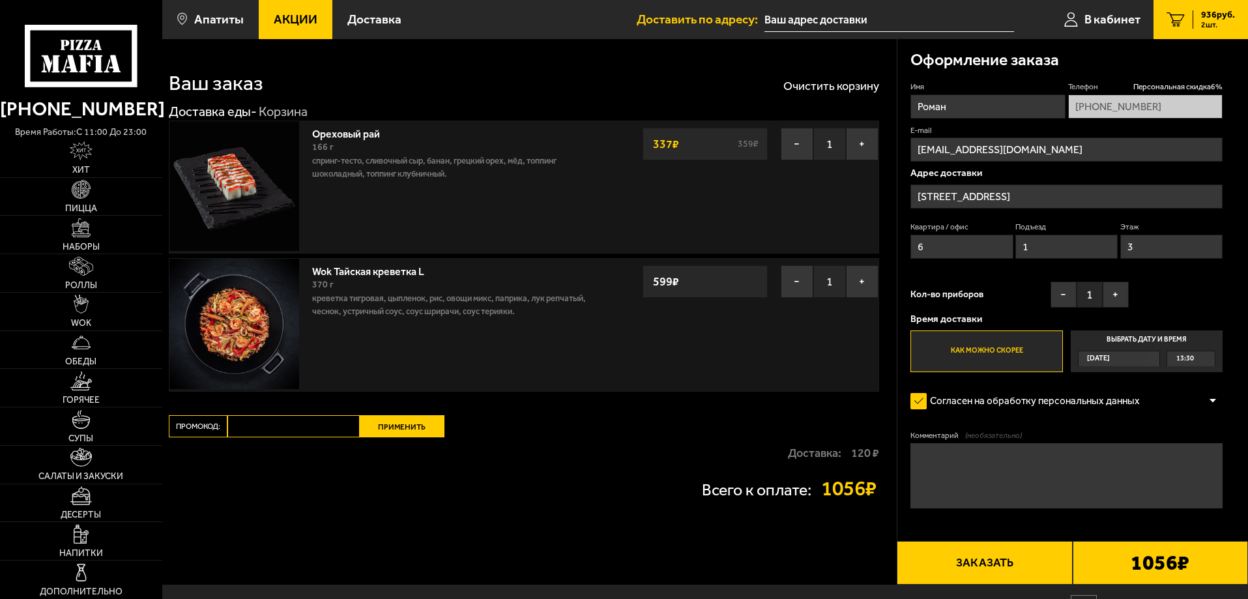
click at [1017, 557] on button "Заказать" at bounding box center [984, 563] width 175 height 44
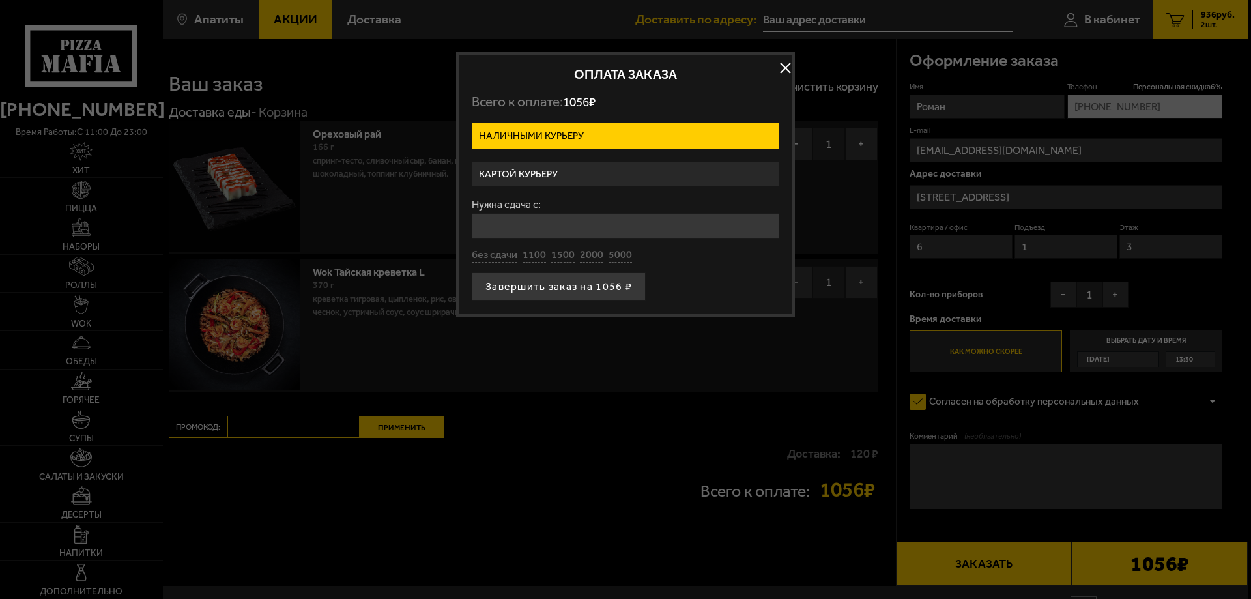
click at [563, 172] on label "Картой курьеру" at bounding box center [626, 174] width 308 height 25
click at [0, 0] on input "Картой курьеру" at bounding box center [0, 0] width 0 height 0
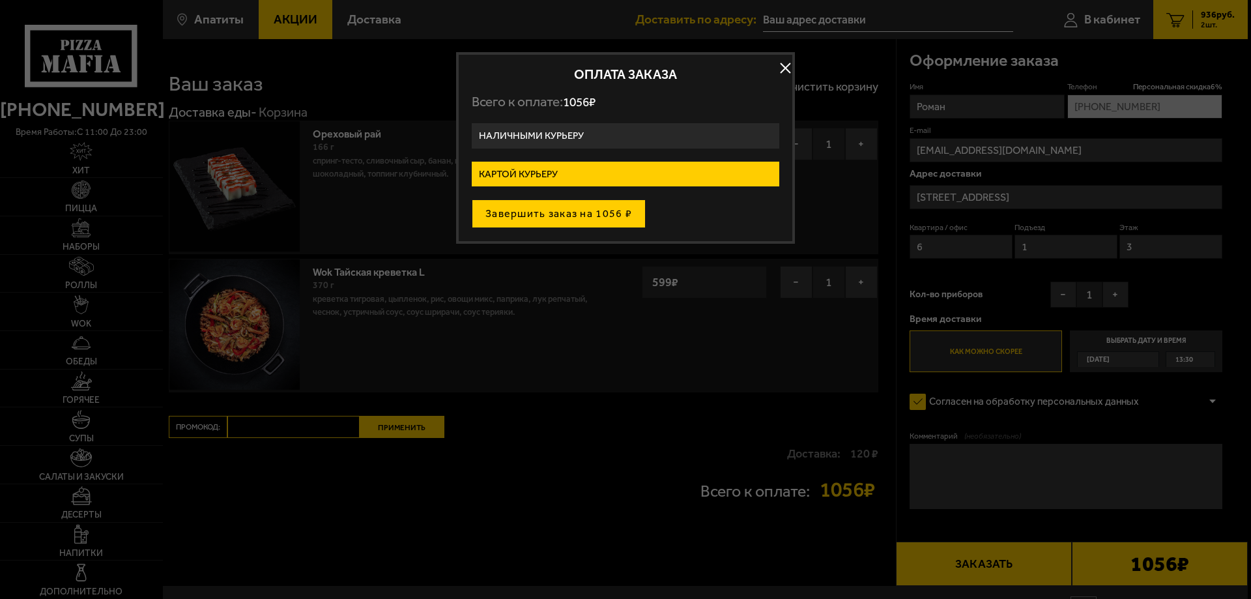
click at [568, 214] on button "Завершить заказ на 1056 ₽" at bounding box center [559, 213] width 174 height 29
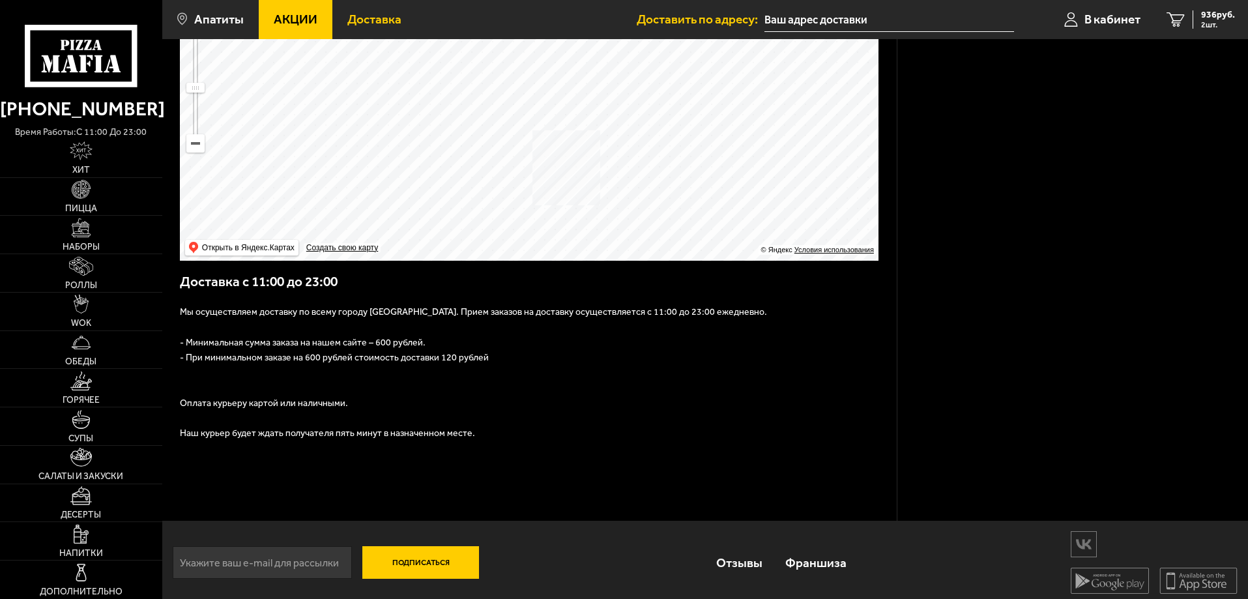
scroll to position [194, 0]
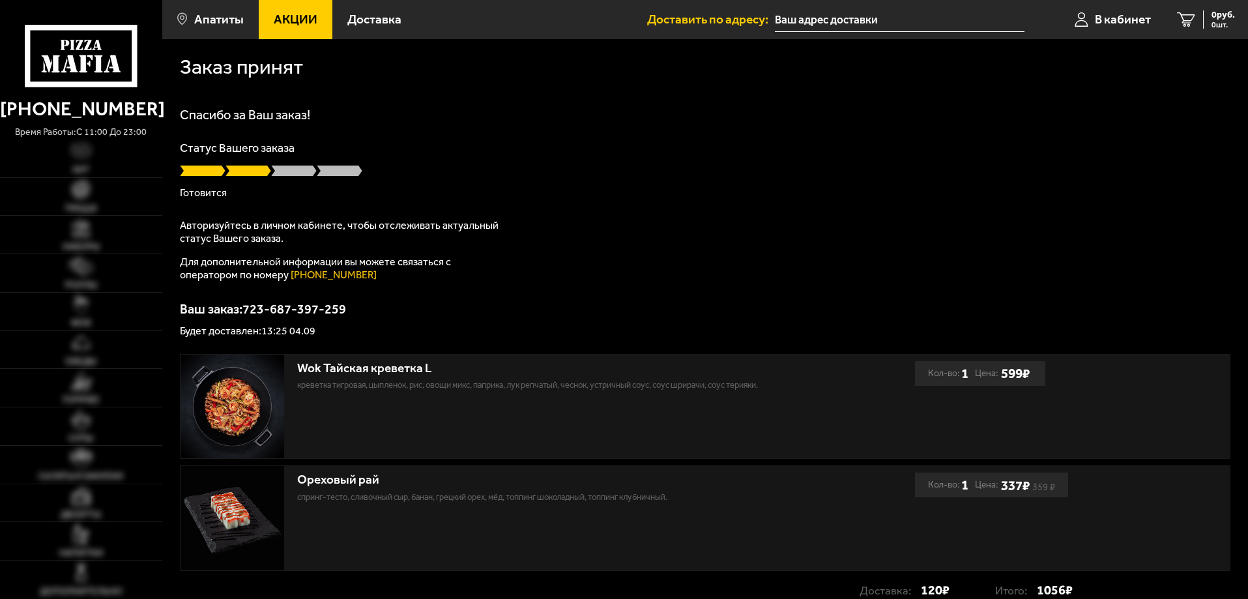
click at [481, 141] on div "Спасибо за Ваш заказ! Статус Вашего заказа [PERSON_NAME] Авторизуйтесь в личном…" at bounding box center [705, 222] width 1051 height 228
drag, startPoint x: 296, startPoint y: 176, endPoint x: 308, endPoint y: 171, distance: 13.2
click at [296, 169] on div "Статус Вашего заказа [PERSON_NAME]" at bounding box center [705, 170] width 1051 height 56
click at [310, 171] on span at bounding box center [294, 170] width 46 height 13
